Goal: Transaction & Acquisition: Book appointment/travel/reservation

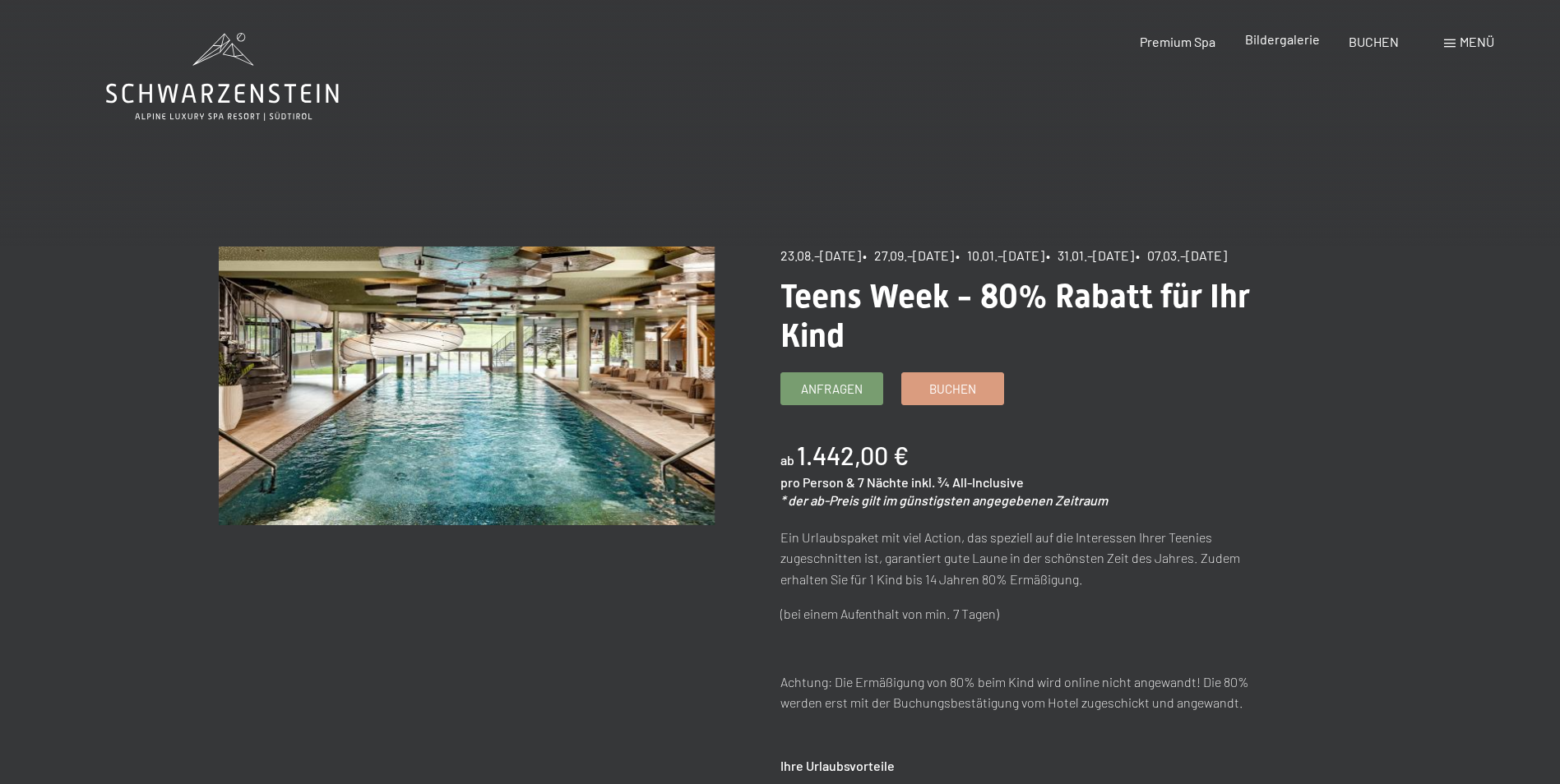
click at [1313, 39] on span "Bildergalerie" at bounding box center [1283, 39] width 75 height 16
click at [975, 395] on span "Buchen" at bounding box center [953, 386] width 47 height 17
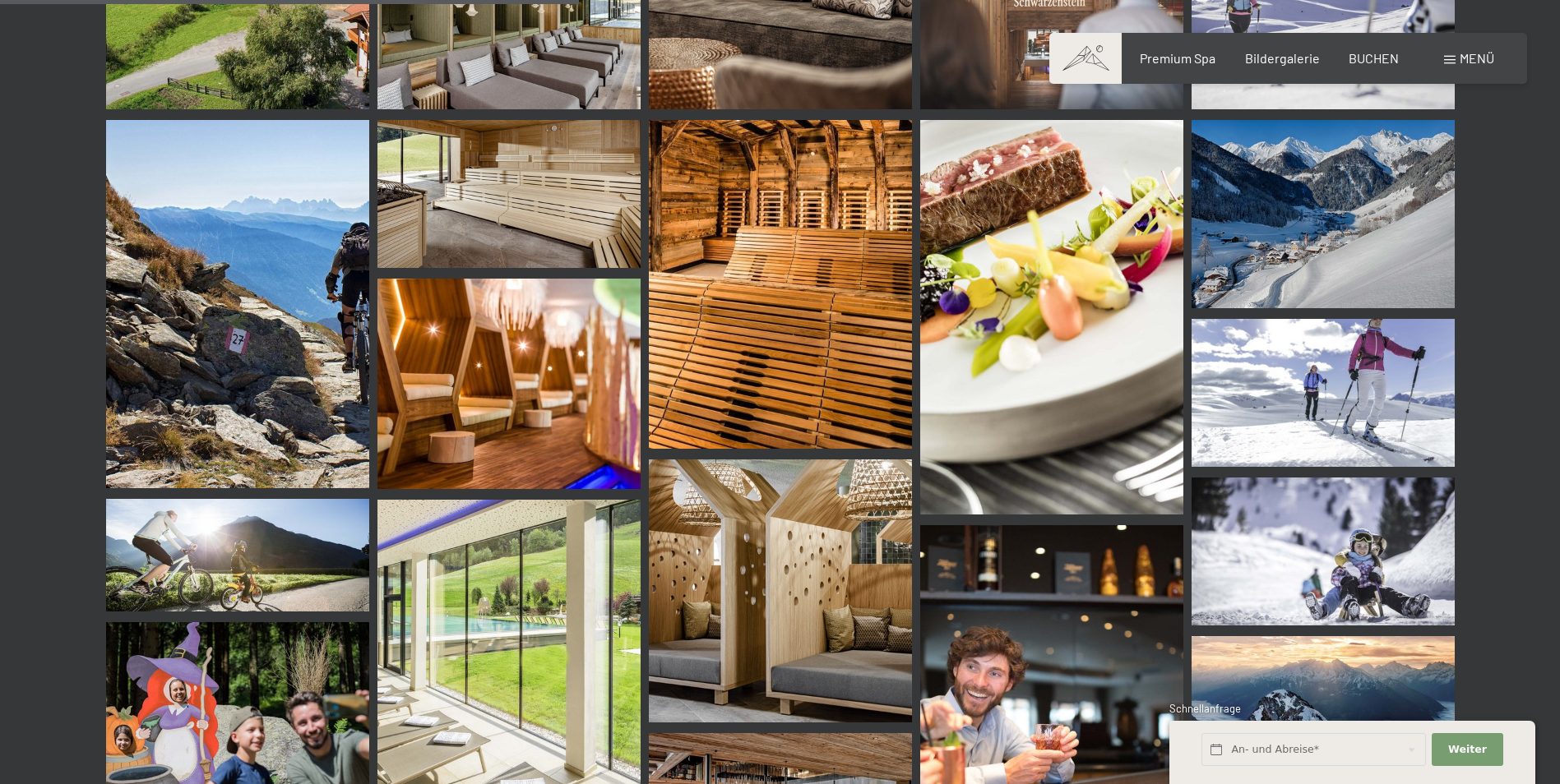
scroll to position [8058, 0]
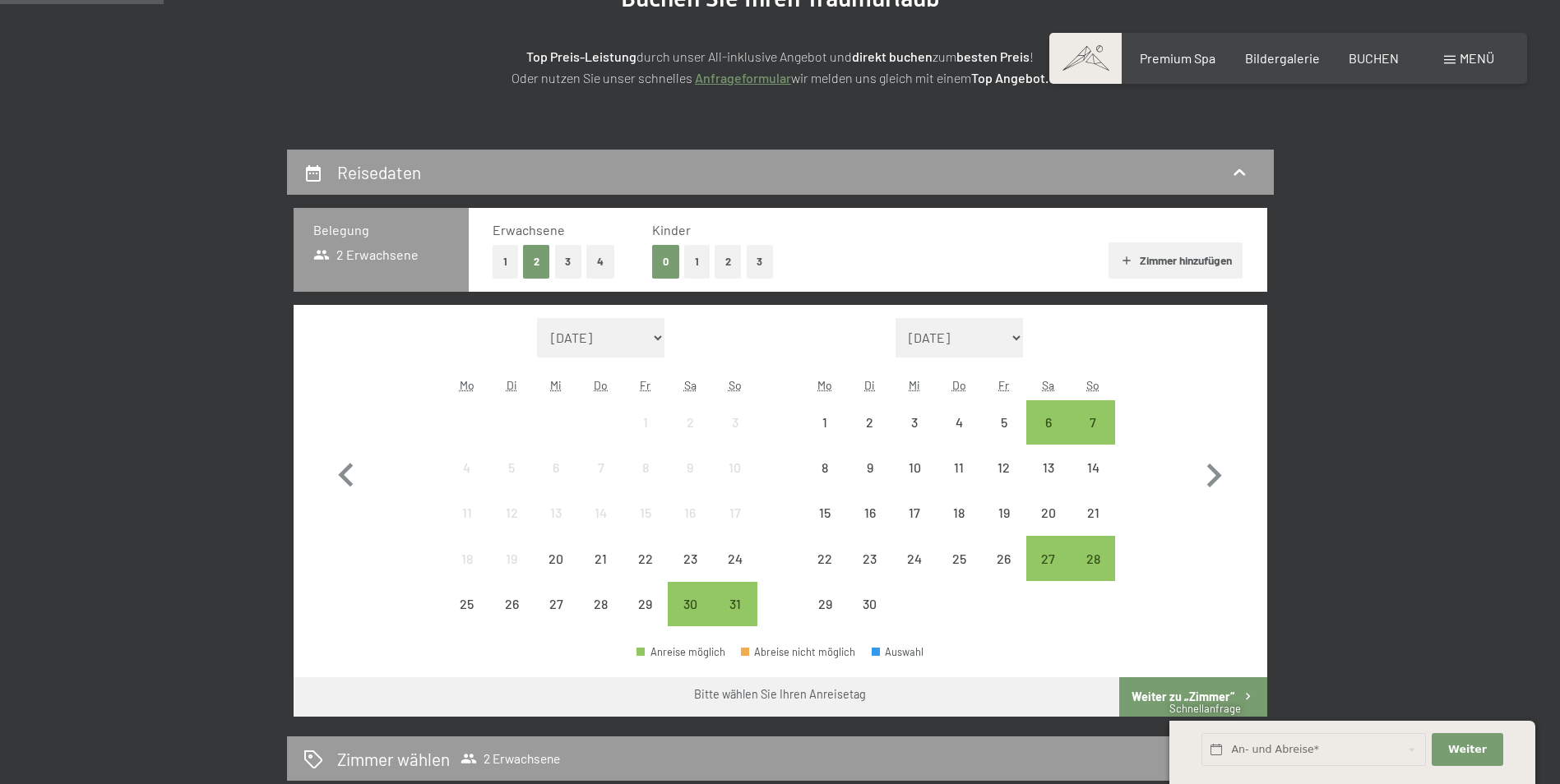
scroll to position [247, 0]
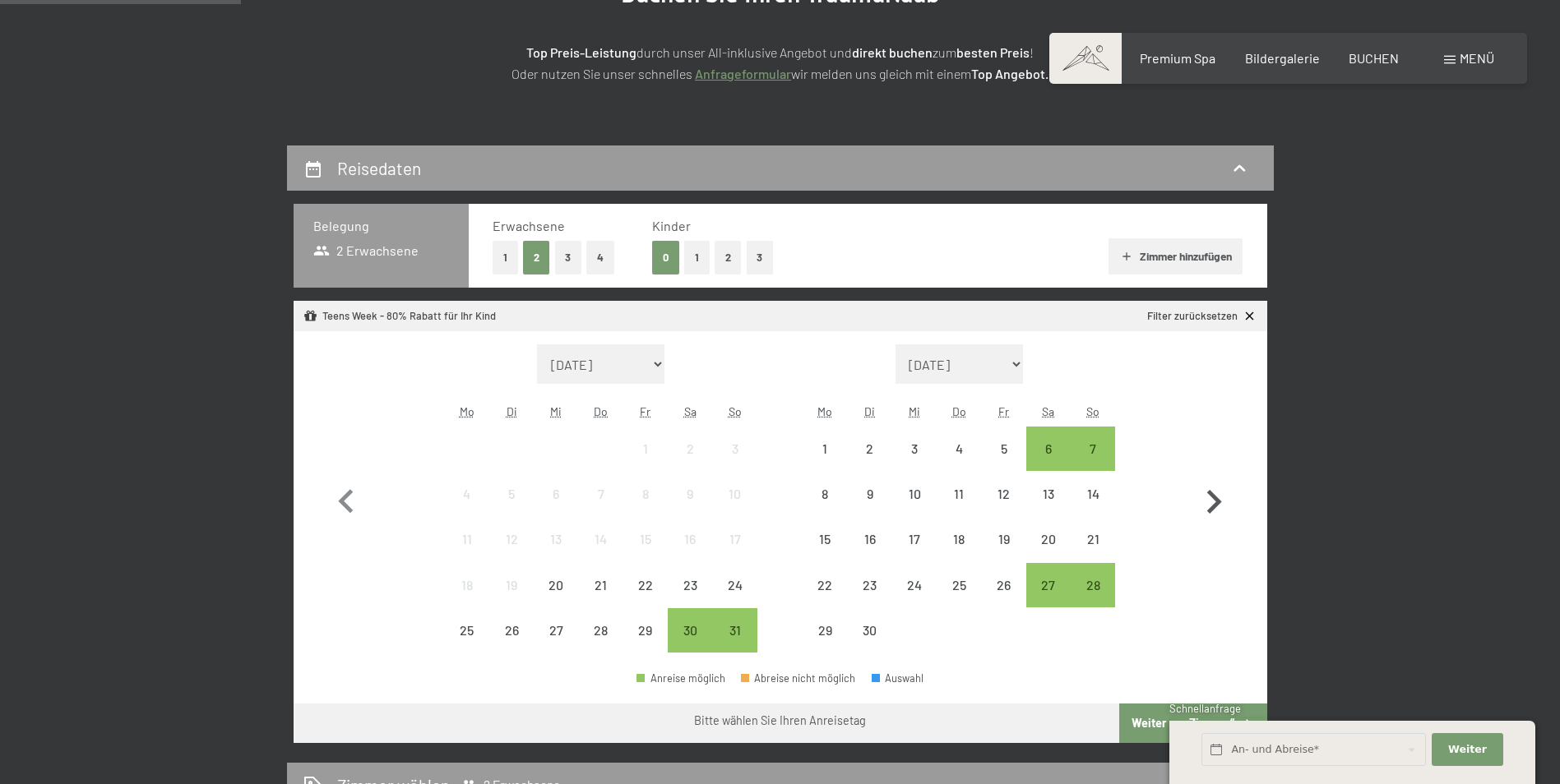
click at [1214, 511] on icon "button" at bounding box center [1213, 501] width 47 height 47
select select "2025-09-01"
select select "2025-10-01"
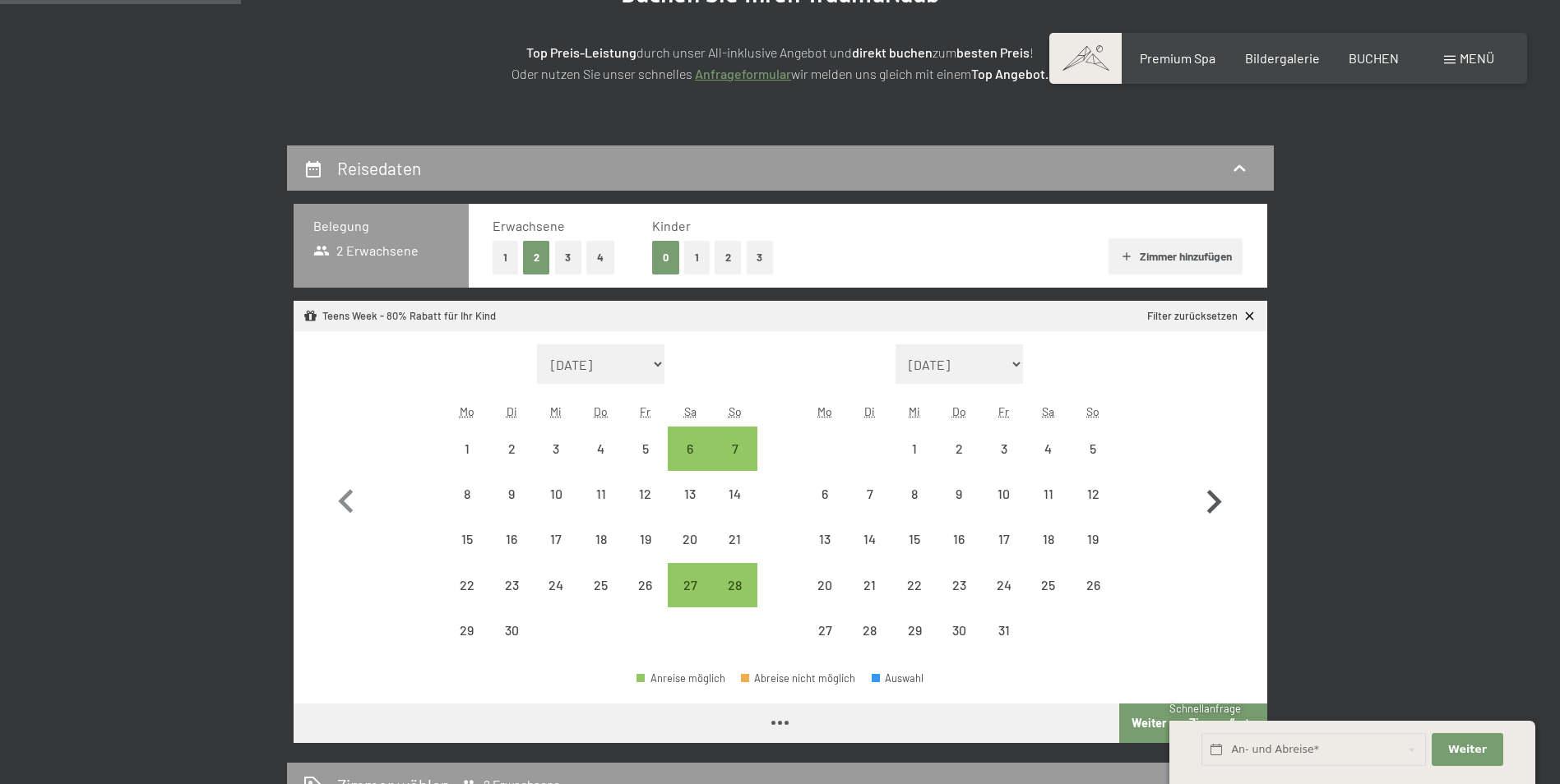
select select "2025-09-01"
select select "2025-10-01"
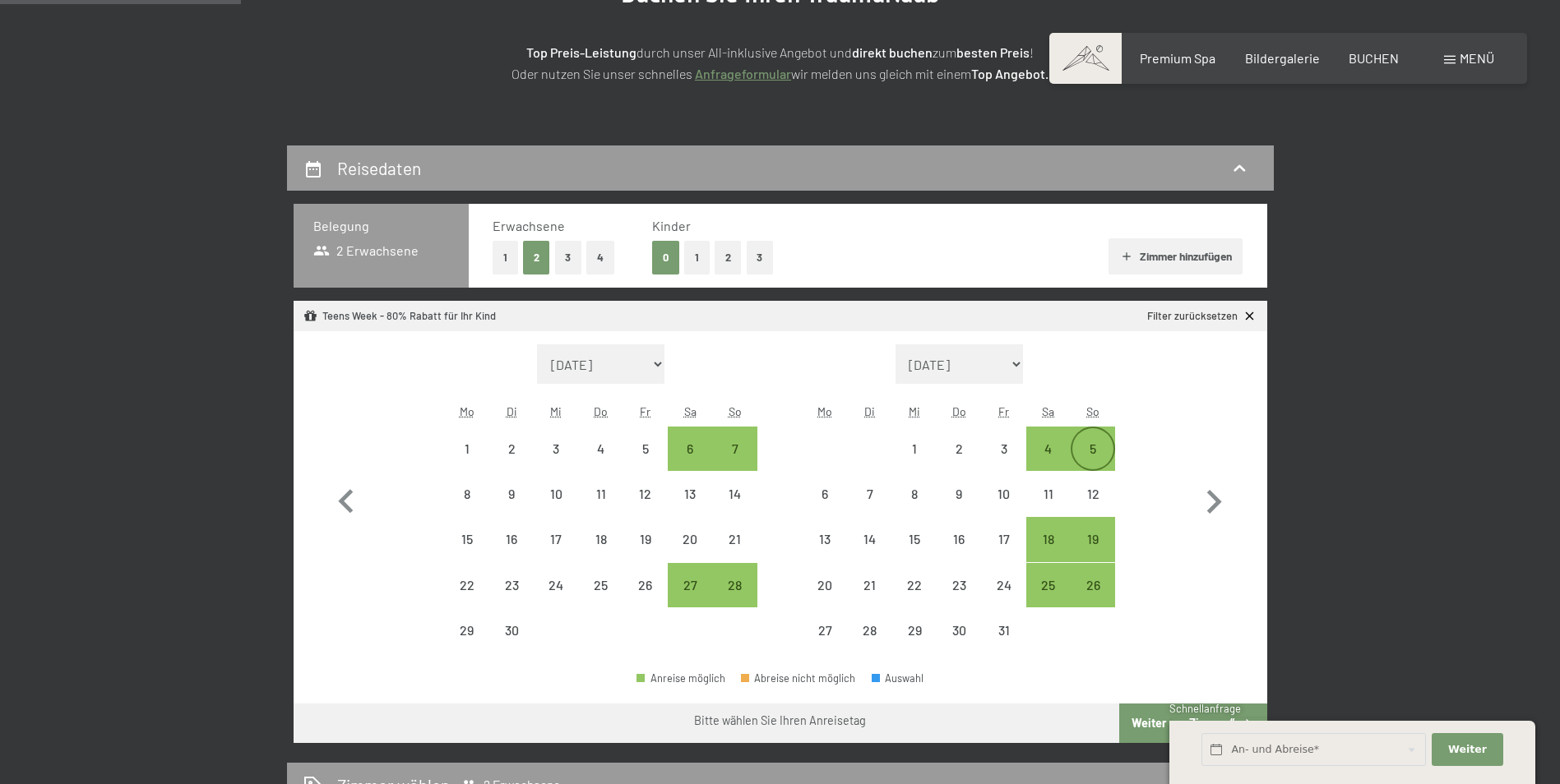
click at [1099, 447] on div "5" at bounding box center [1093, 463] width 41 height 41
select select "2025-09-01"
select select "2025-10-01"
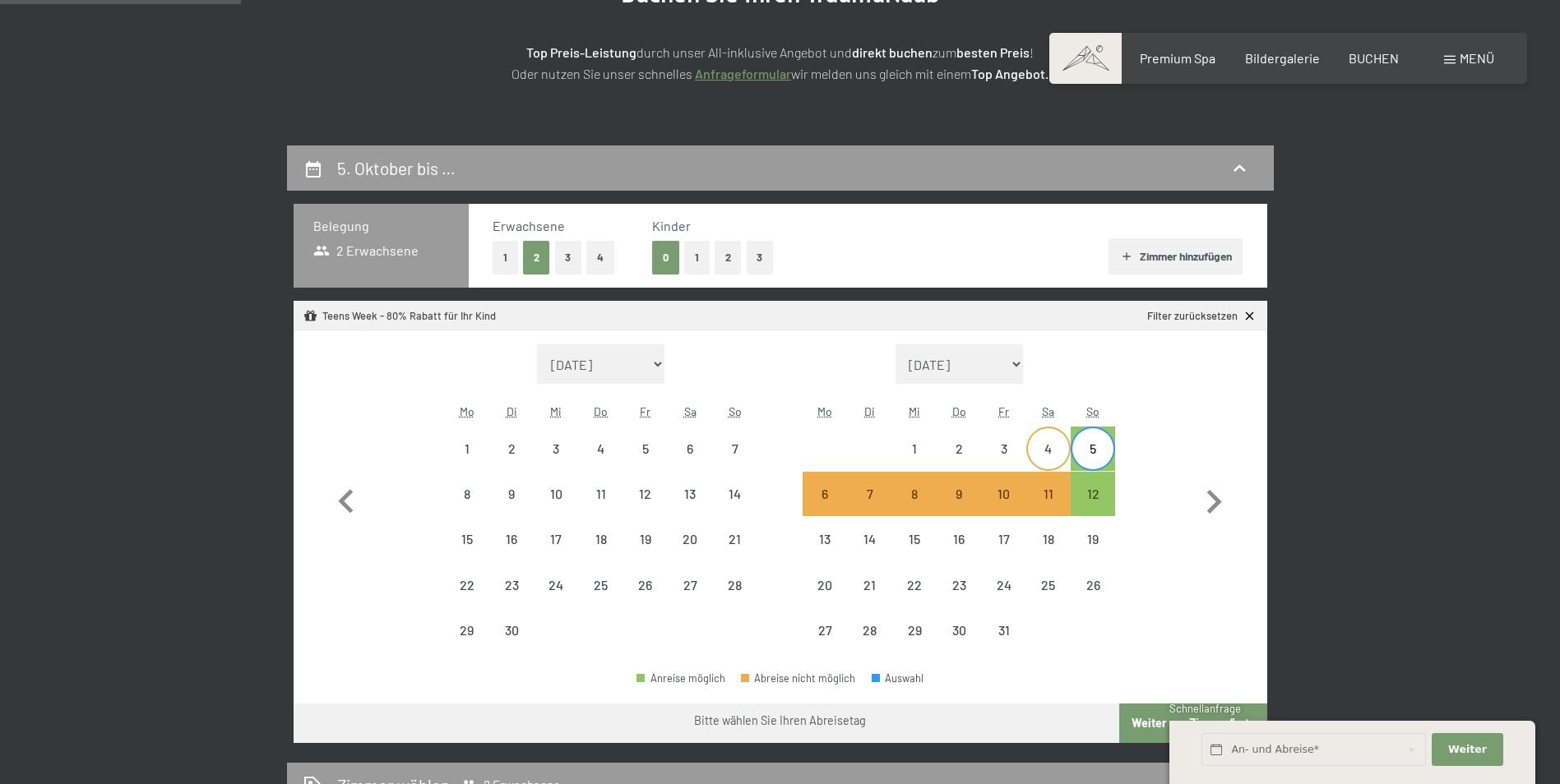
click at [1045, 456] on div "4" at bounding box center [1048, 463] width 41 height 41
select select "2025-09-01"
select select "2025-10-01"
click at [1062, 494] on div "11" at bounding box center [1048, 508] width 41 height 41
select select "2025-09-01"
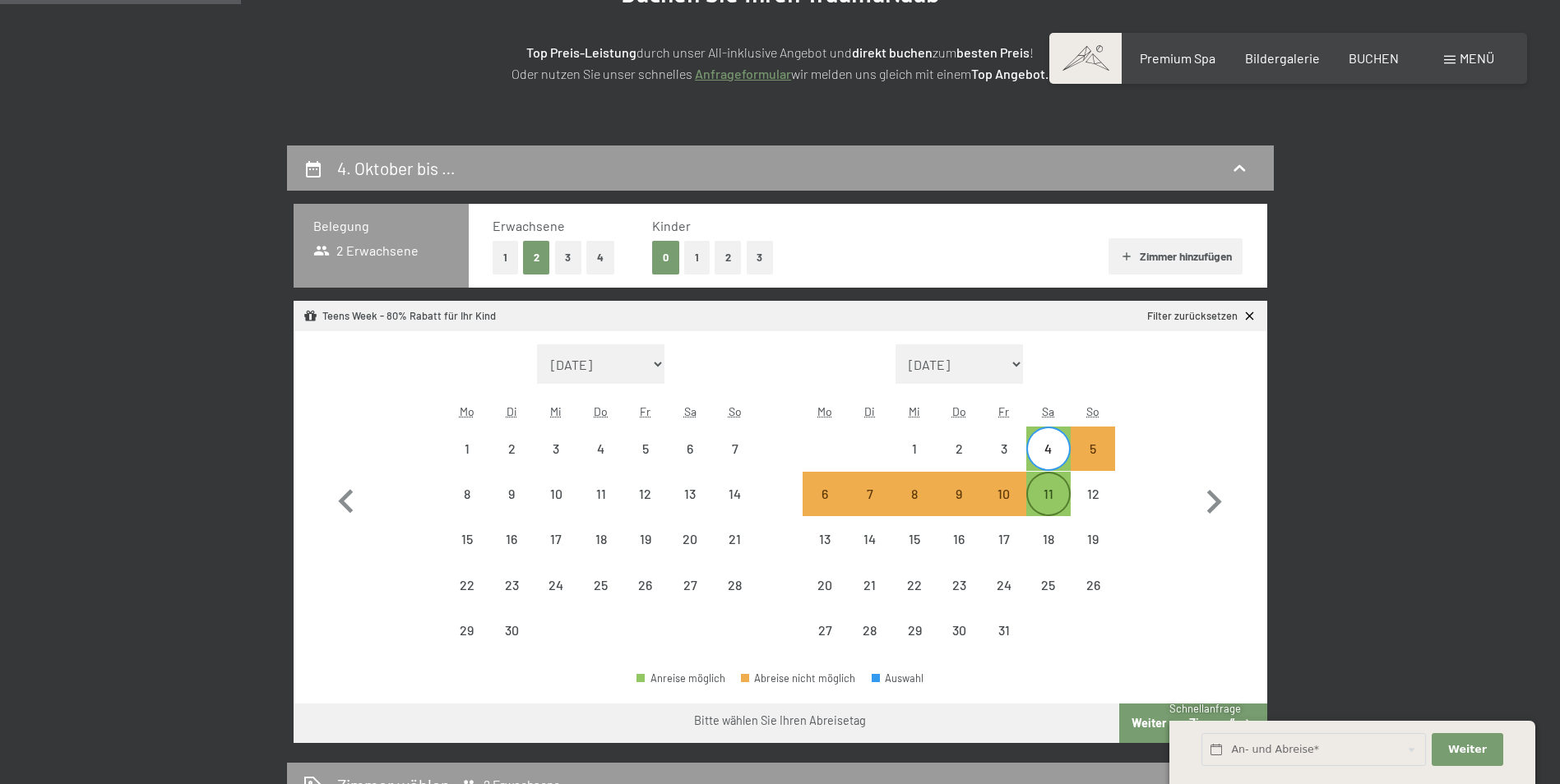
select select "2025-10-01"
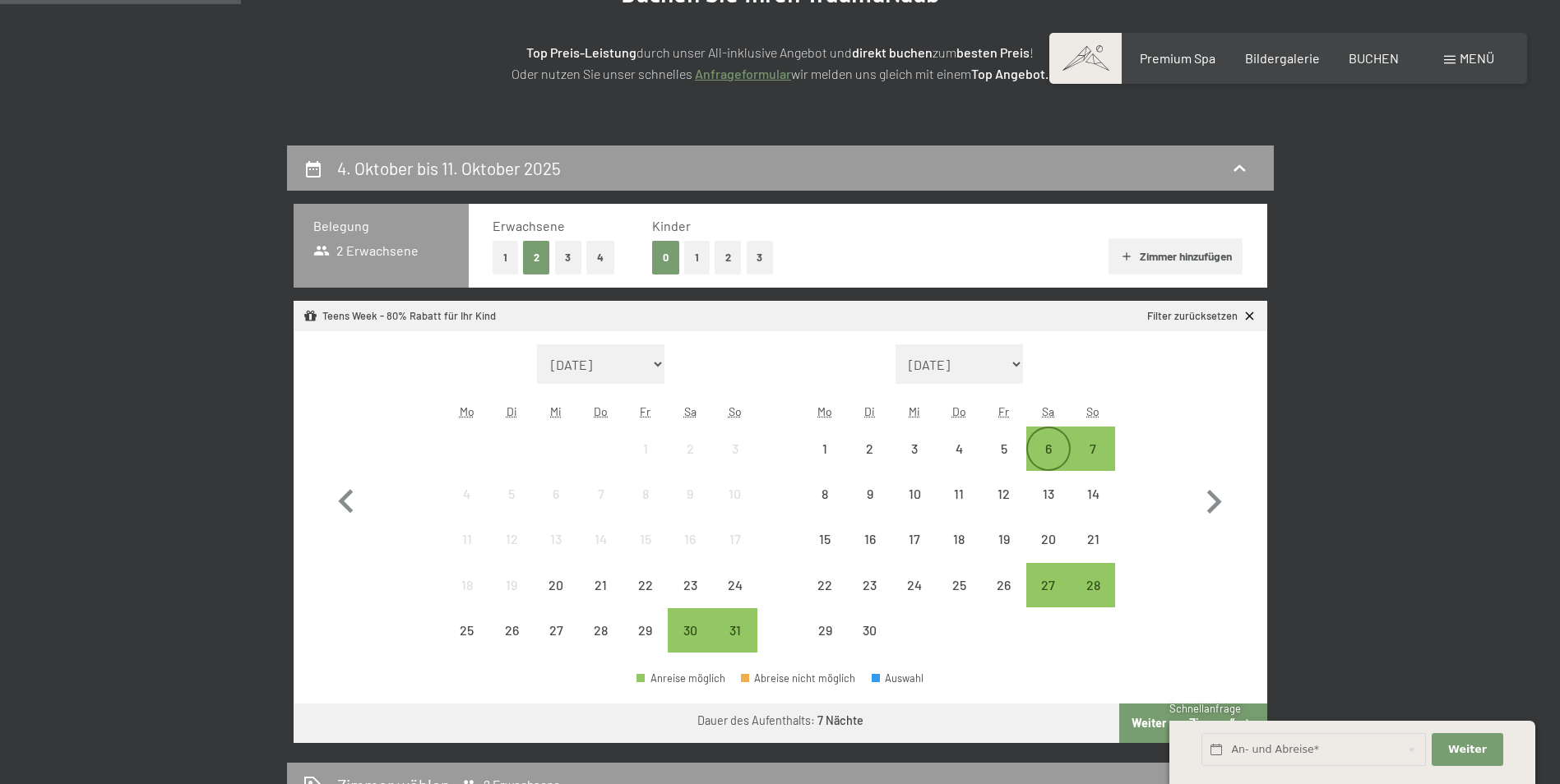
click at [1045, 450] on div "6" at bounding box center [1048, 463] width 41 height 41
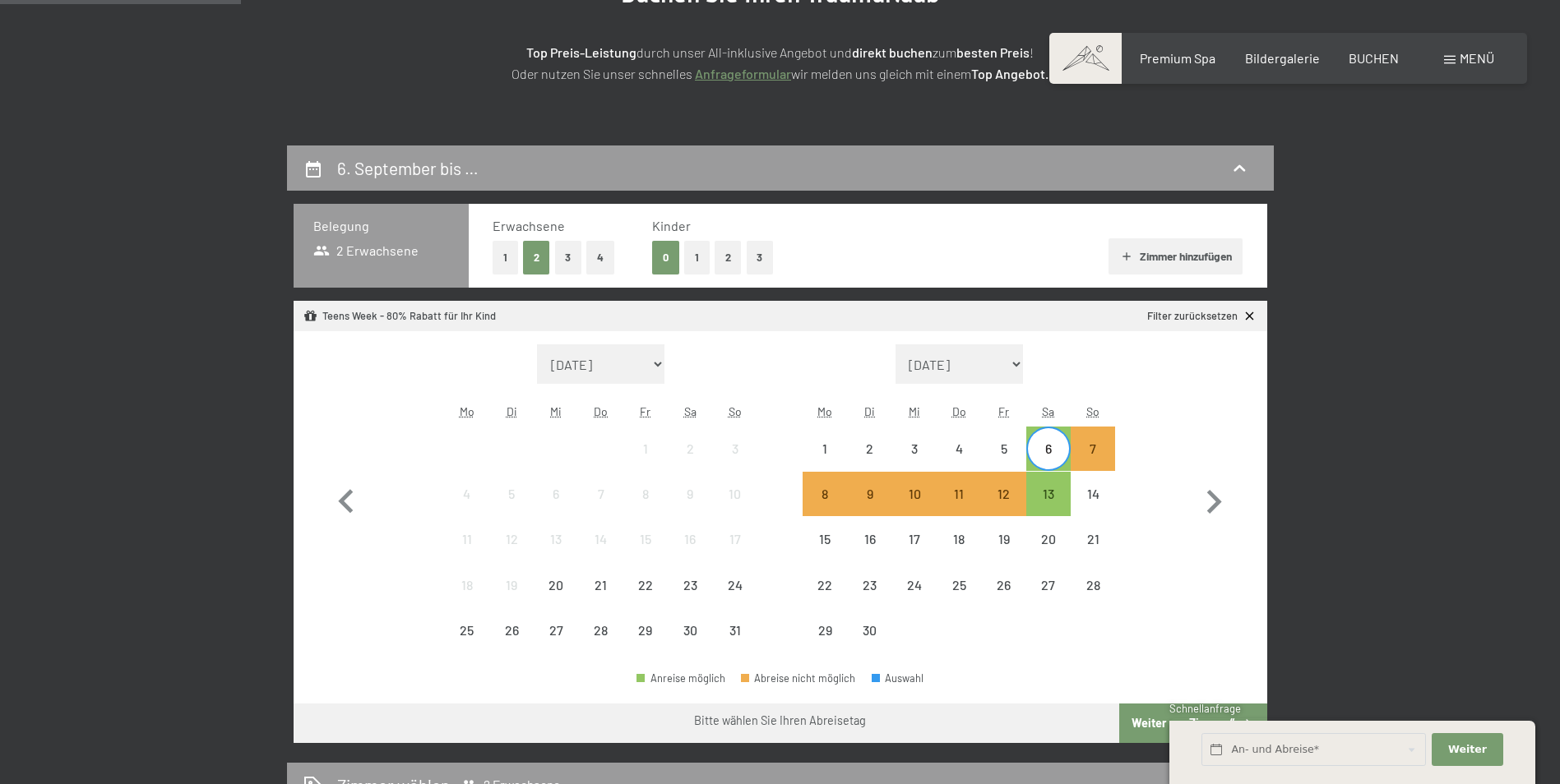
click at [1131, 420] on div "Monat/Jahr August 2025 September 2025 Oktober 2025 November 2025 Dezember 2025 …" at bounding box center [780, 499] width 915 height 309
click at [1215, 496] on icon "button" at bounding box center [1213, 501] width 47 height 47
select select "2025-09-01"
select select "2025-10-01"
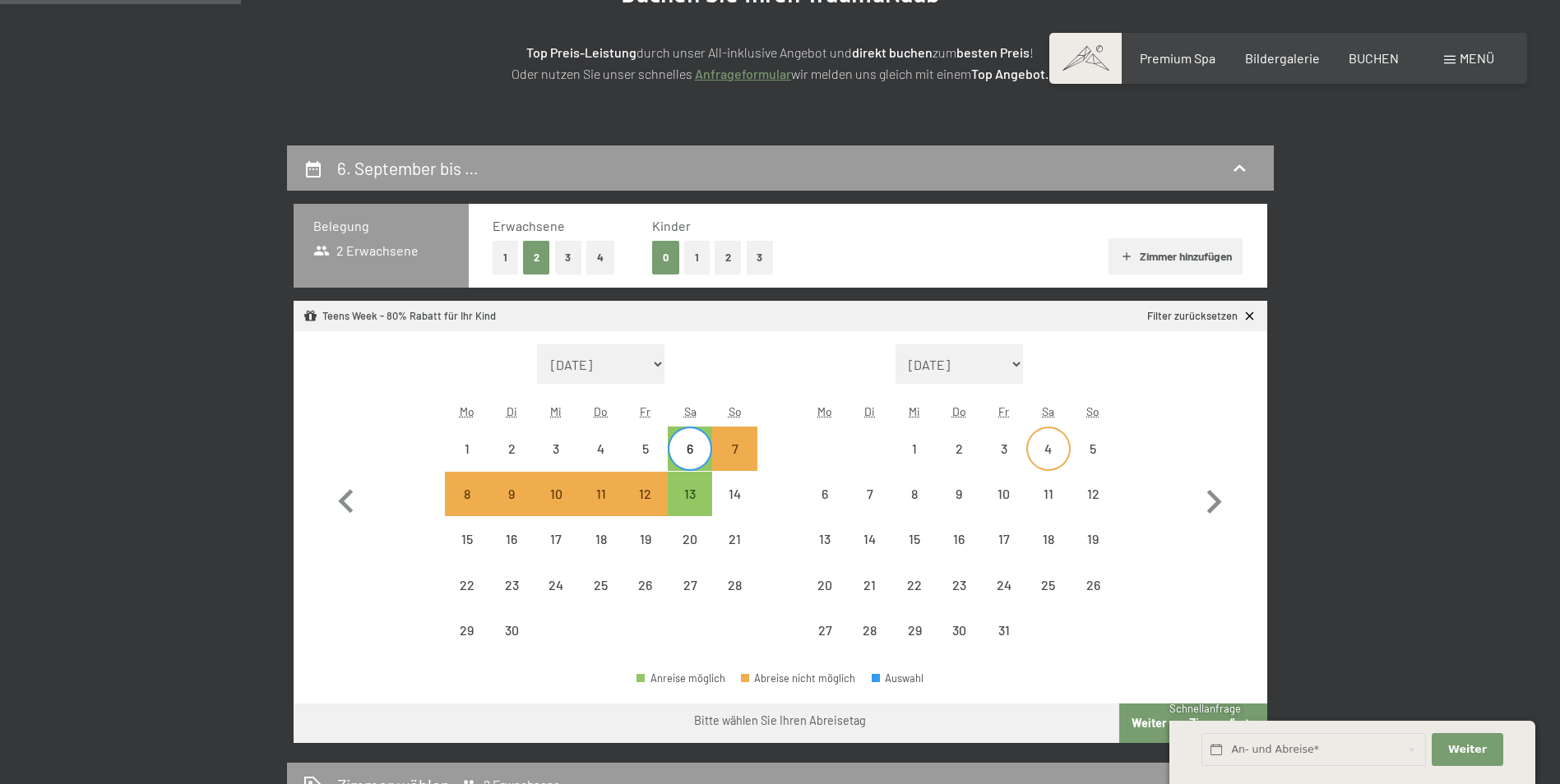
click at [1045, 454] on div "4" at bounding box center [1048, 463] width 41 height 41
select select "2025-09-01"
select select "2025-10-01"
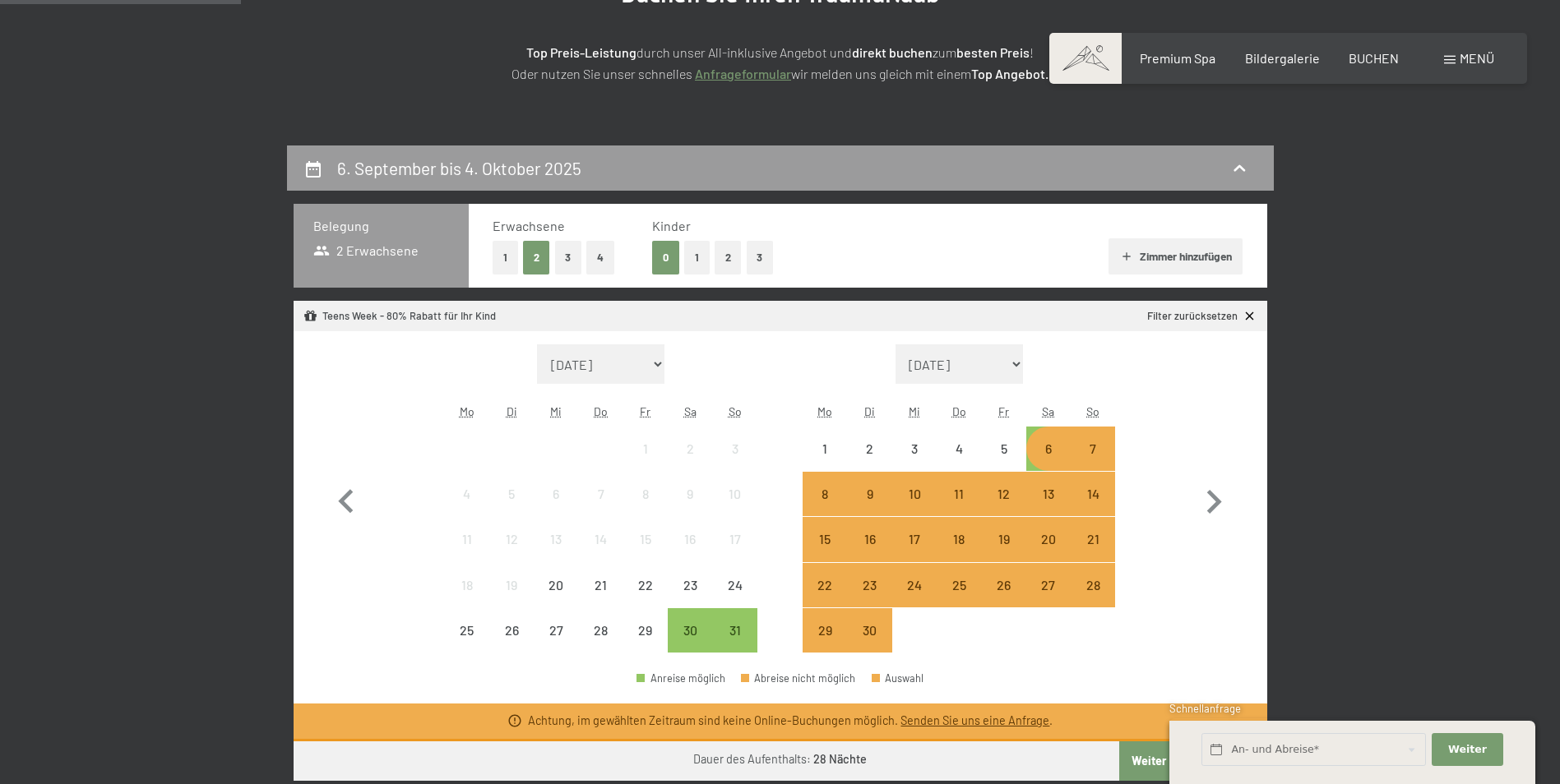
click at [1140, 441] on div "Monat/Jahr August 2025 September 2025 Oktober 2025 November 2025 Dezember 2025 …" at bounding box center [780, 499] width 915 height 309
click at [1070, 589] on div "28" at bounding box center [1093, 585] width 45 height 45
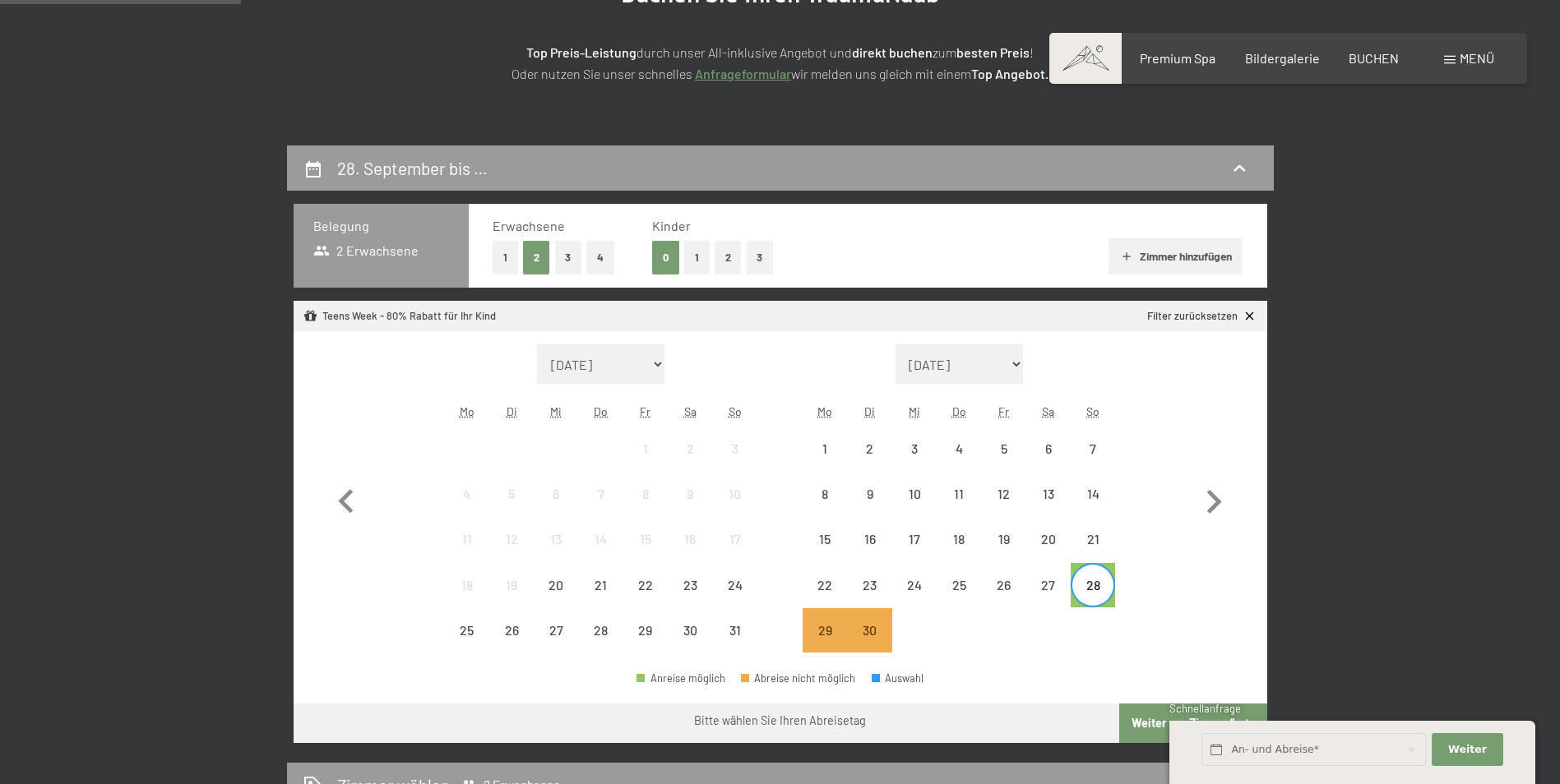
click at [1117, 525] on div "Monat/Jahr August 2025 September 2025 Oktober 2025 November 2025 Dezember 2025 …" at bounding box center [780, 499] width 915 height 309
click at [1061, 450] on div "6" at bounding box center [1048, 463] width 41 height 41
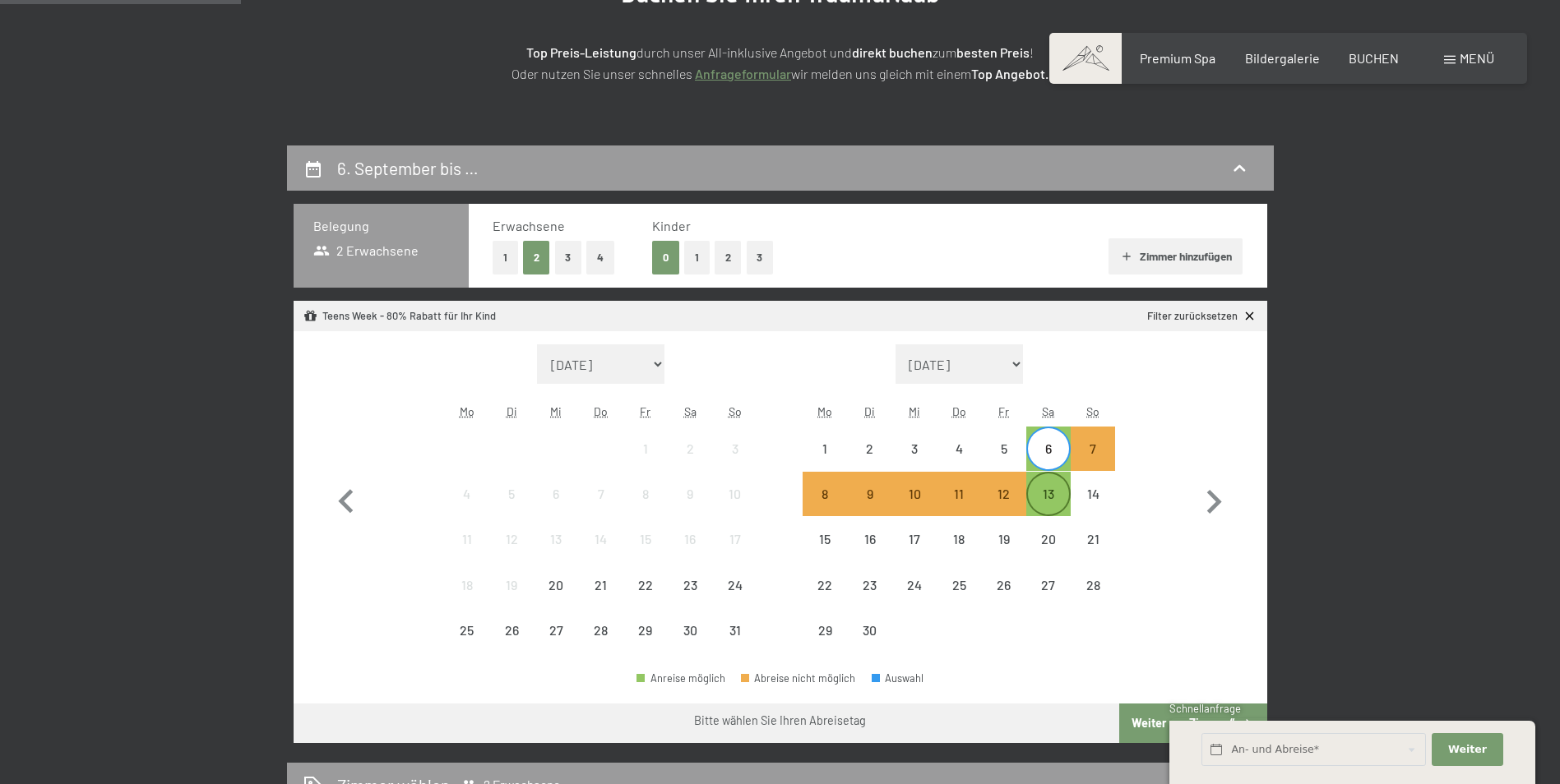
click at [1057, 492] on div "13" at bounding box center [1048, 508] width 41 height 41
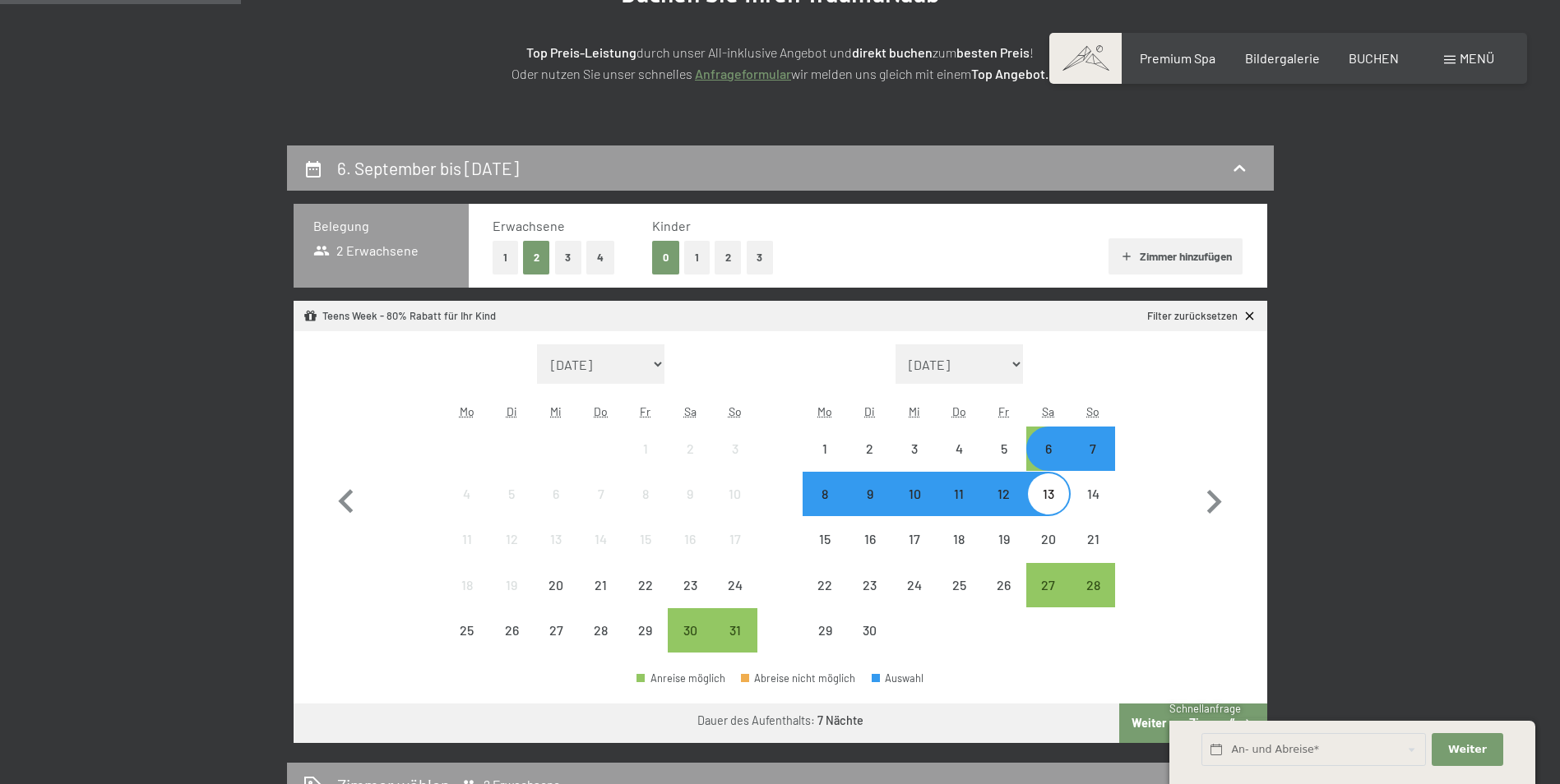
click at [699, 265] on button "1" at bounding box center [697, 258] width 26 height 34
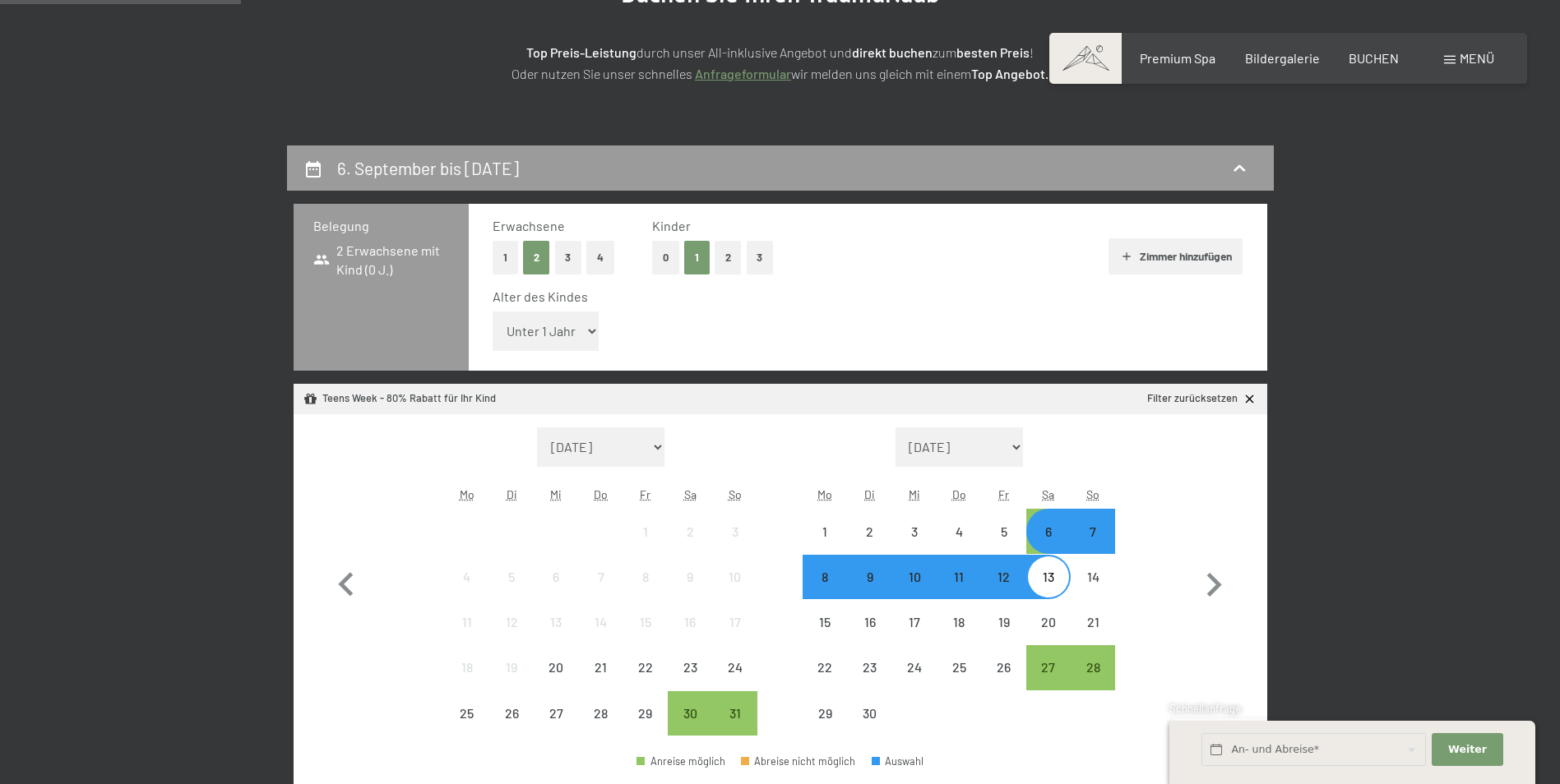
click at [584, 331] on select "Unter 1 Jahr 1 Jahr 2 Jahre 3 Jahre 4 Jahre 5 Jahre 6 Jahre 7 Jahre 8 Jahre 9 J…" at bounding box center [546, 331] width 107 height 39
select select "14"
click at [492, 311] on select "Unter 1 Jahr 1 Jahr 2 Jahre 3 Jahre 4 Jahre 5 Jahre 6 Jahre 7 Jahre 8 Jahre 9 J…" at bounding box center [546, 331] width 107 height 39
click at [1216, 575] on icon "button" at bounding box center [1213, 585] width 47 height 47
select select "2025-09-01"
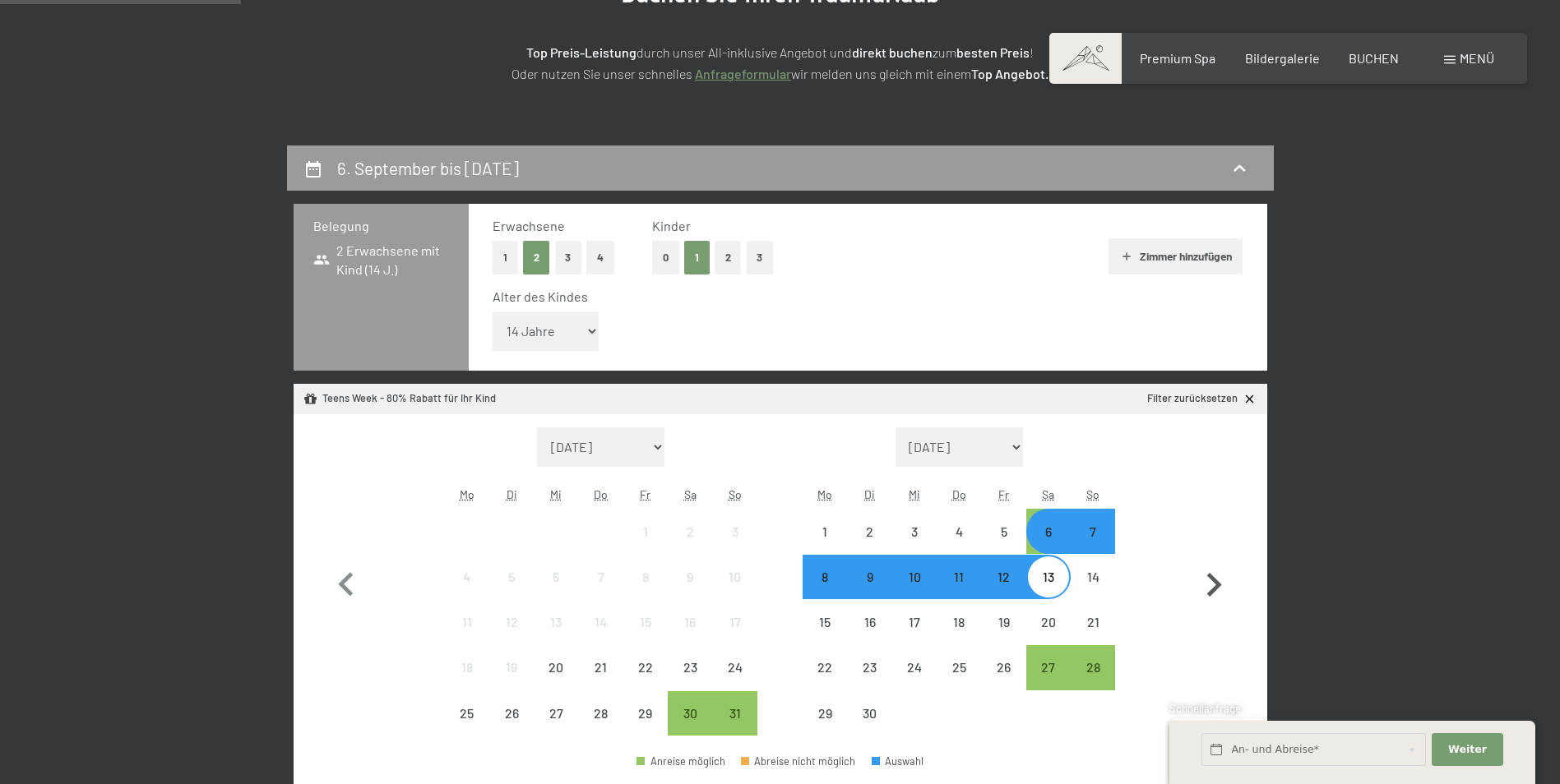
select select "2025-10-01"
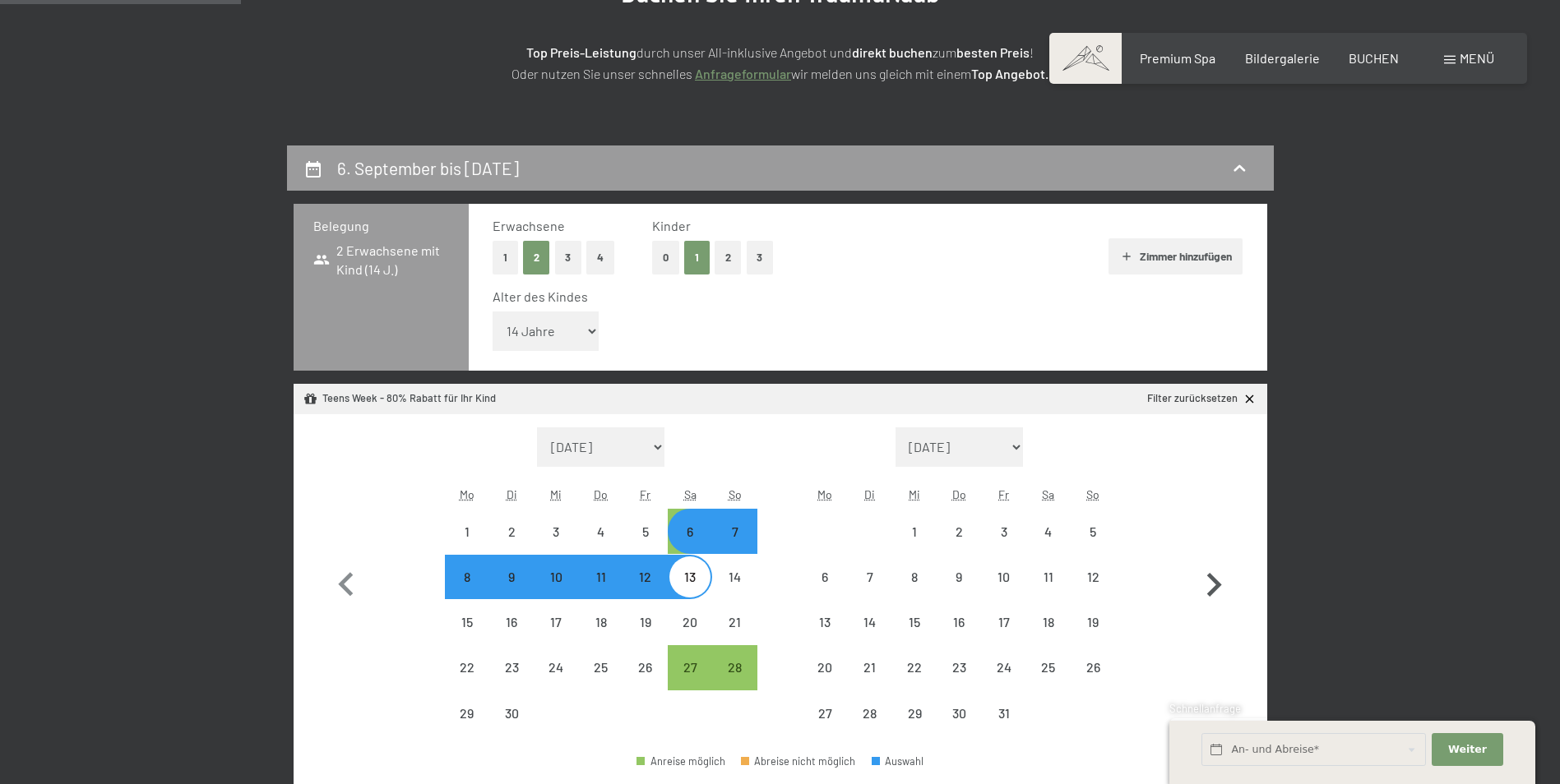
select select "2025-09-01"
select select "2025-10-01"
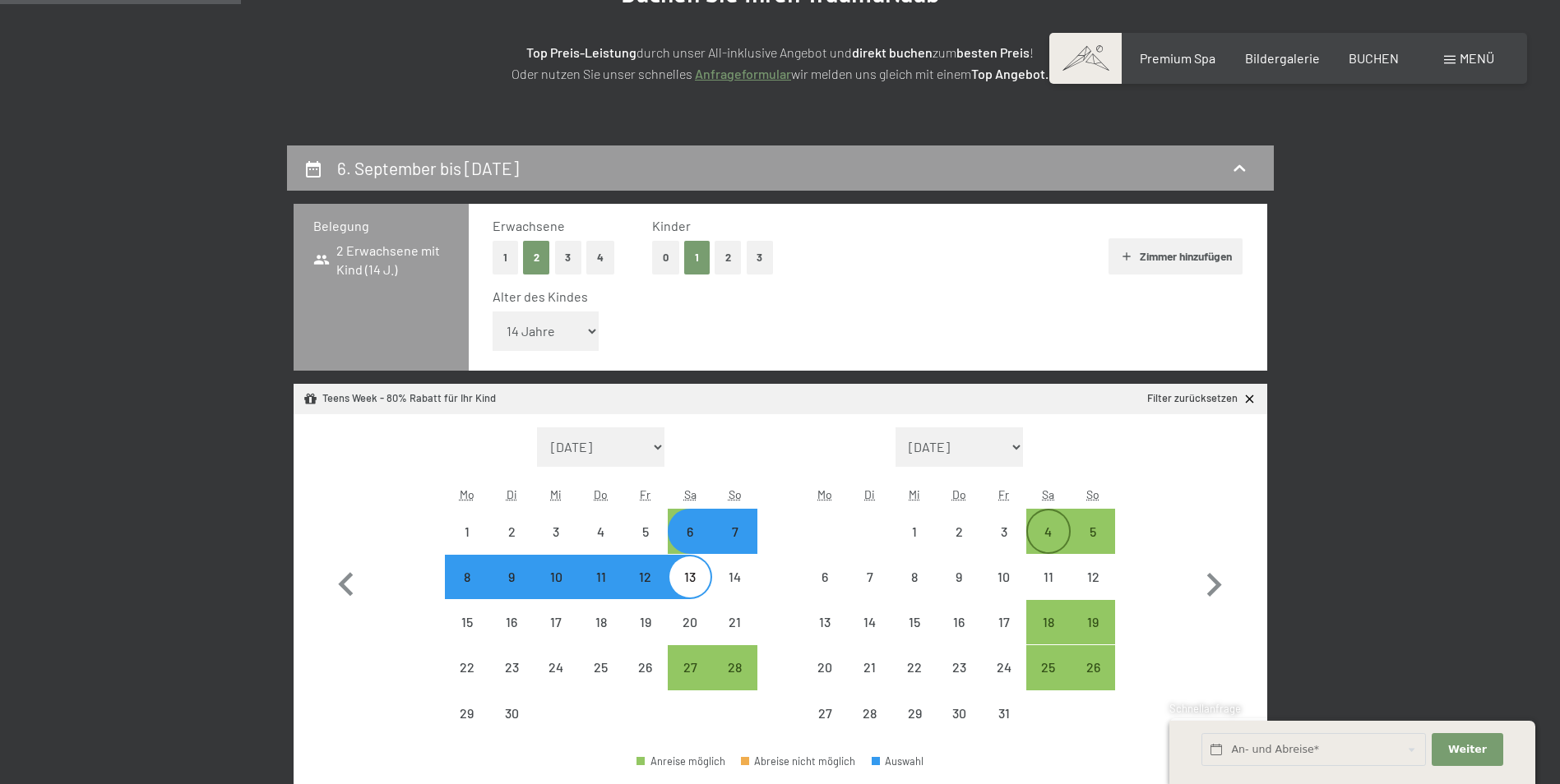
click at [1037, 540] on div "4" at bounding box center [1048, 546] width 41 height 41
select select "2025-09-01"
select select "2025-10-01"
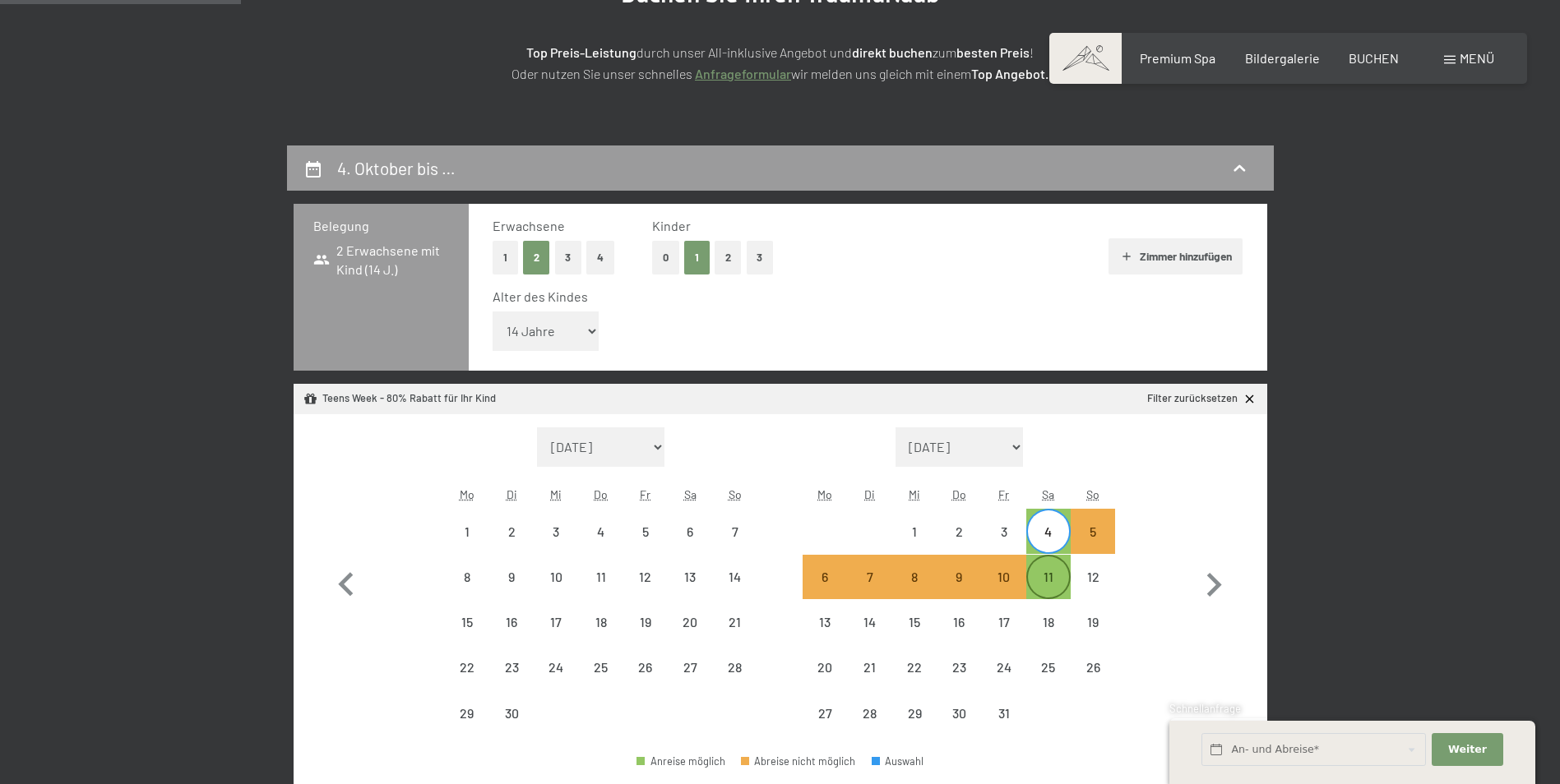
click at [1039, 563] on div "11" at bounding box center [1048, 577] width 41 height 41
select select "2025-09-01"
select select "2025-10-01"
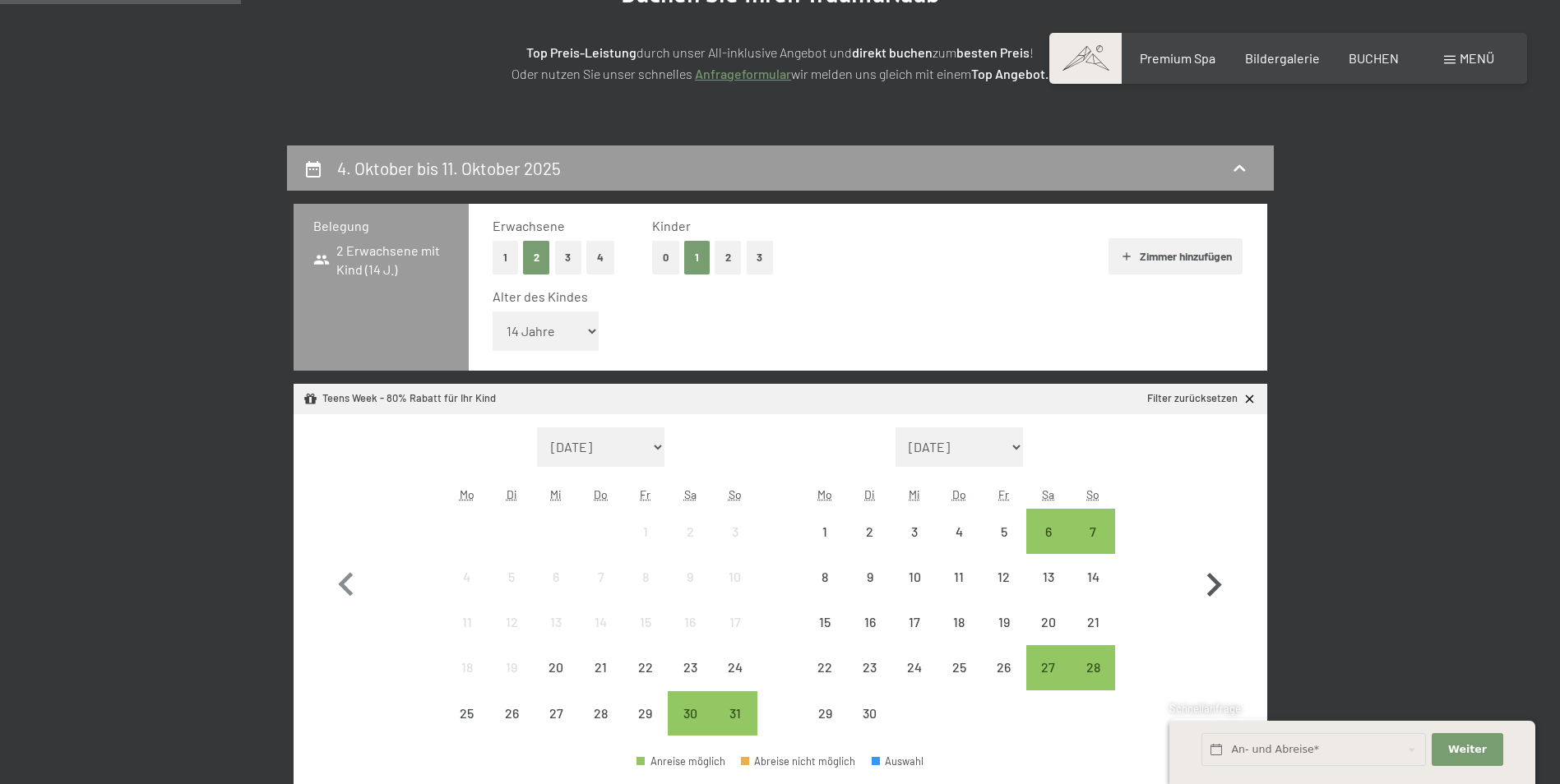
click at [1220, 582] on icon "button" at bounding box center [1213, 585] width 47 height 47
select select "2025-09-01"
select select "2025-10-01"
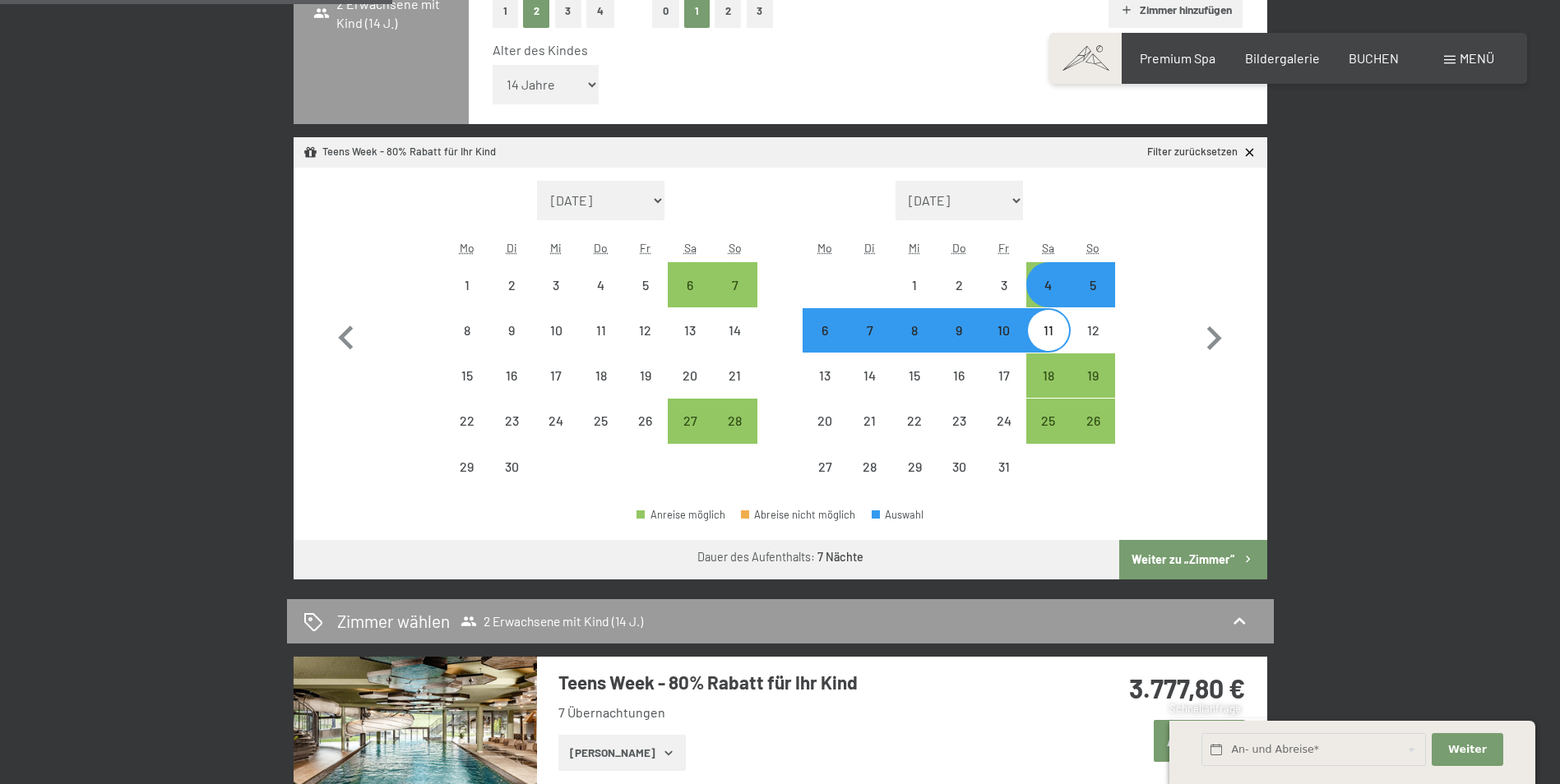
click at [1167, 563] on button "Weiter zu „Zimmer“" at bounding box center [1193, 560] width 147 height 39
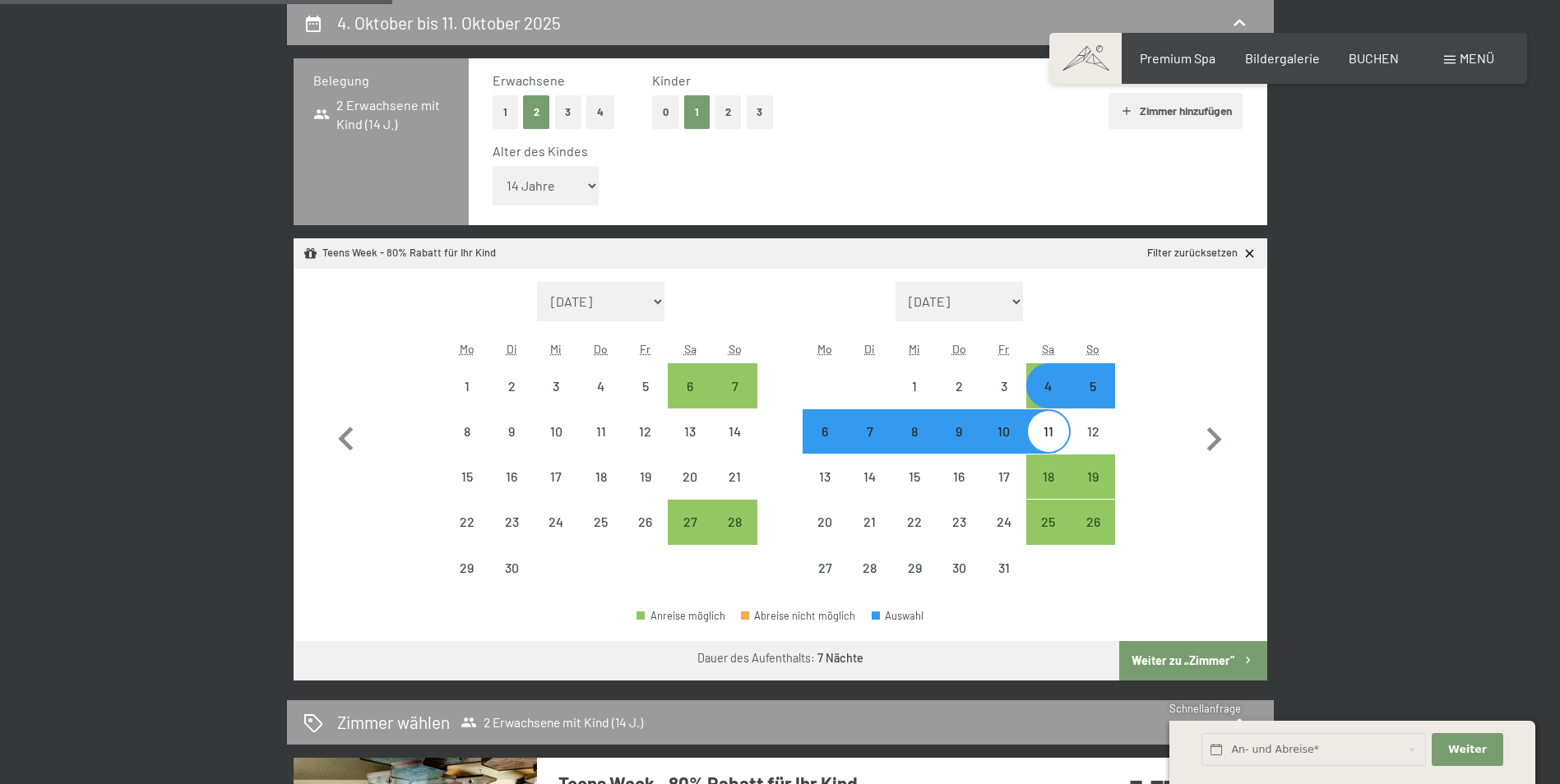
select select "2025-09-01"
select select "2025-10-01"
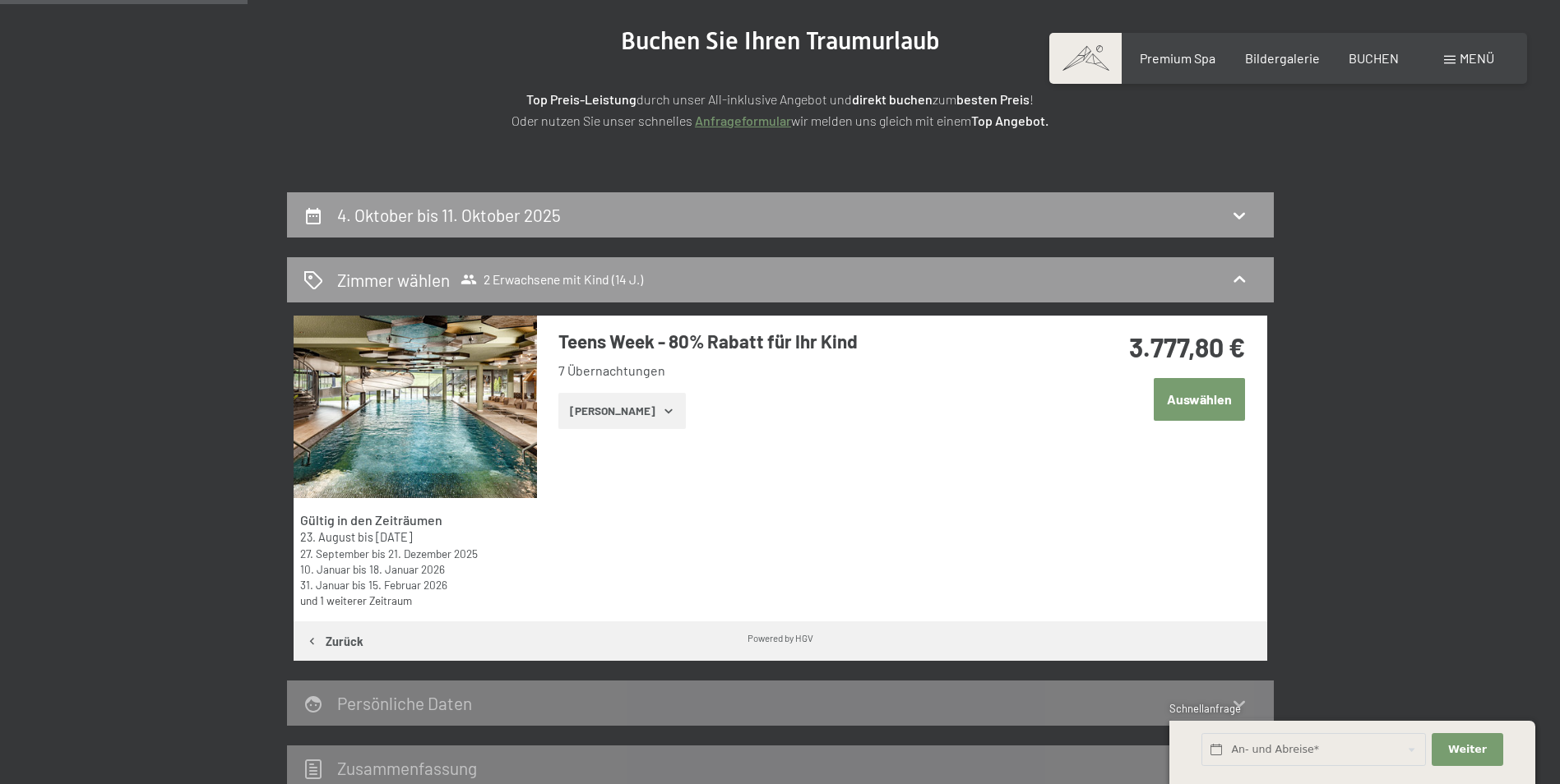
scroll to position [227, 0]
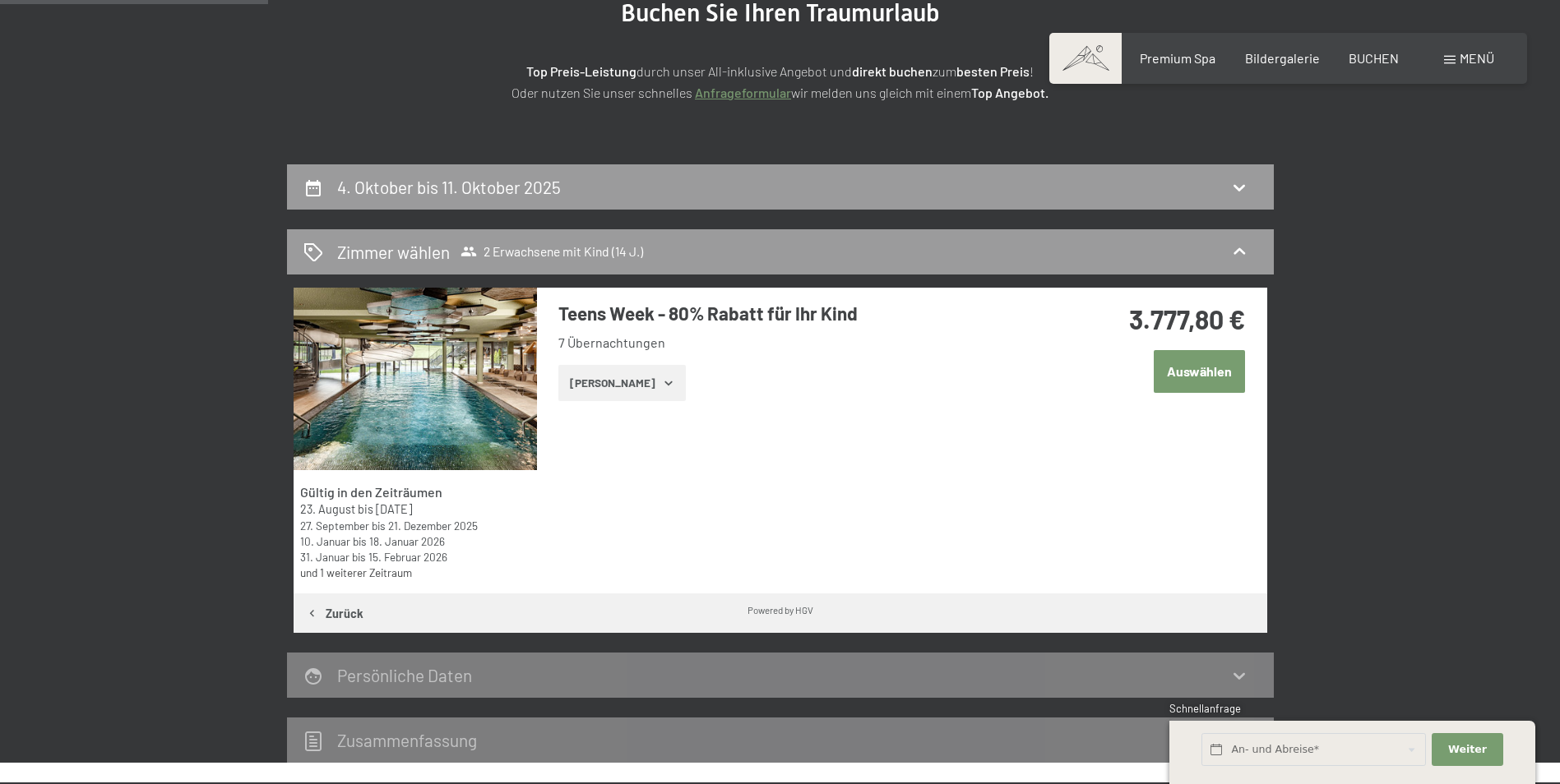
click at [605, 384] on button "Zeige Zimmer" at bounding box center [622, 383] width 128 height 37
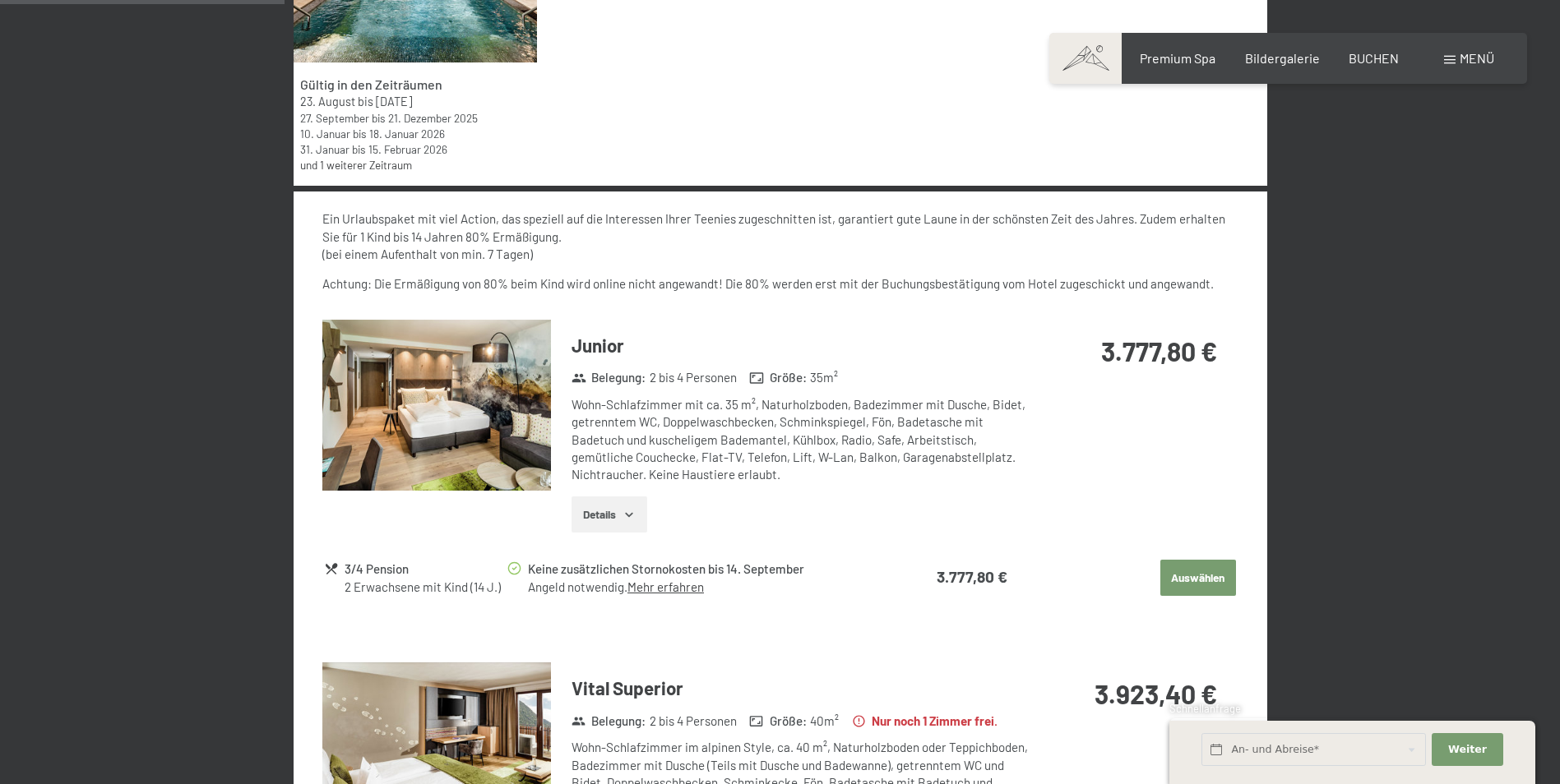
scroll to position [639, 0]
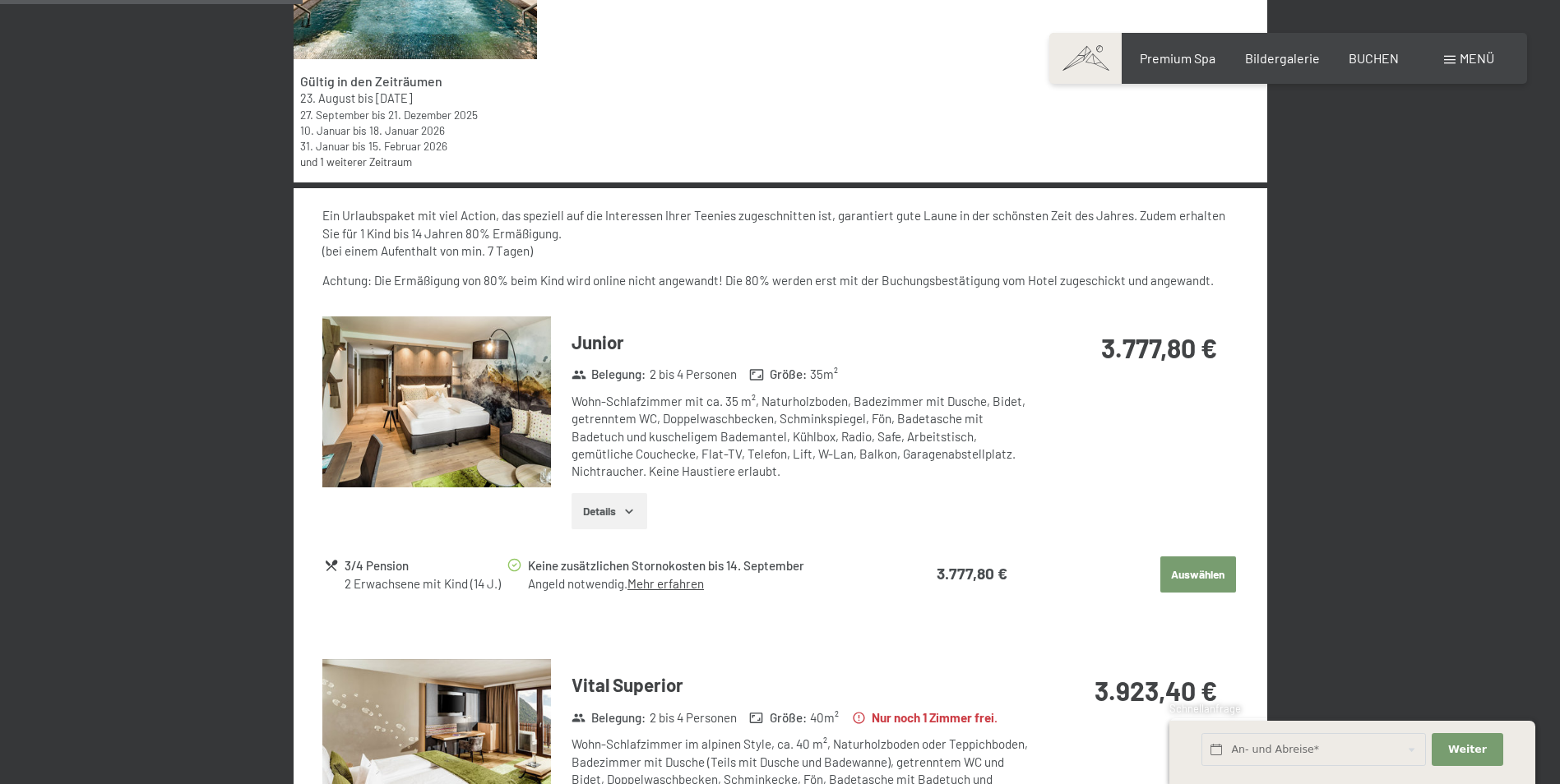
click at [627, 511] on icon "button" at bounding box center [629, 512] width 7 height 4
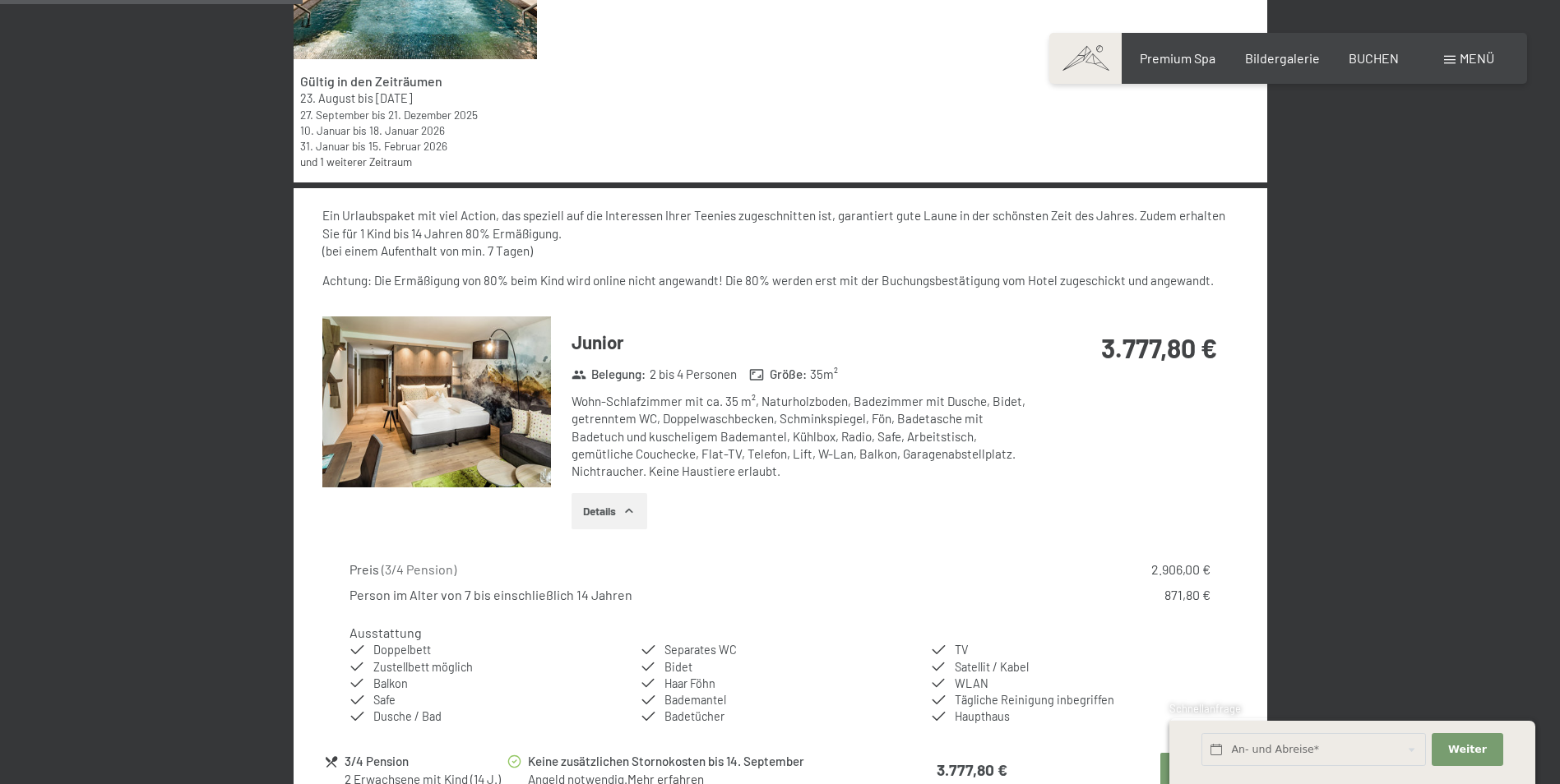
click at [624, 511] on icon "button" at bounding box center [629, 511] width 13 height 13
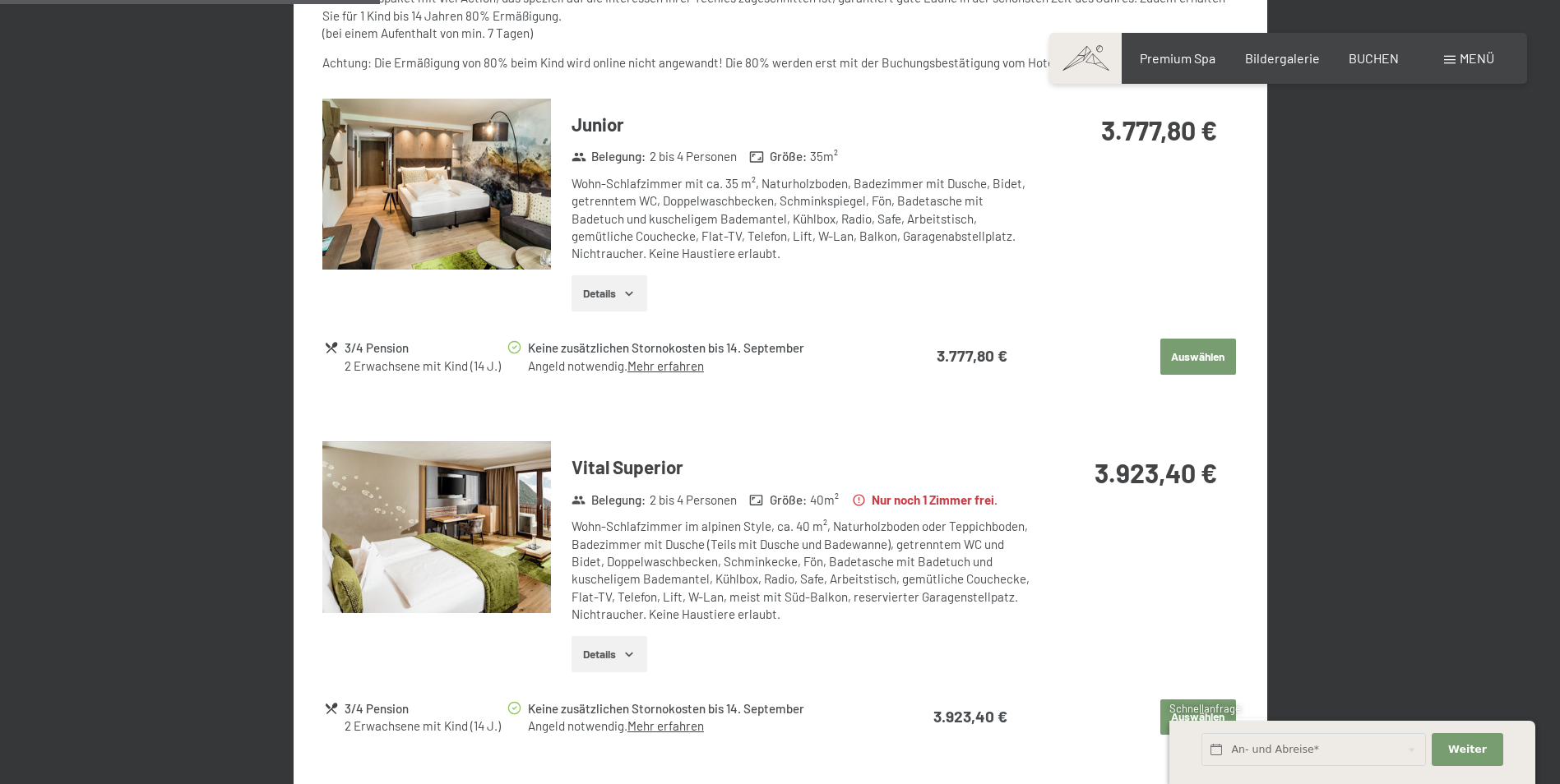
scroll to position [886, 0]
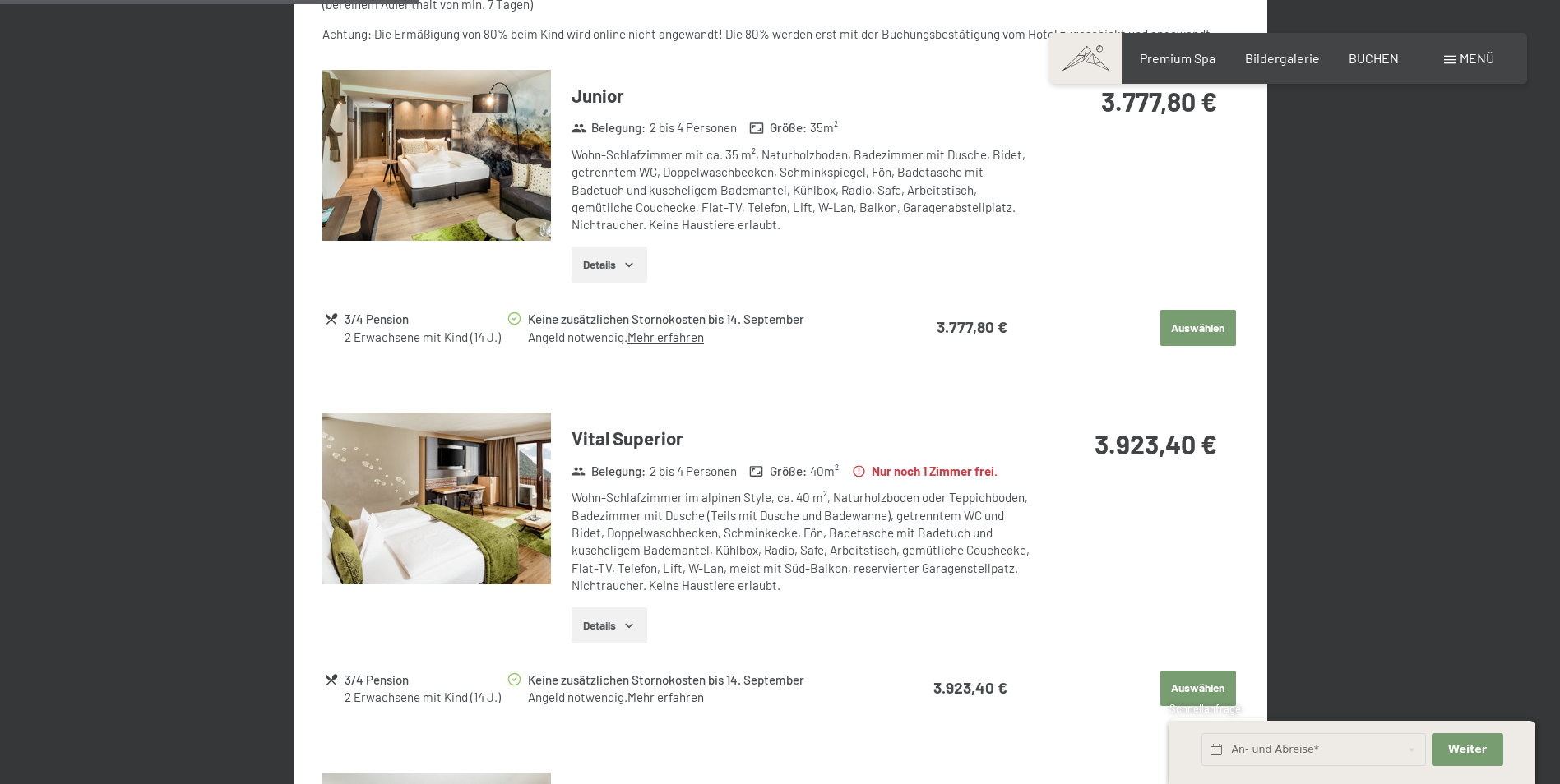
click at [528, 560] on img at bounding box center [436, 499] width 228 height 172
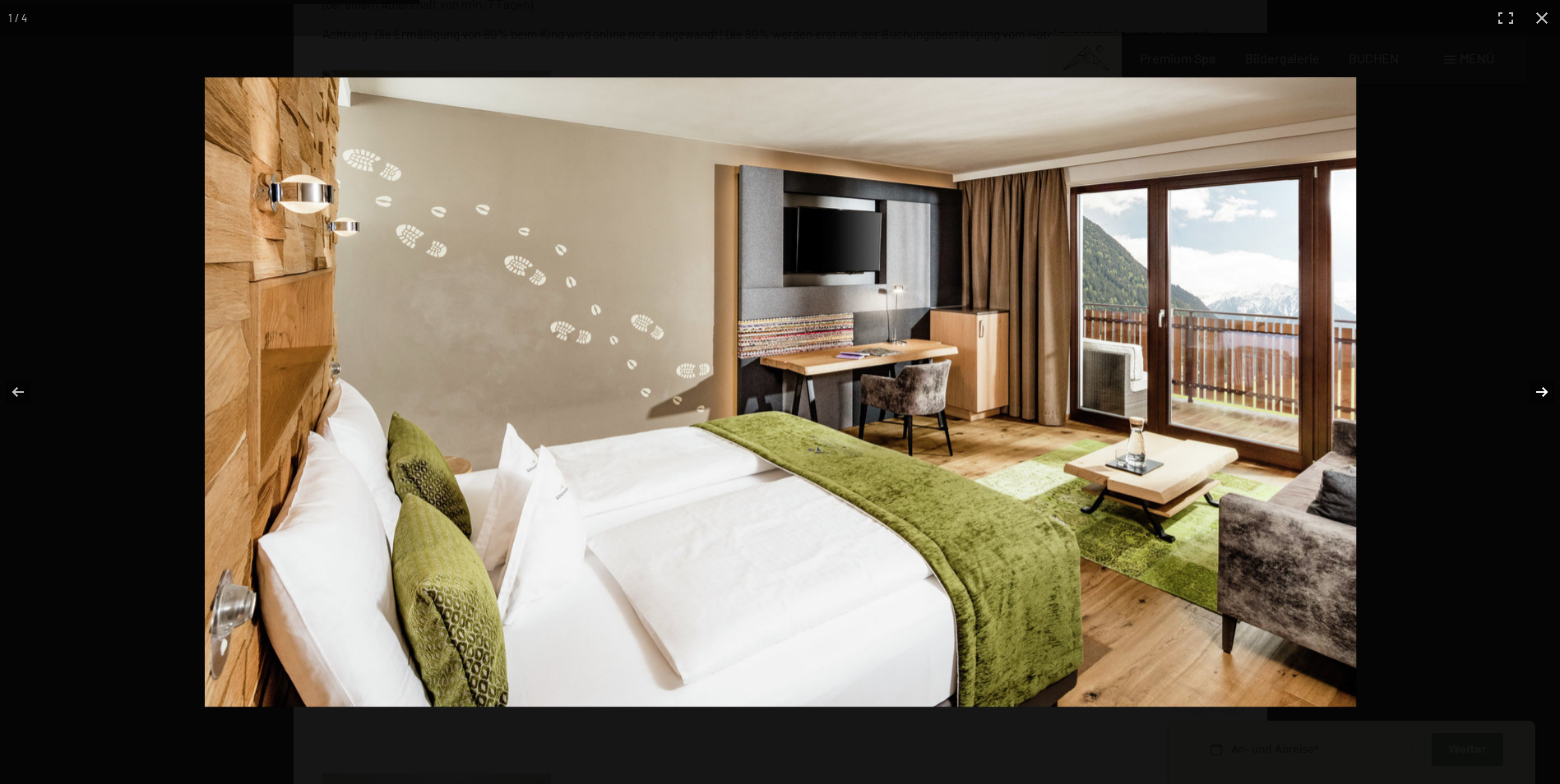
click at [1544, 389] on button "button" at bounding box center [1531, 392] width 58 height 82
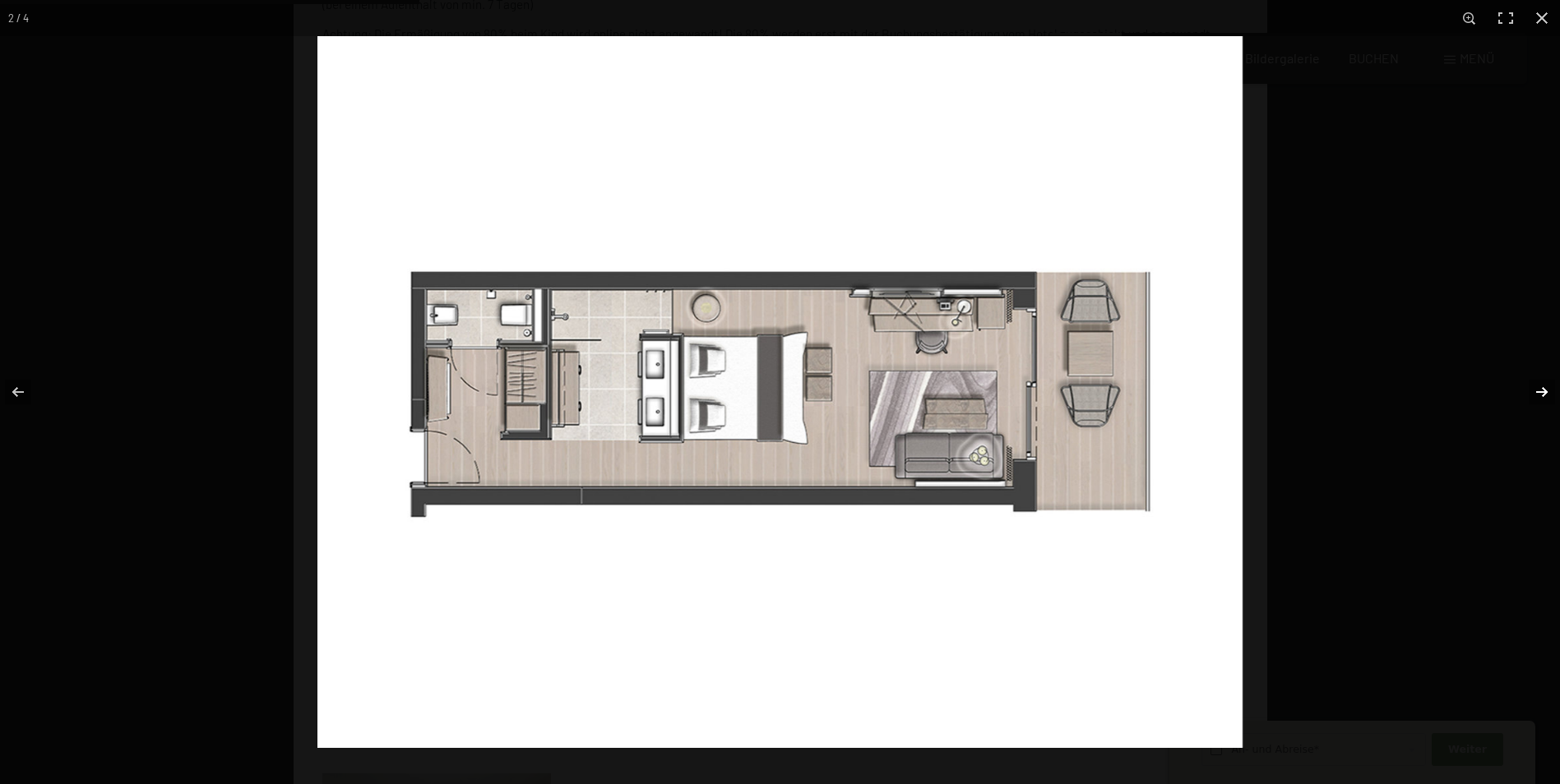
click at [1540, 389] on button "button" at bounding box center [1531, 392] width 58 height 82
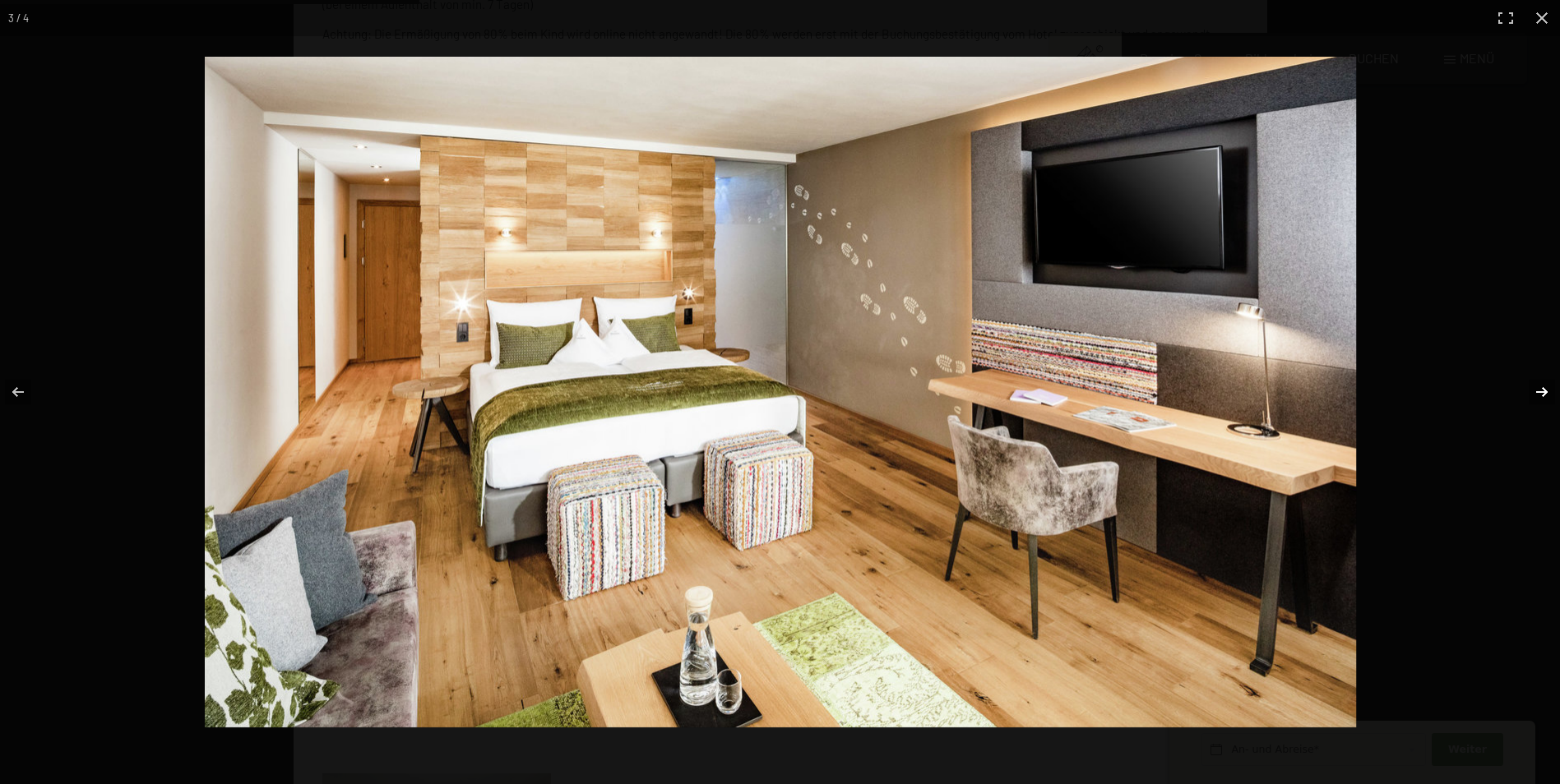
click at [1535, 389] on button "button" at bounding box center [1531, 392] width 58 height 82
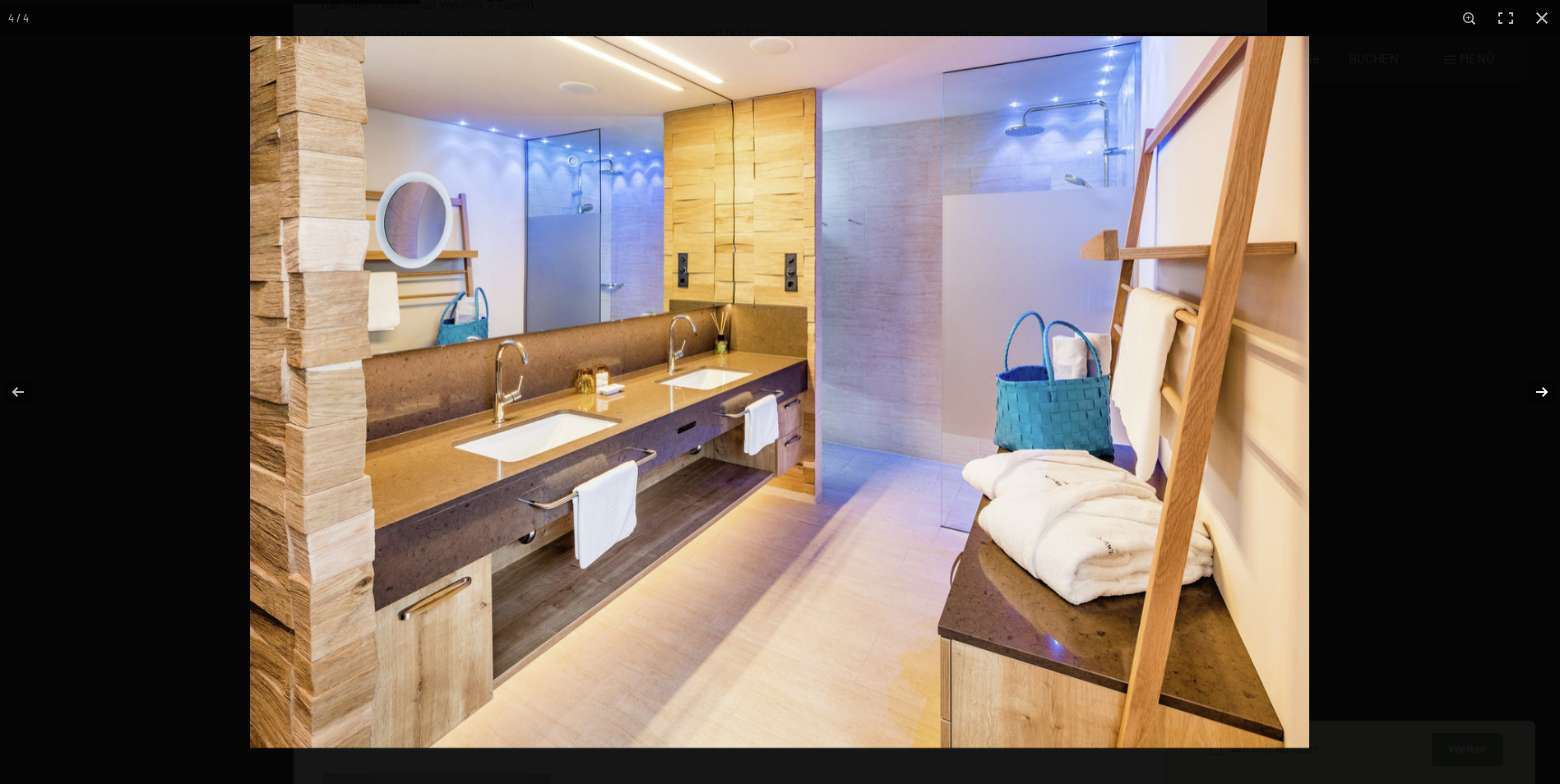
click at [1535, 389] on button "button" at bounding box center [1531, 392] width 58 height 82
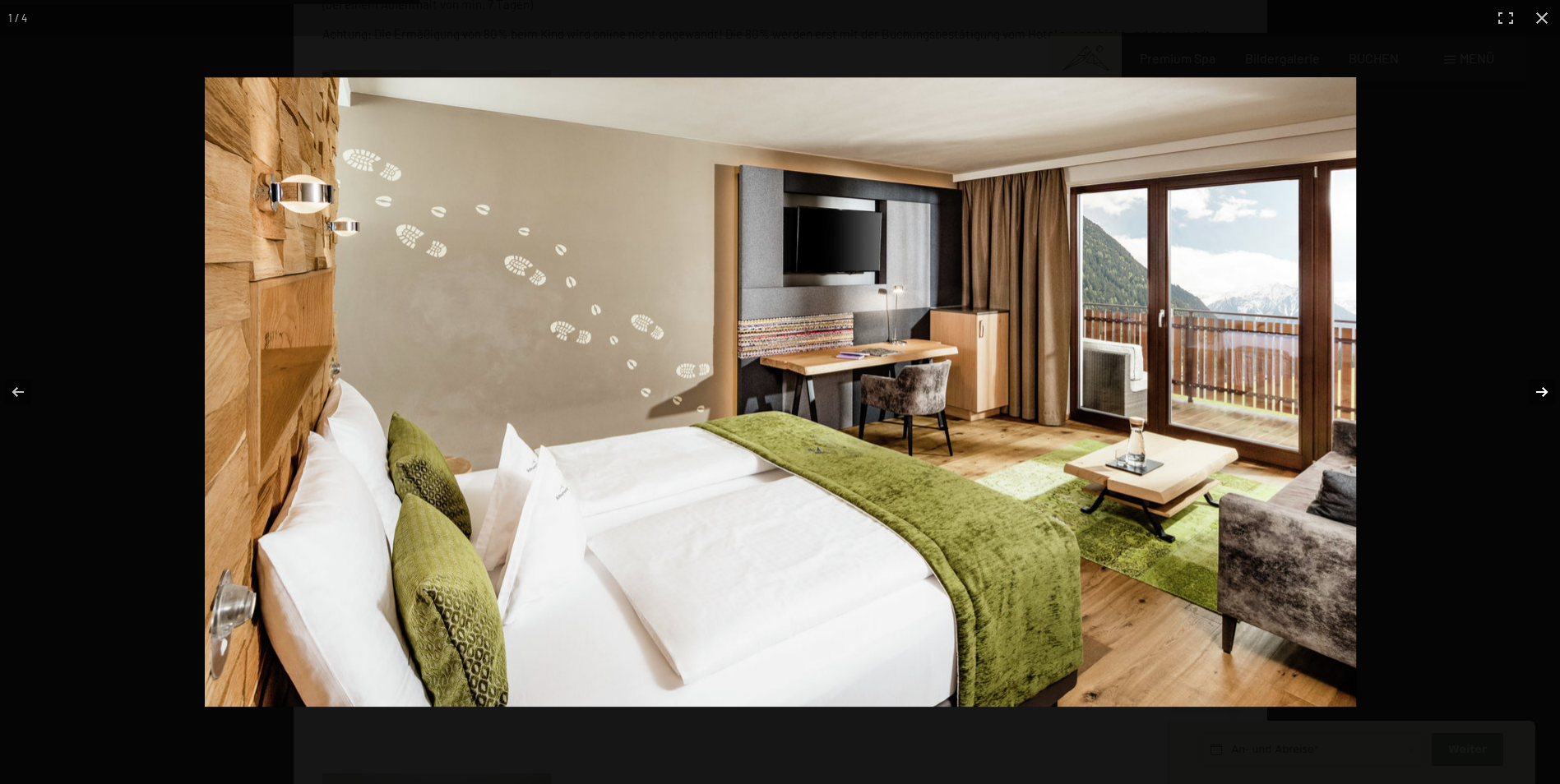
click at [1535, 389] on button "button" at bounding box center [1531, 392] width 58 height 82
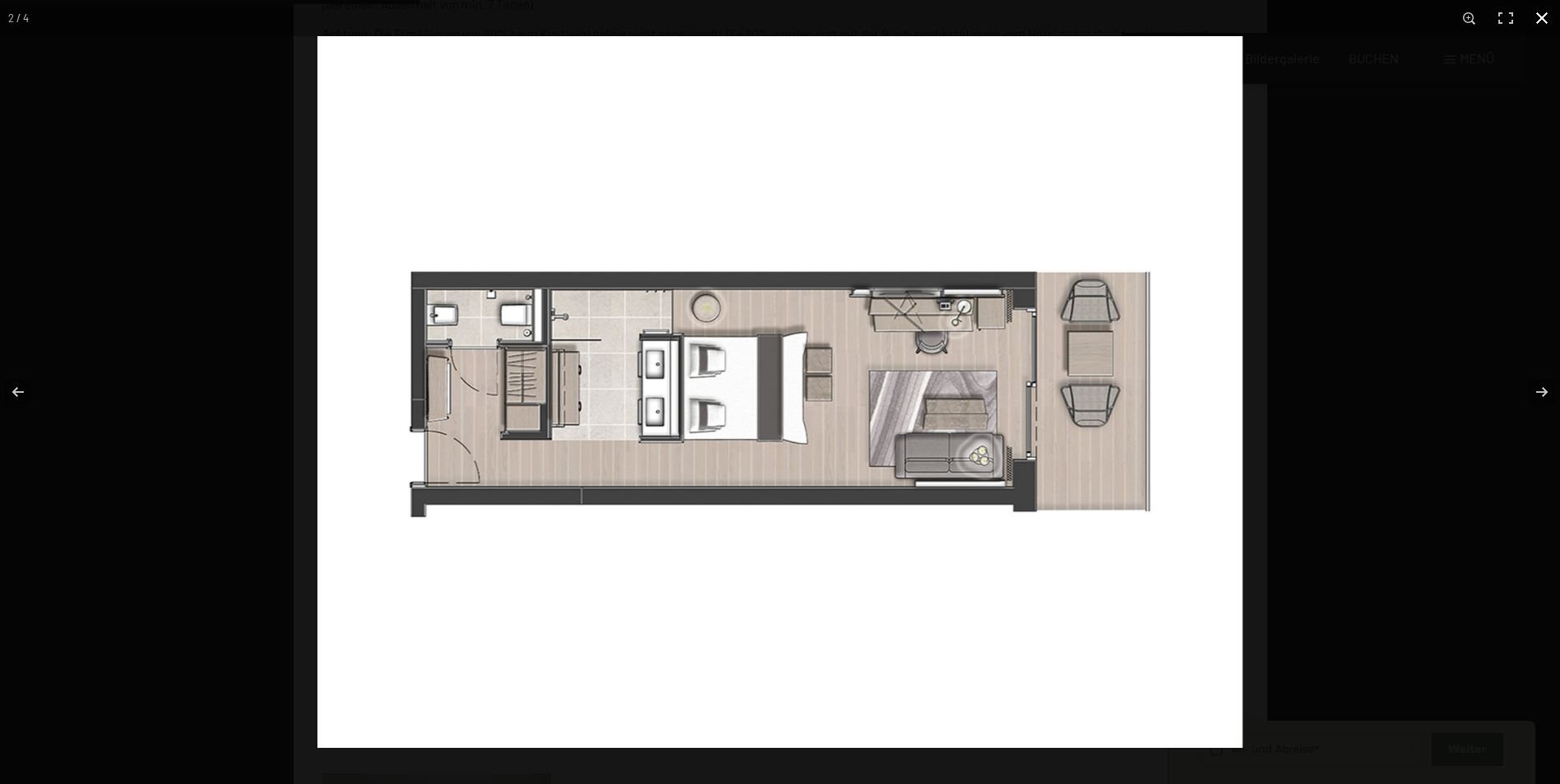
click at [1539, 21] on button "button" at bounding box center [1541, 18] width 37 height 37
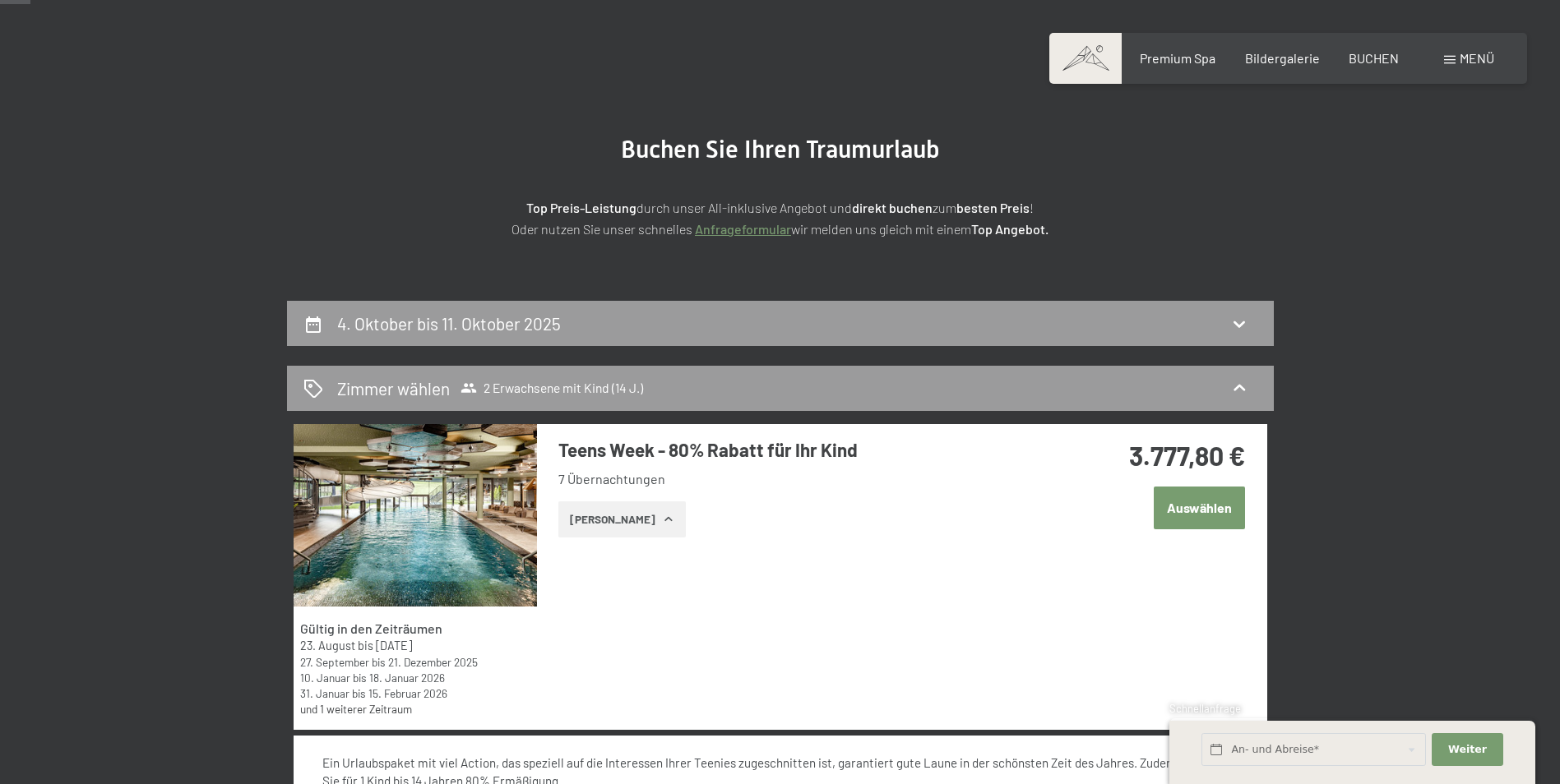
scroll to position [63, 0]
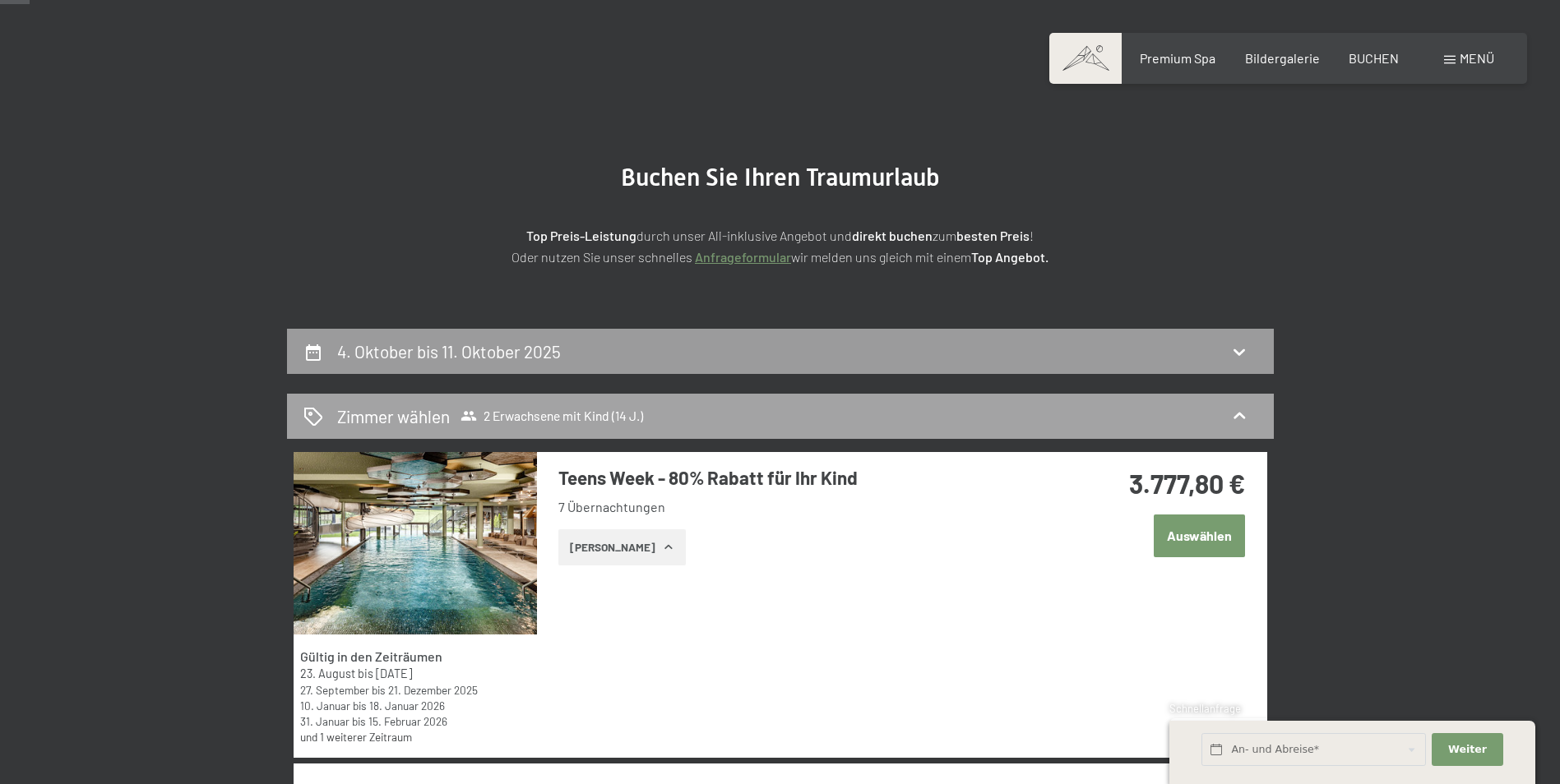
click at [508, 417] on span "2 Erwachsene mit Kind (14 J.)" at bounding box center [551, 416] width 183 height 16
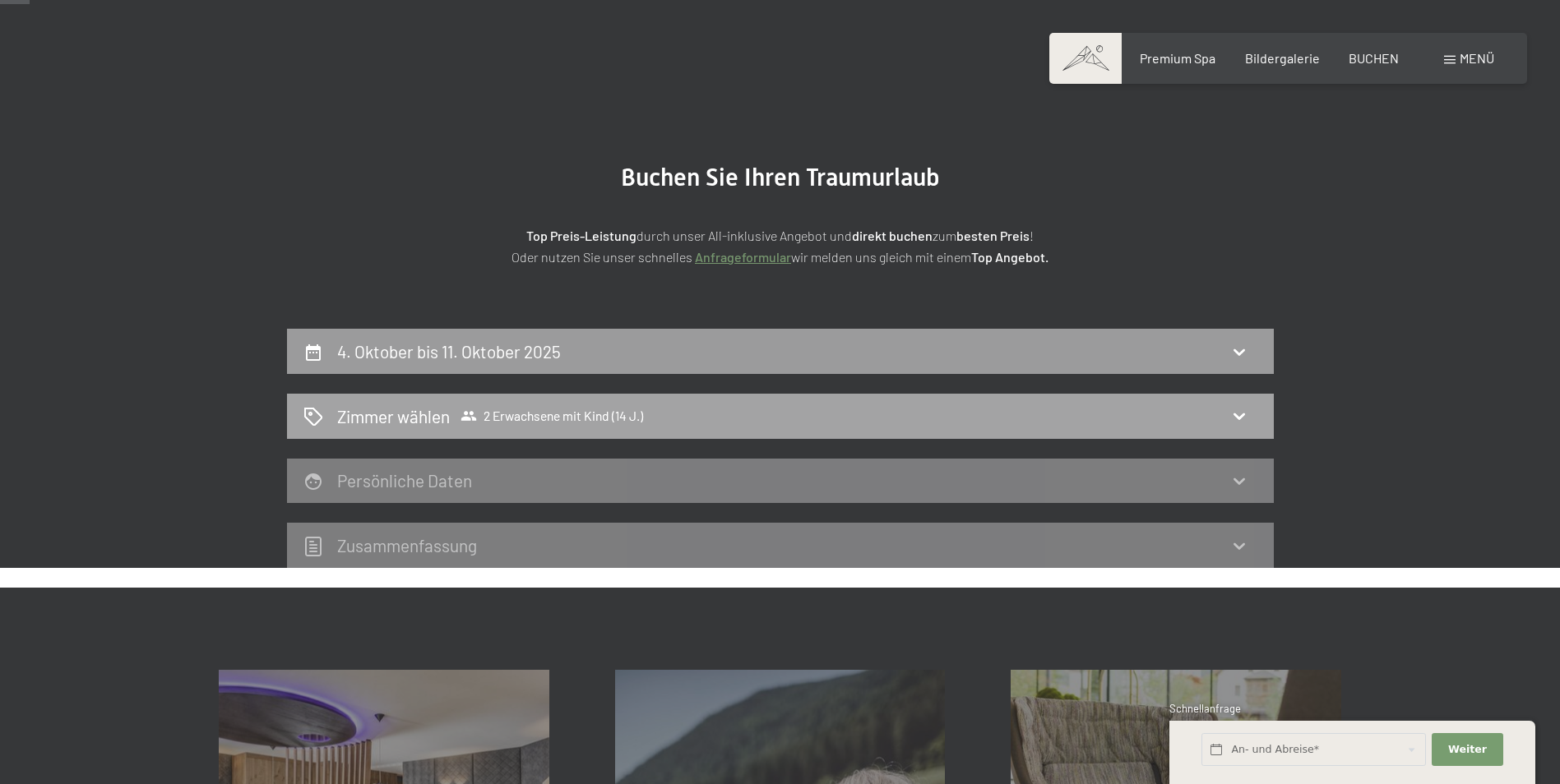
click at [508, 417] on span "2 Erwachsene mit Kind (14 J.)" at bounding box center [551, 416] width 183 height 16
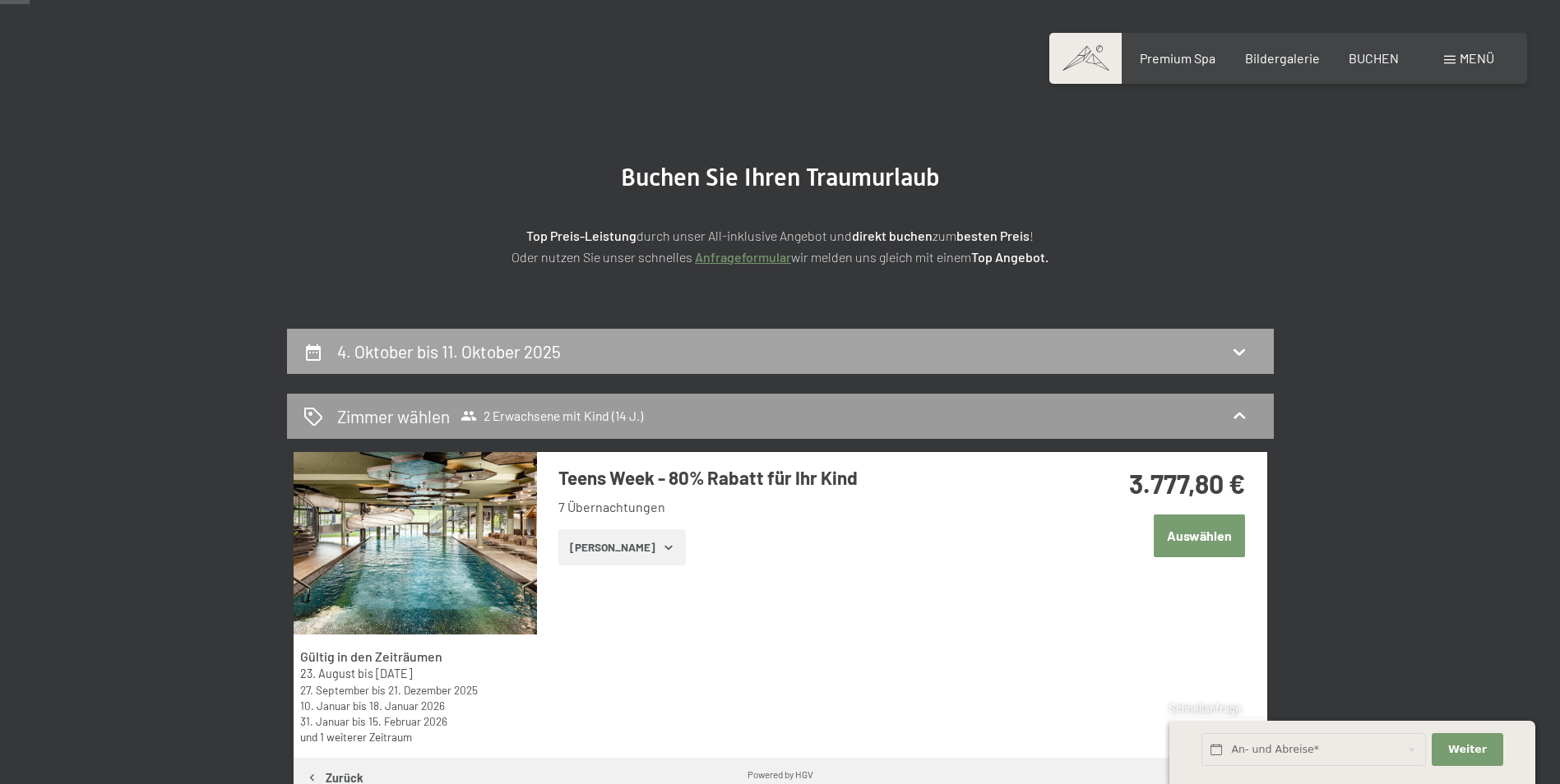
click at [502, 344] on h2 "4. Oktober bis 11. Oktober 2025" at bounding box center [449, 351] width 224 height 21
select select "14"
select select "2025-09-01"
select select "2025-10-01"
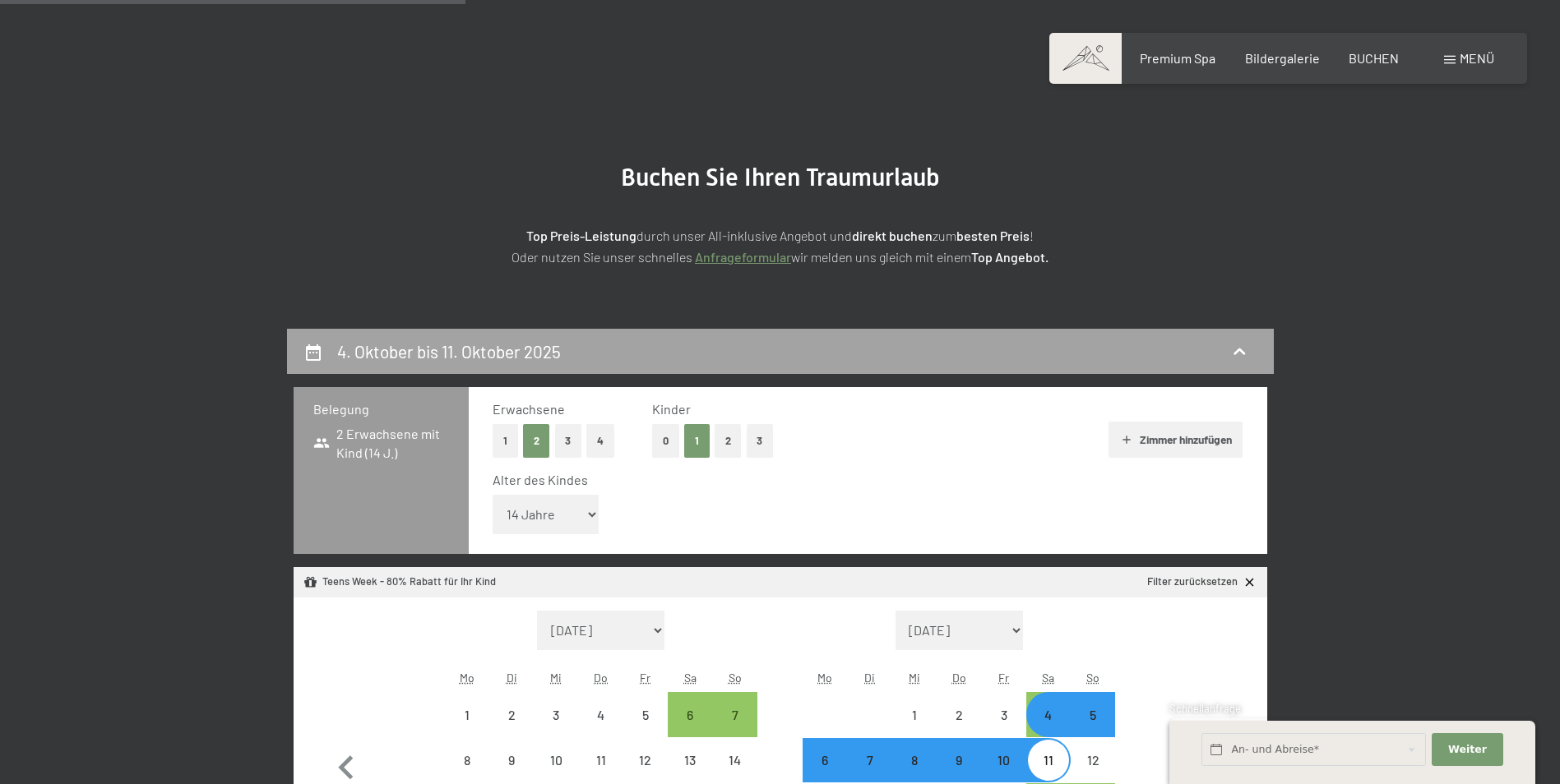
scroll to position [392, 0]
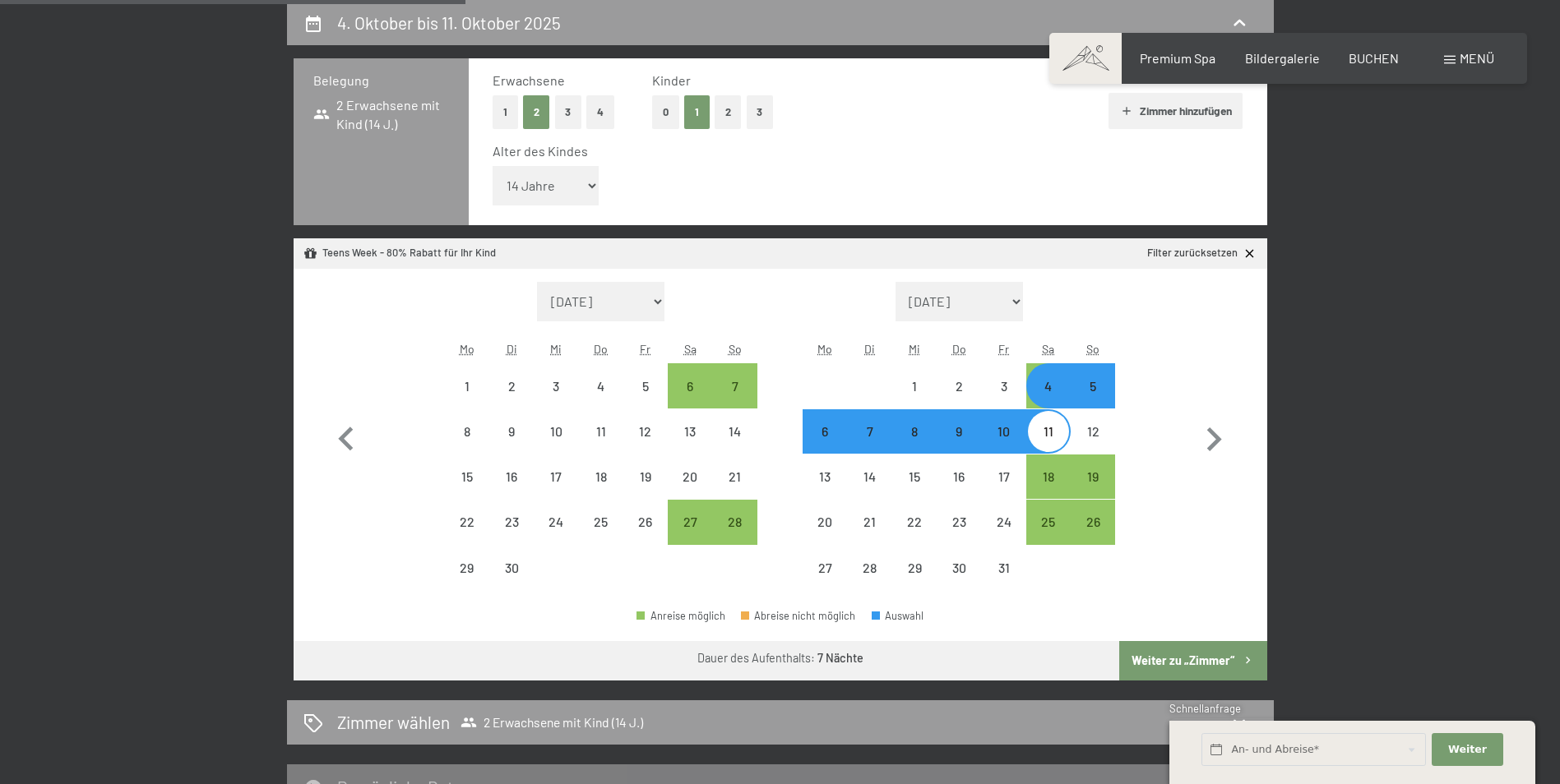
click at [501, 112] on button "1" at bounding box center [505, 112] width 26 height 34
select select "2025-09-01"
select select "2025-10-01"
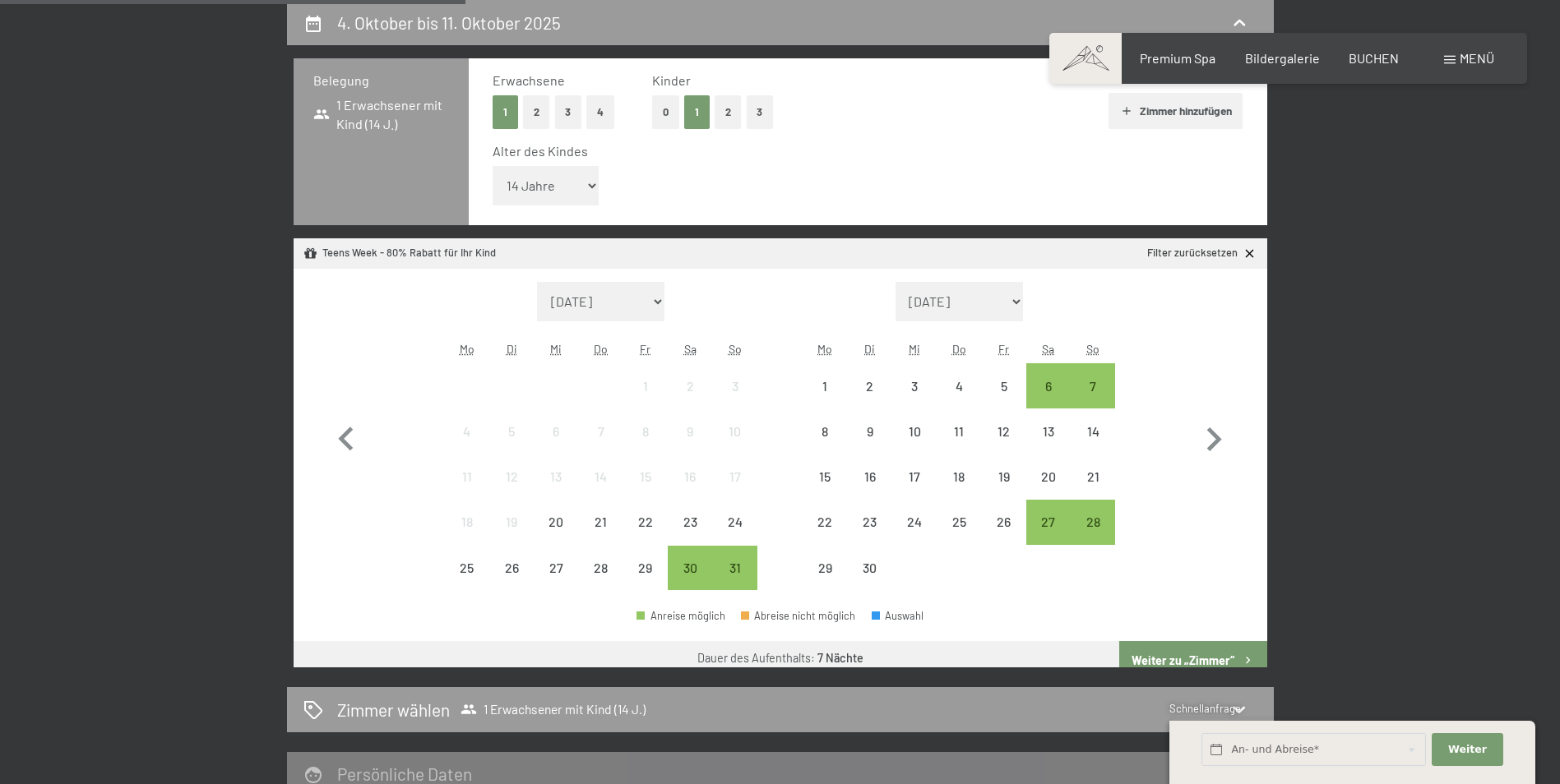
click at [664, 116] on button "0" at bounding box center [665, 112] width 27 height 34
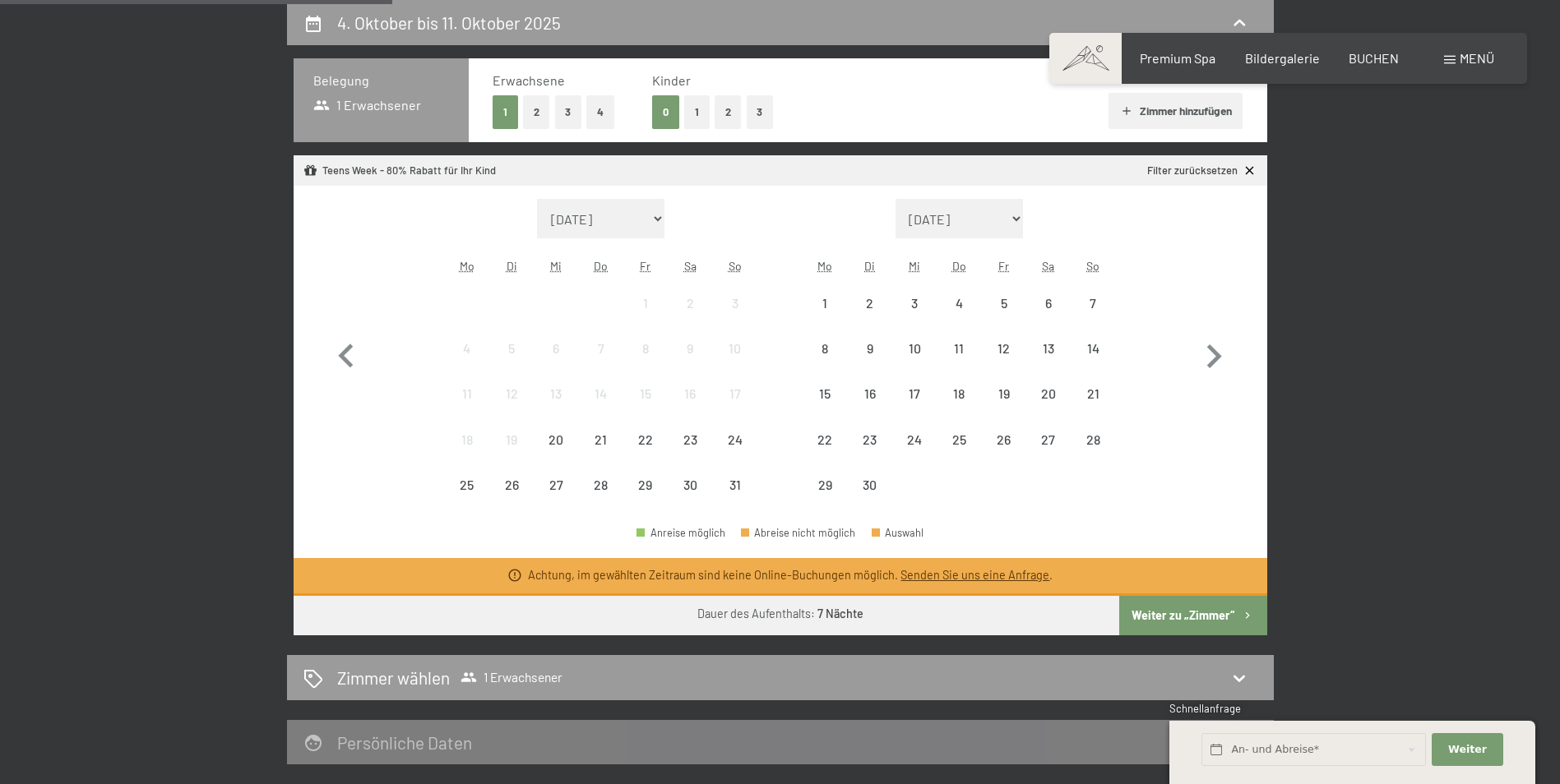
click at [1153, 615] on button "Weiter zu „Zimmer“" at bounding box center [1193, 615] width 147 height 39
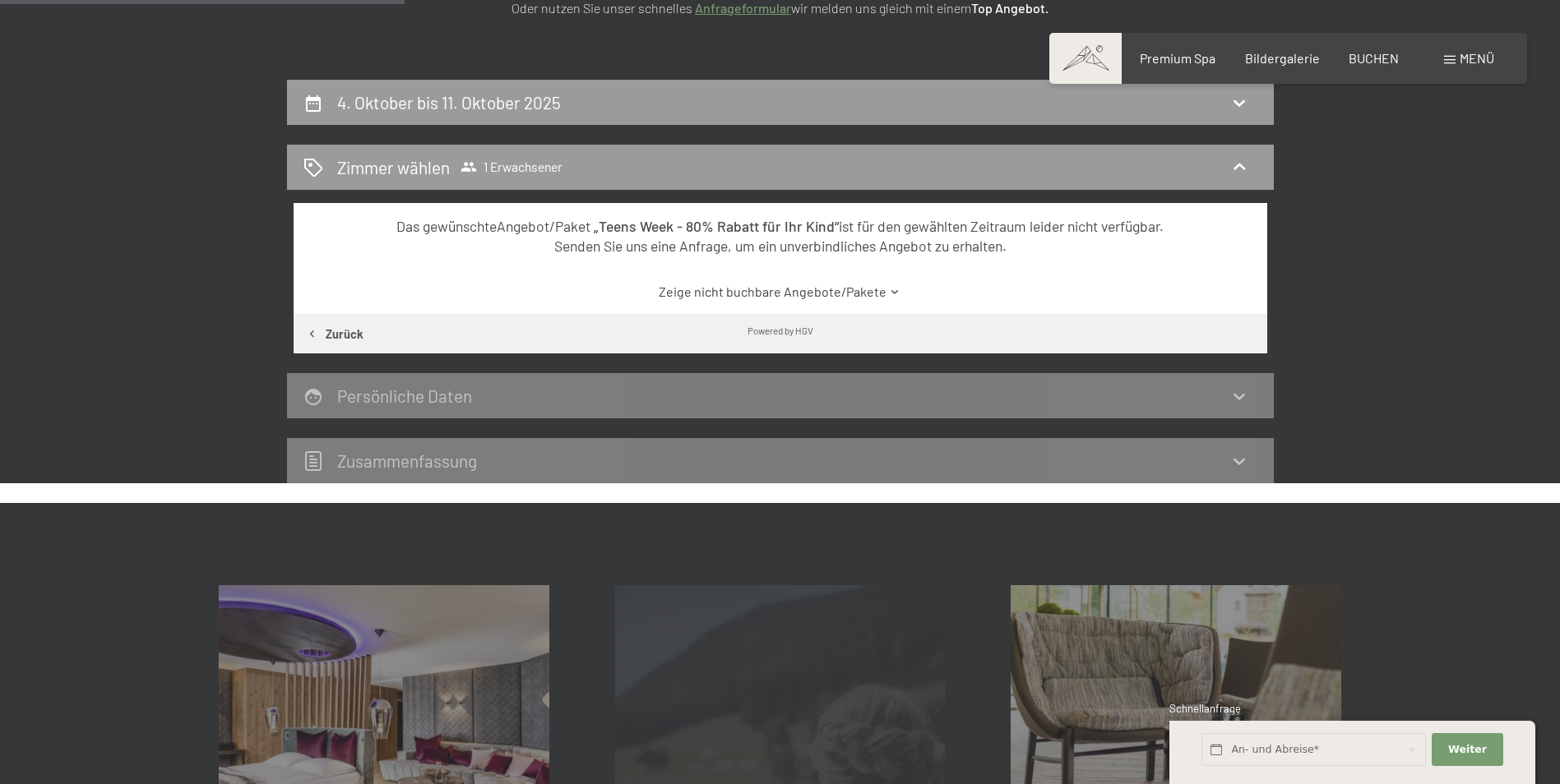
scroll to position [227, 0]
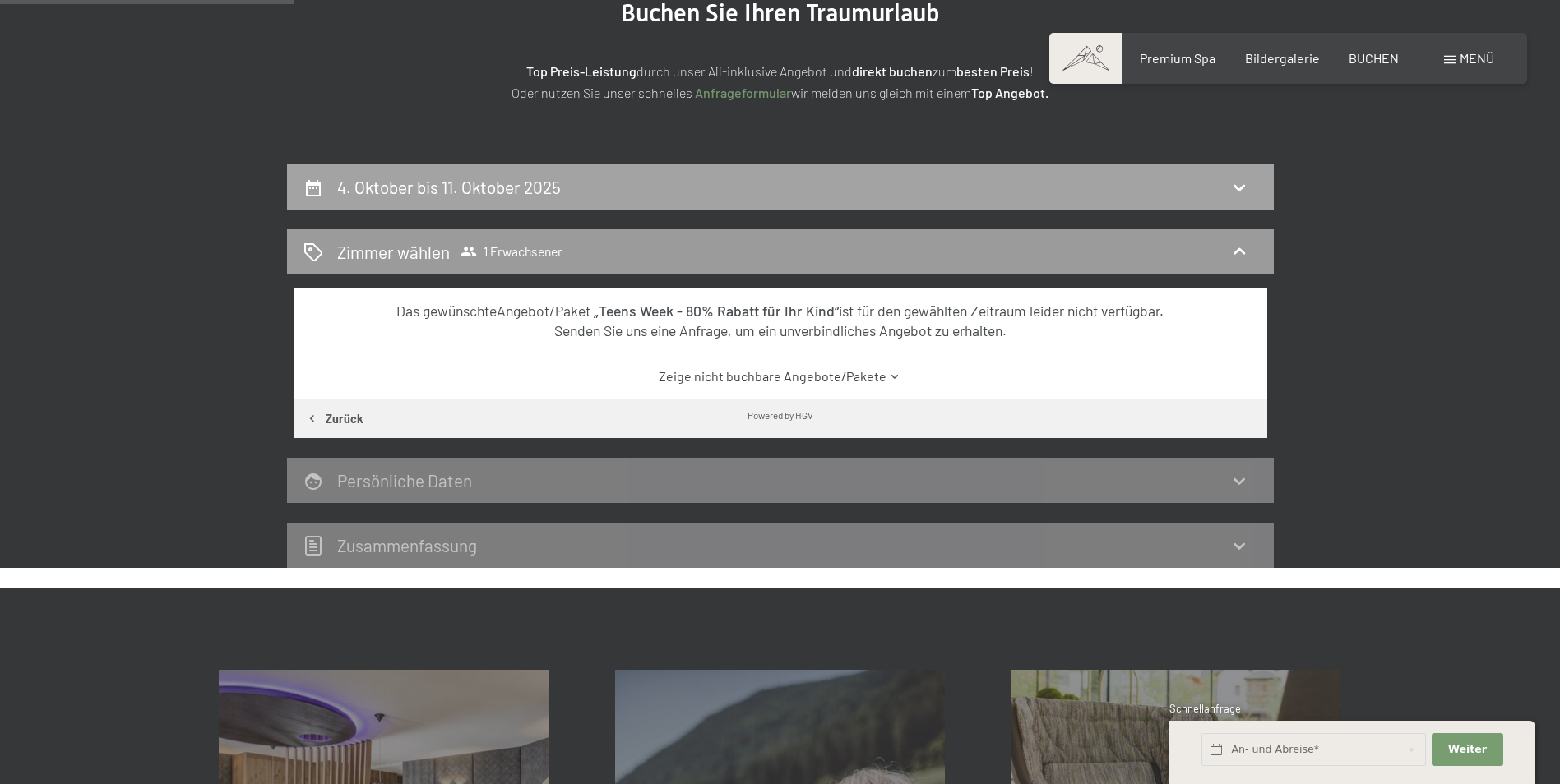
click at [372, 186] on h2 "4. Oktober bis 11. Oktober 2025" at bounding box center [449, 186] width 224 height 21
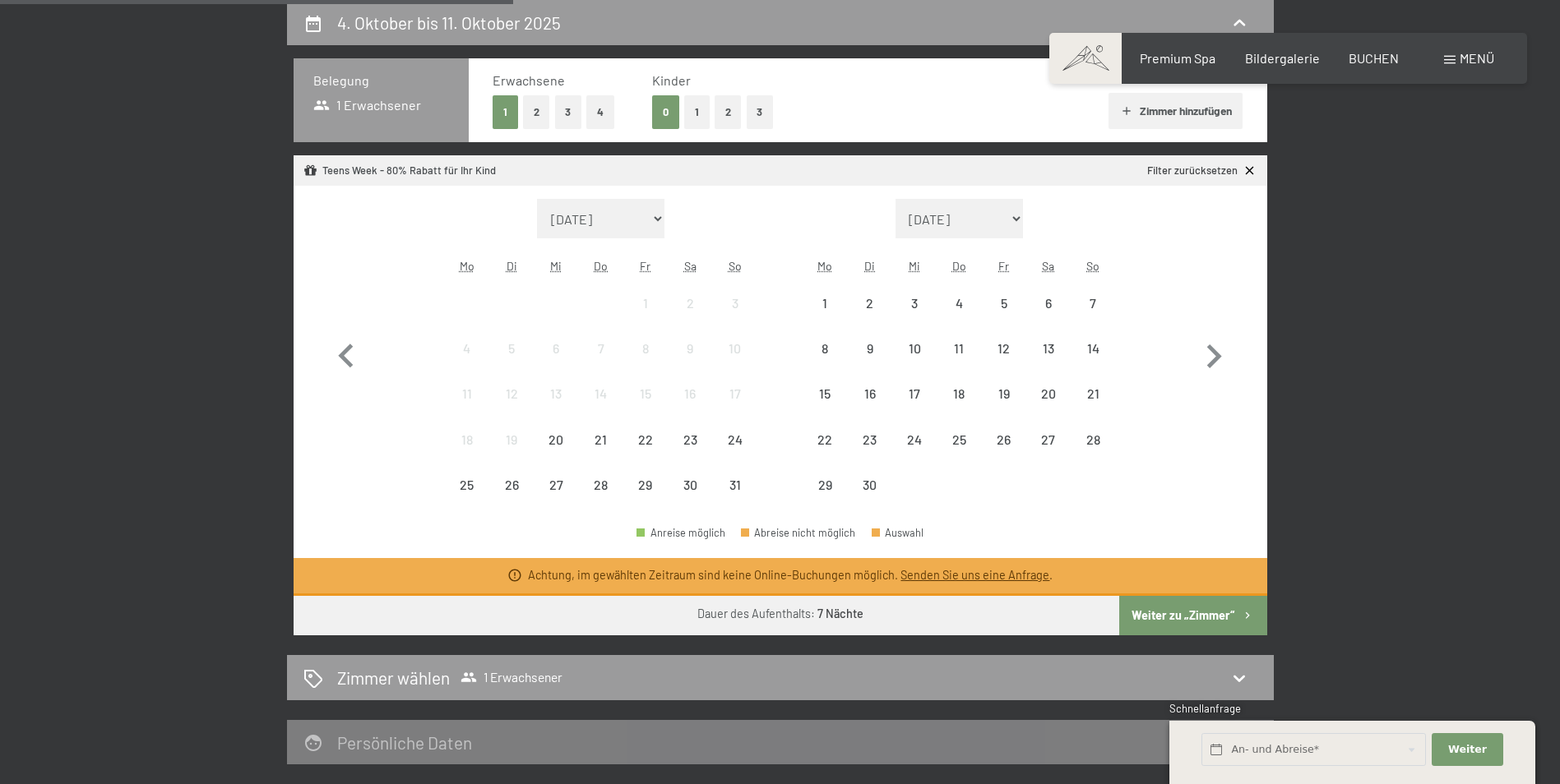
click at [525, 111] on button "2" at bounding box center [536, 112] width 27 height 34
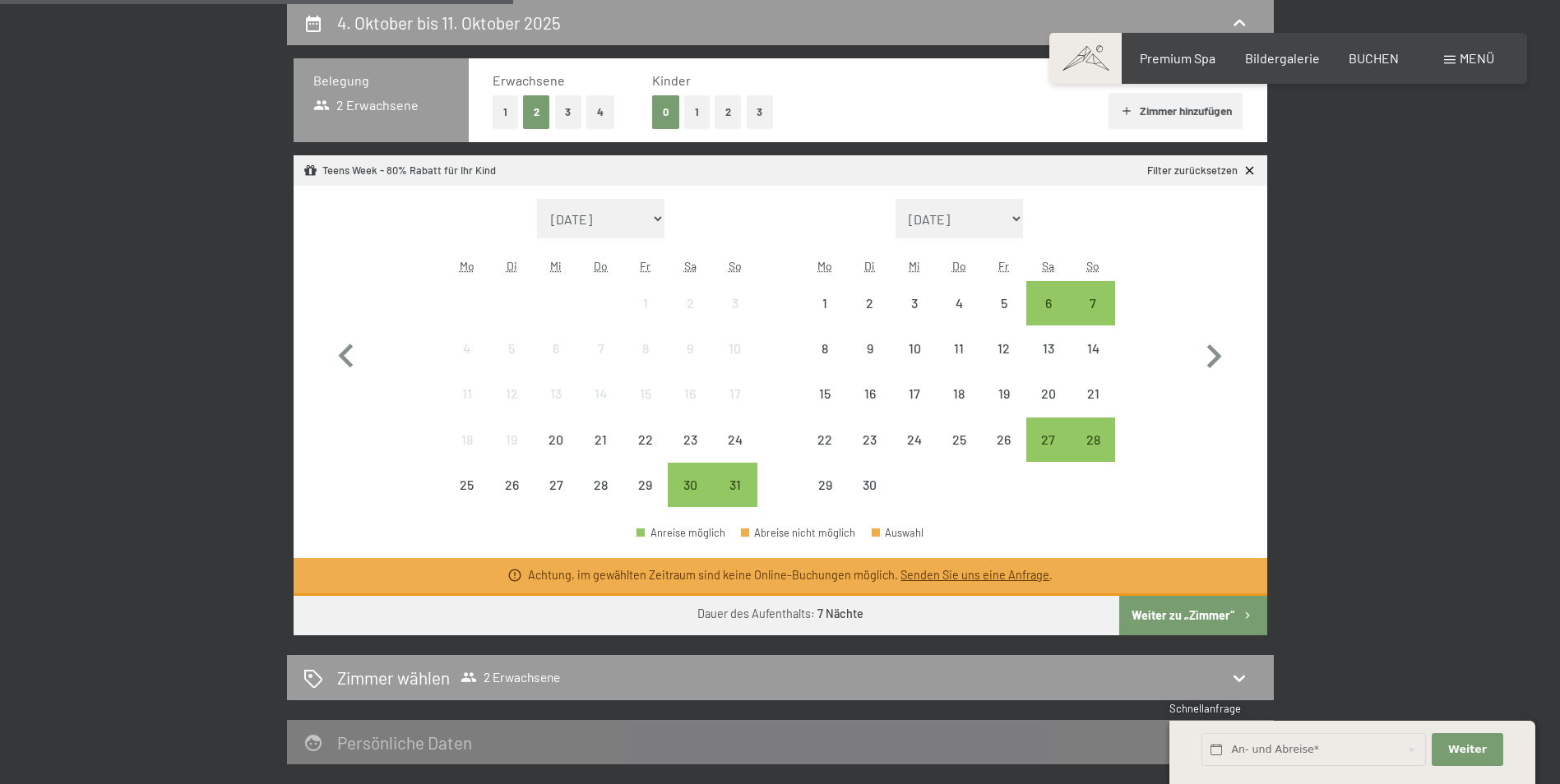
click at [689, 114] on button "1" at bounding box center [697, 112] width 26 height 34
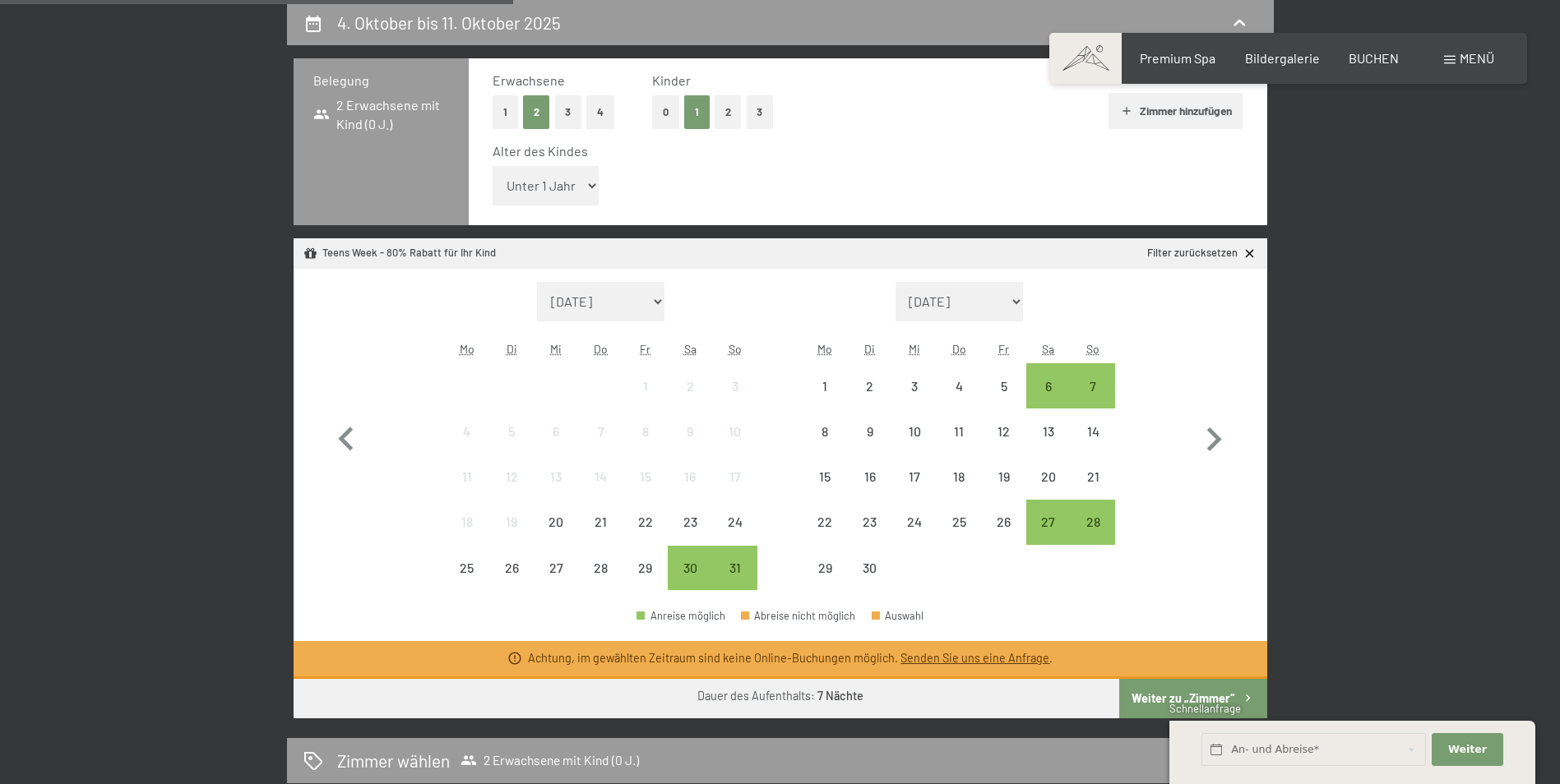
click at [576, 194] on select "Unter 1 Jahr 1 Jahr 2 Jahre 3 Jahre 4 Jahre 5 Jahre 6 Jahre 7 Jahre 8 Jahre 9 J…" at bounding box center [546, 186] width 107 height 39
select select "14"
click at [492, 166] on select "Unter 1 Jahr 1 Jahr 2 Jahre 3 Jahre 4 Jahre 5 Jahre 6 Jahre 7 Jahre 8 Jahre 9 J…" at bounding box center [546, 186] width 107 height 39
click at [1147, 690] on button "Weiter zu „Zimmer“" at bounding box center [1193, 698] width 147 height 39
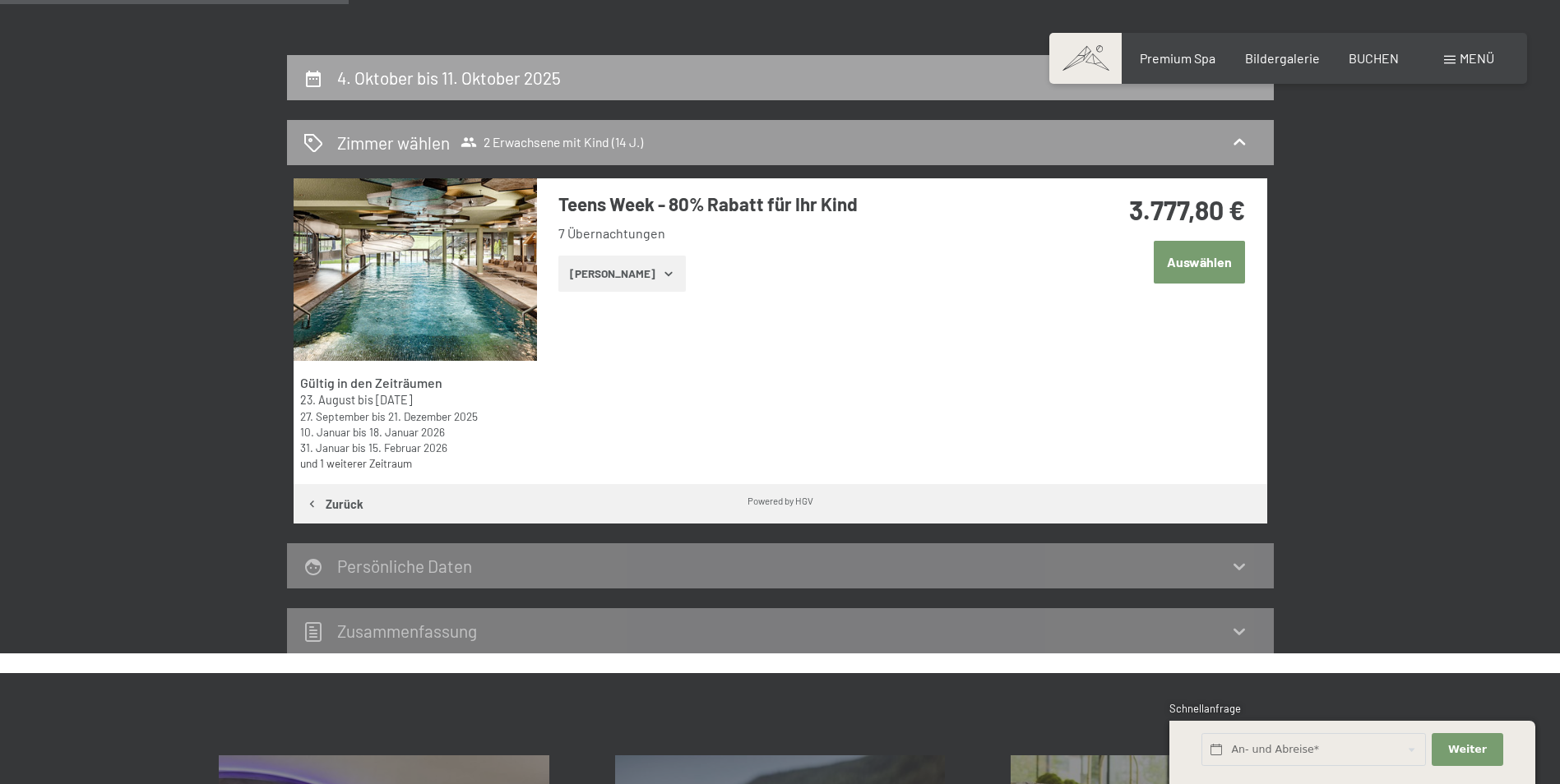
scroll to position [310, 0]
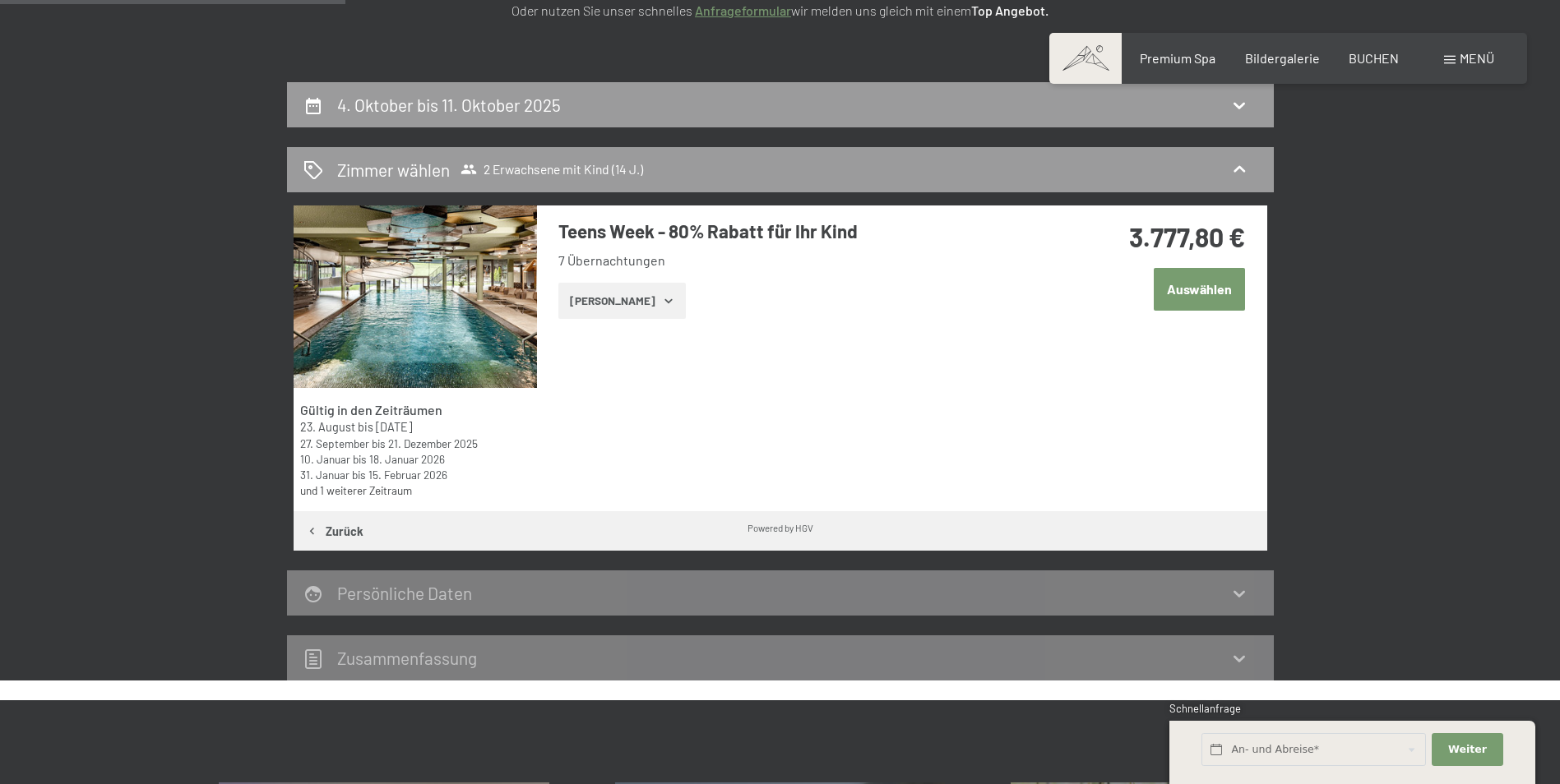
click at [626, 305] on button "Zeige Zimmer" at bounding box center [622, 301] width 128 height 37
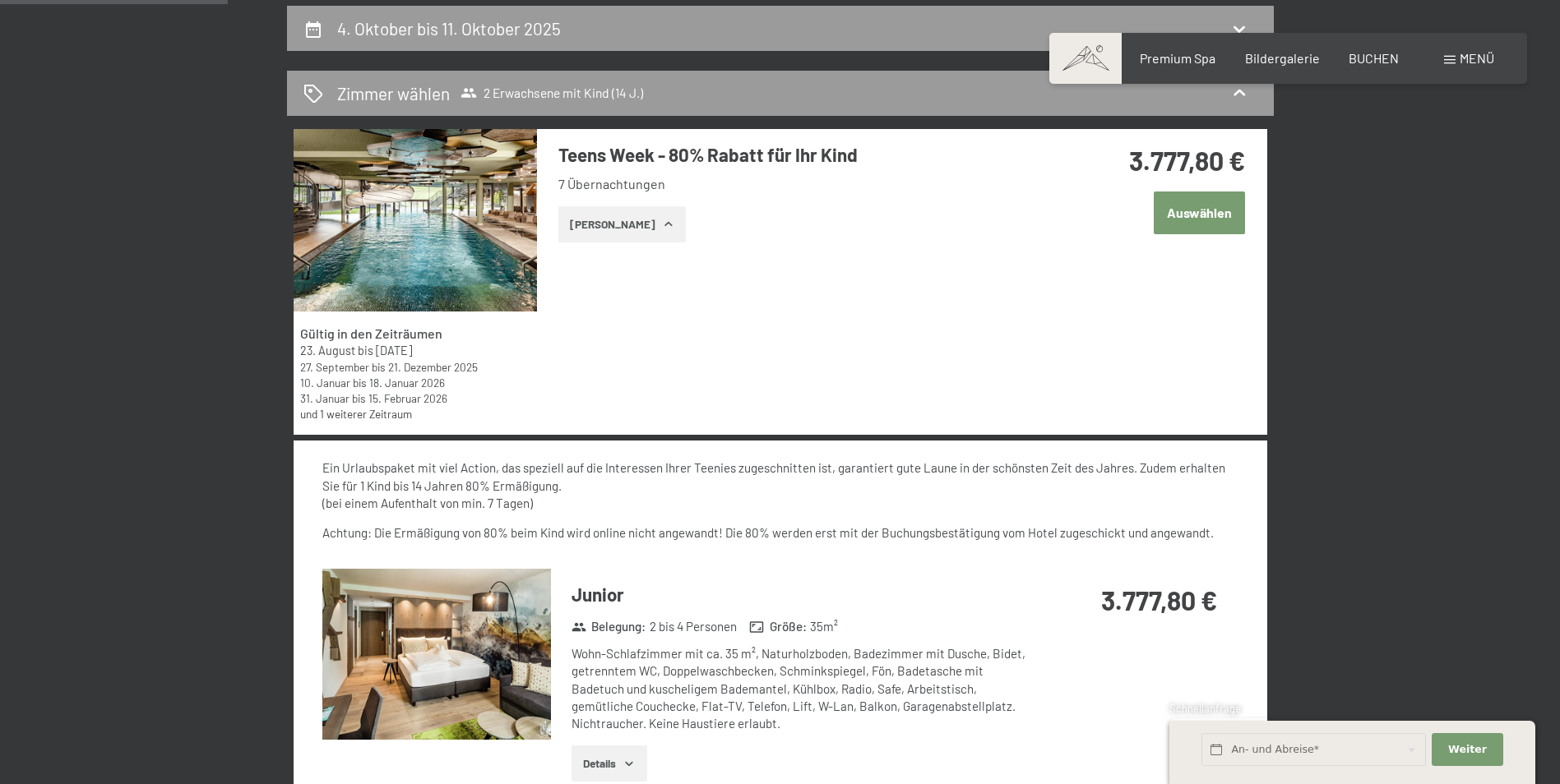
scroll to position [557, 0]
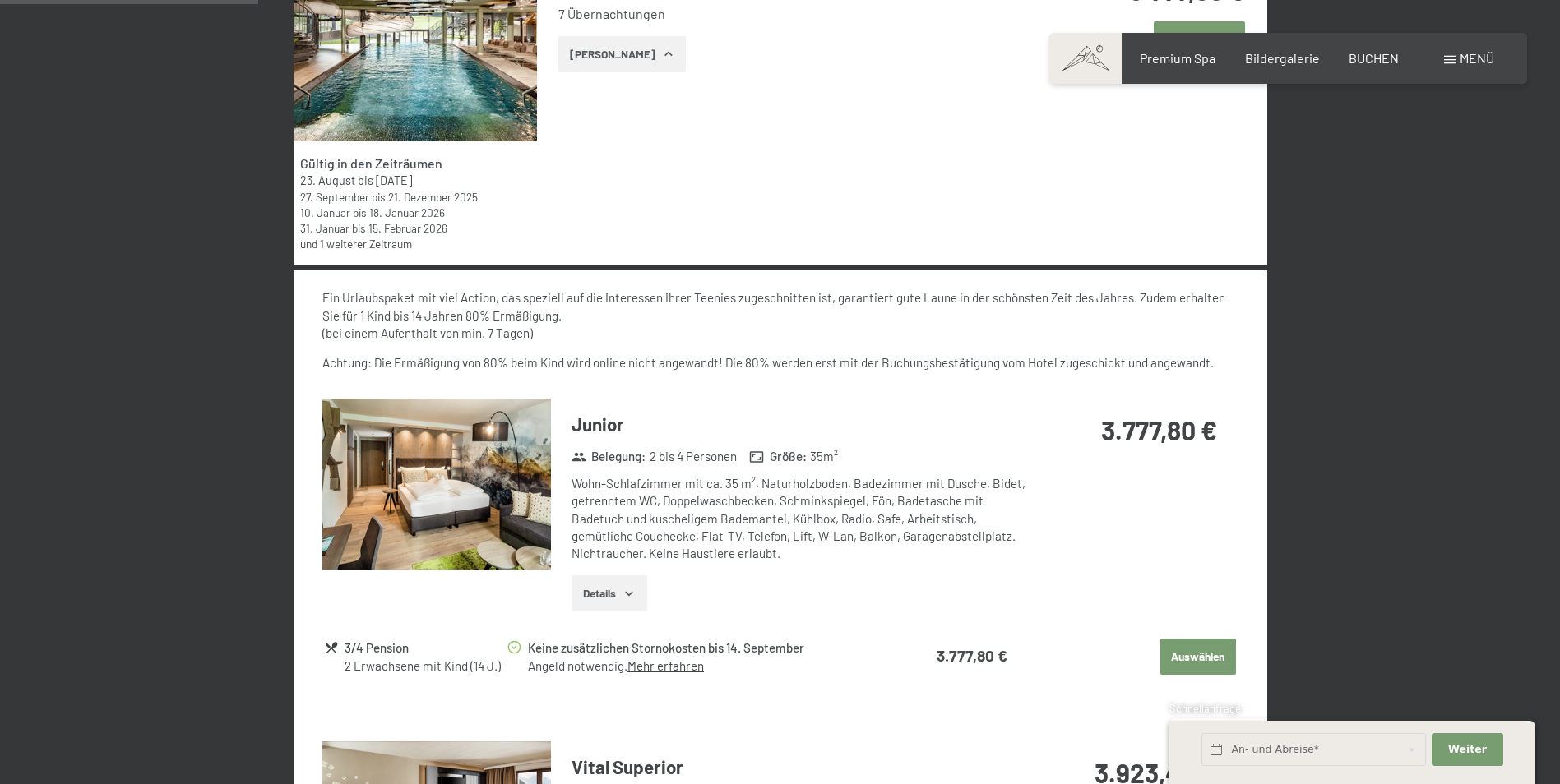
click at [623, 575] on button "Details" at bounding box center [609, 593] width 75 height 37
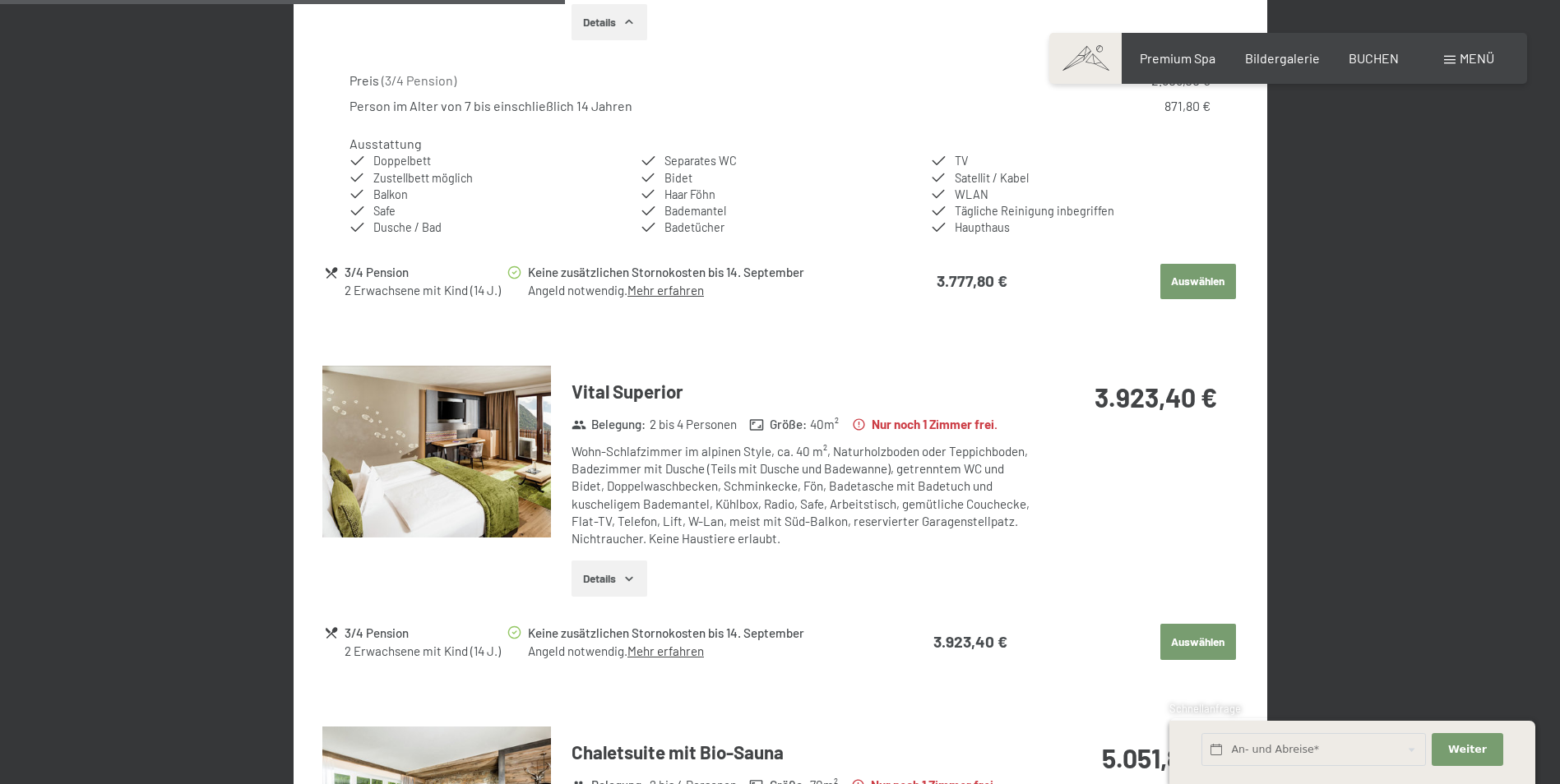
scroll to position [1379, 0]
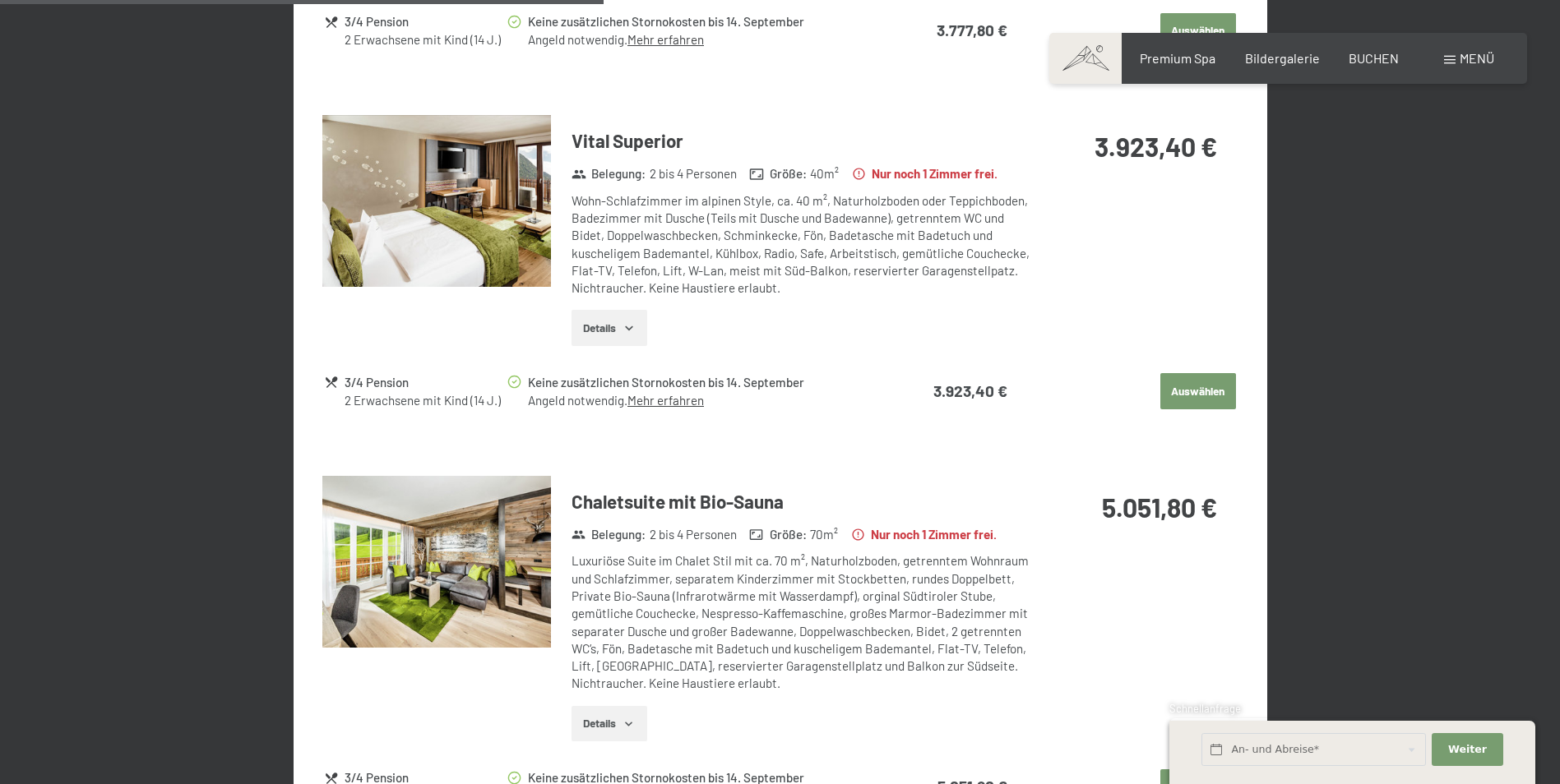
click at [505, 548] on img at bounding box center [436, 562] width 228 height 172
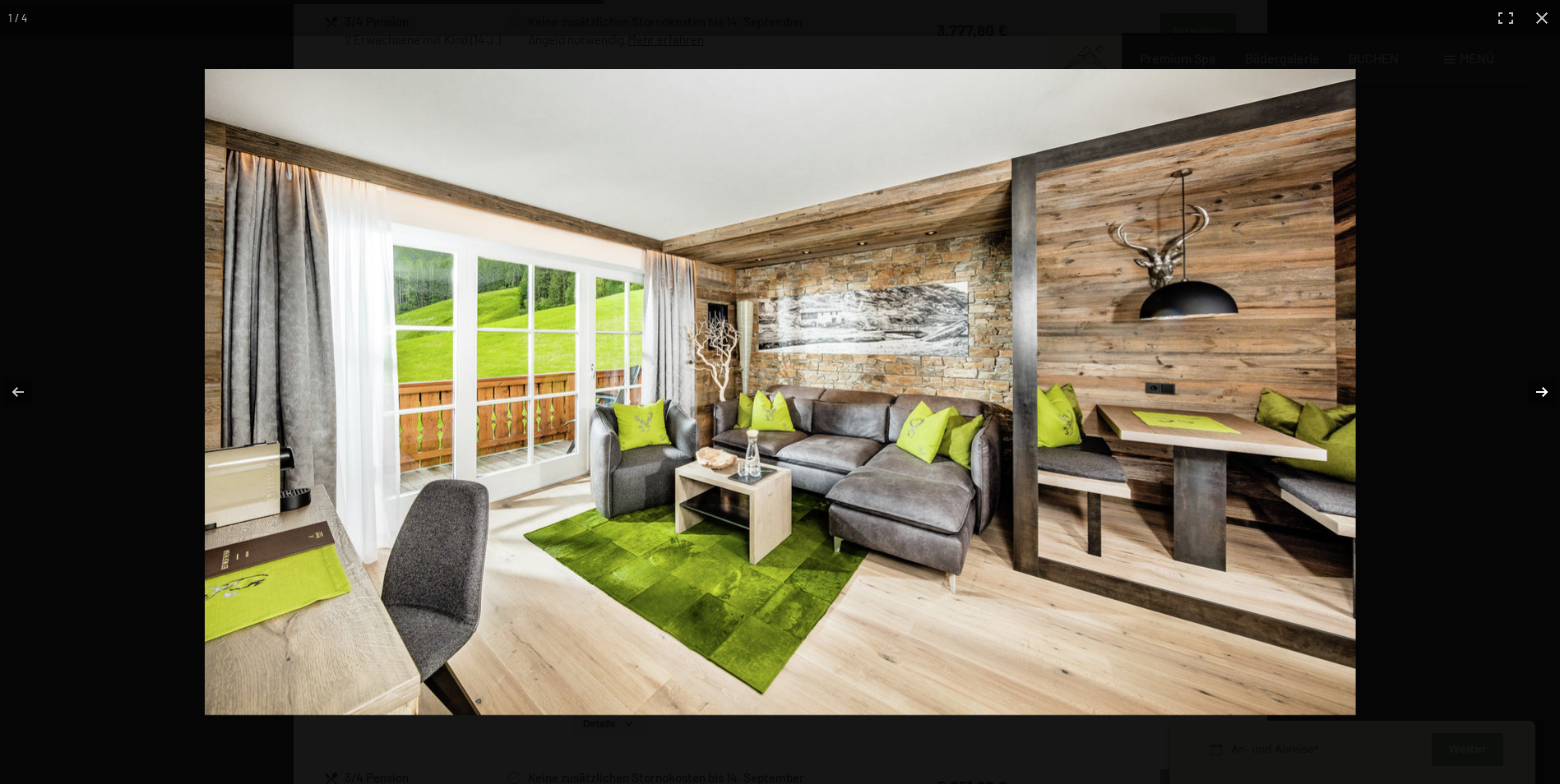
click at [1536, 390] on button "button" at bounding box center [1531, 392] width 58 height 82
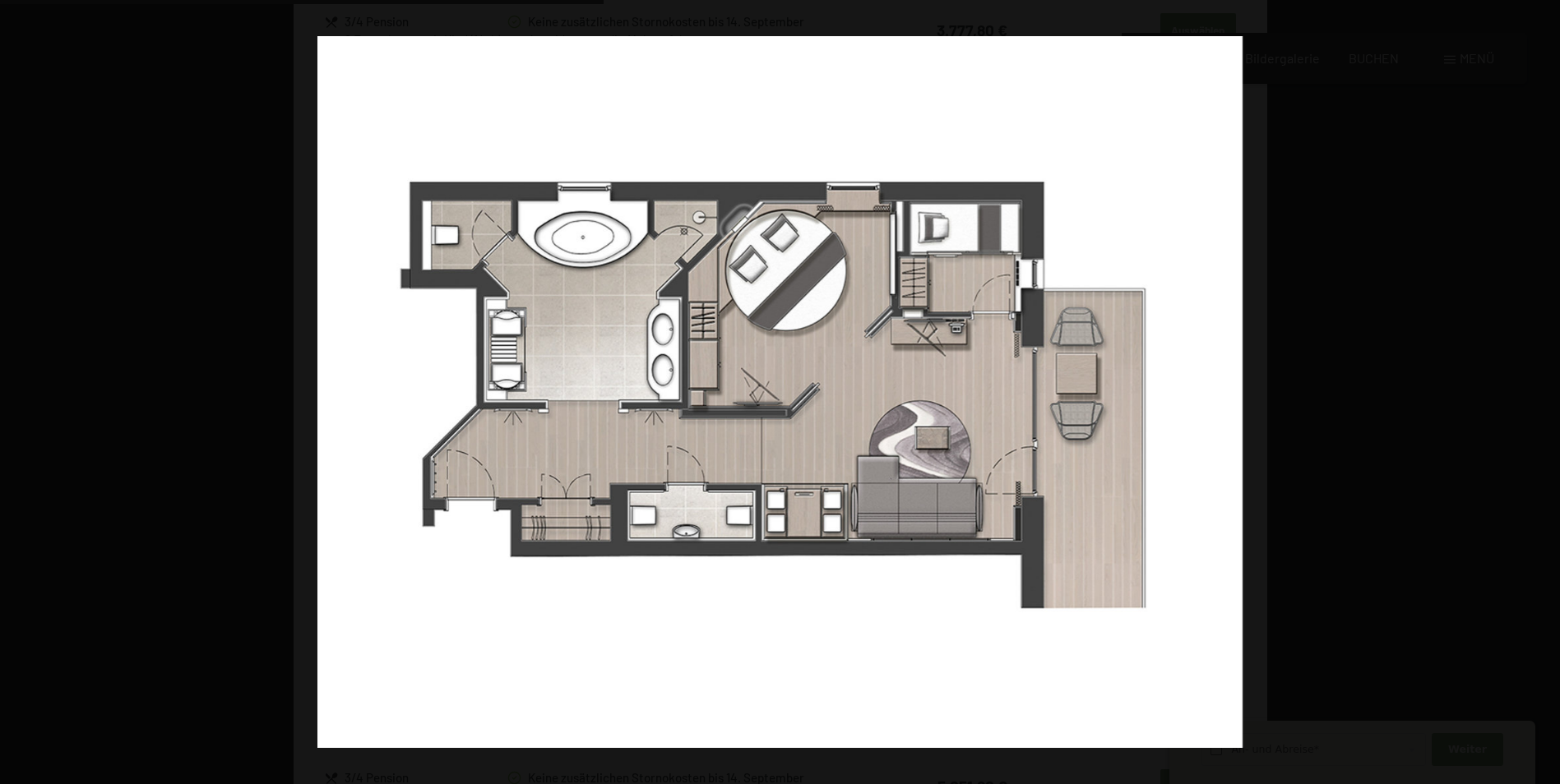
click at [1536, 390] on button "button" at bounding box center [1531, 392] width 58 height 82
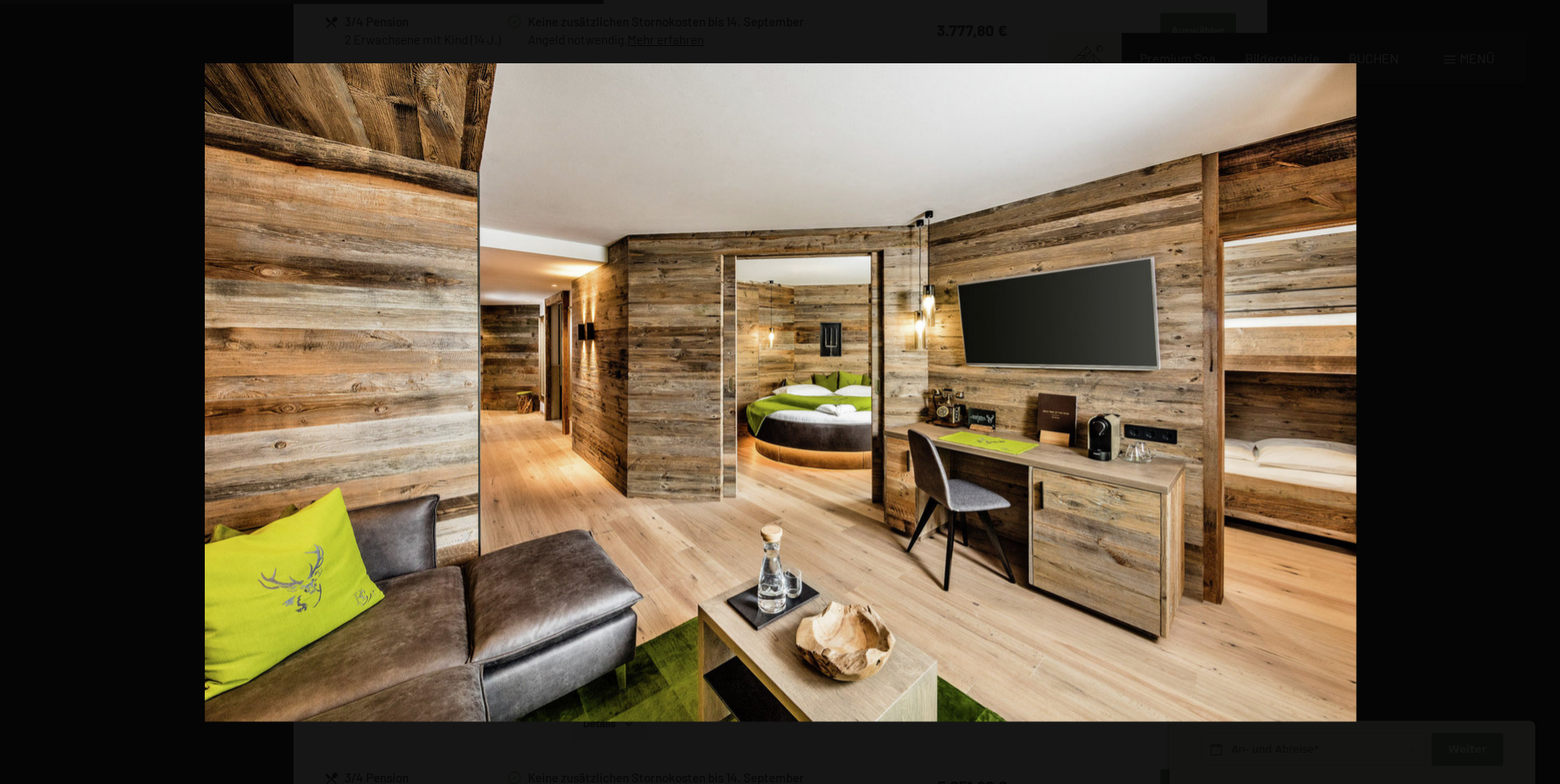
click at [1536, 390] on button "button" at bounding box center [1531, 392] width 58 height 82
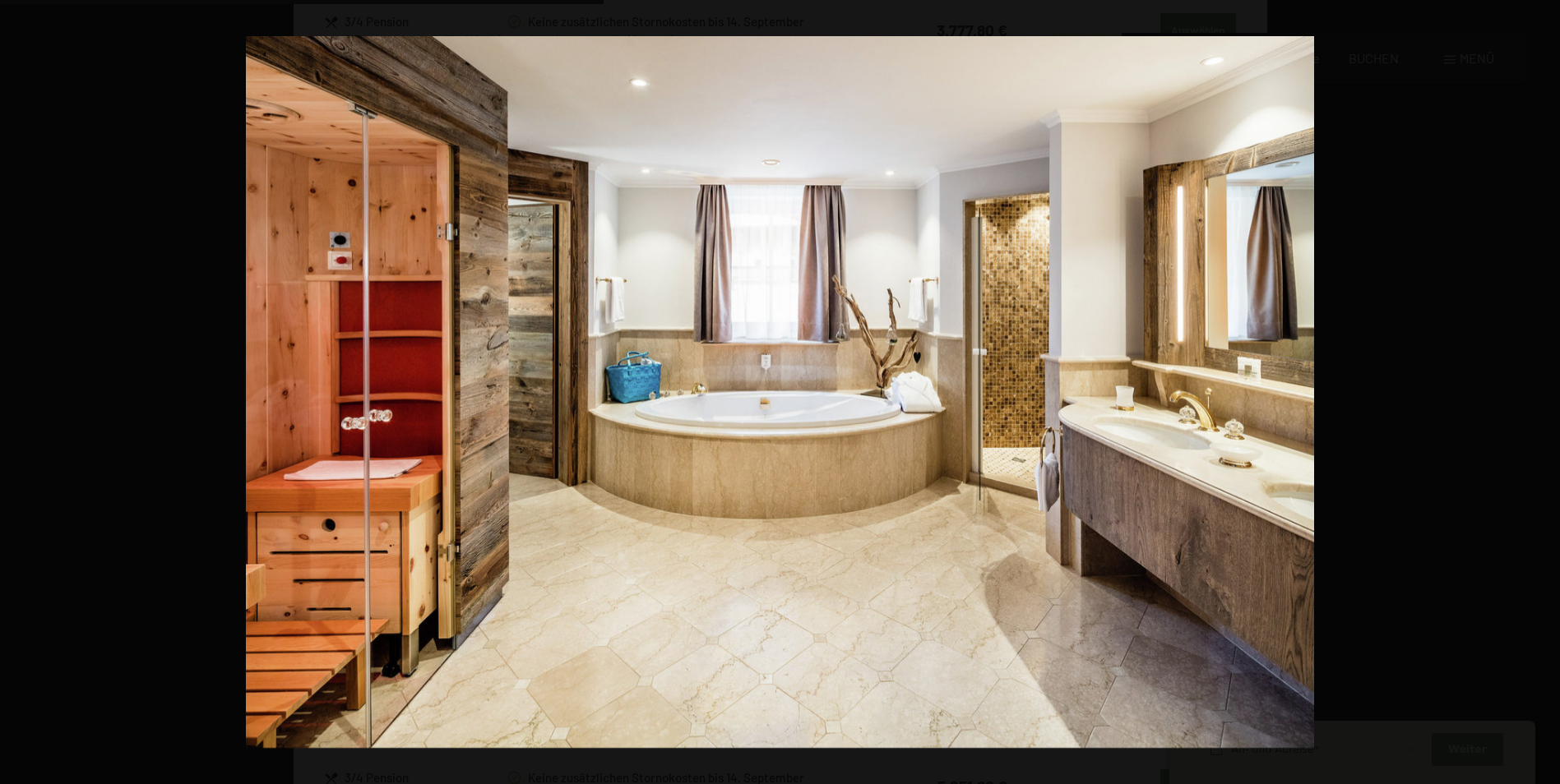
click at [1536, 390] on button "button" at bounding box center [1531, 392] width 58 height 82
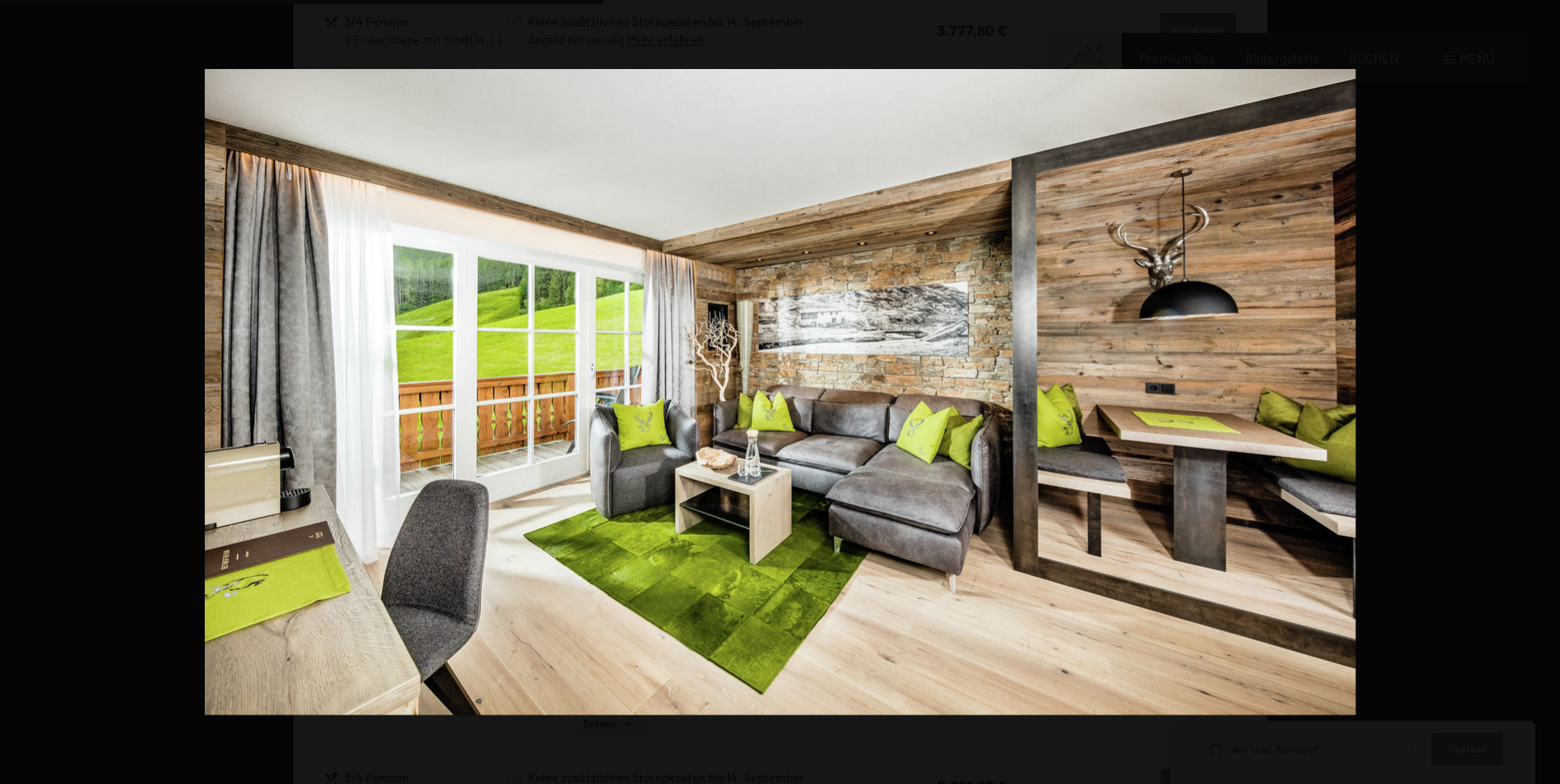
click at [1536, 390] on button "button" at bounding box center [1531, 392] width 58 height 82
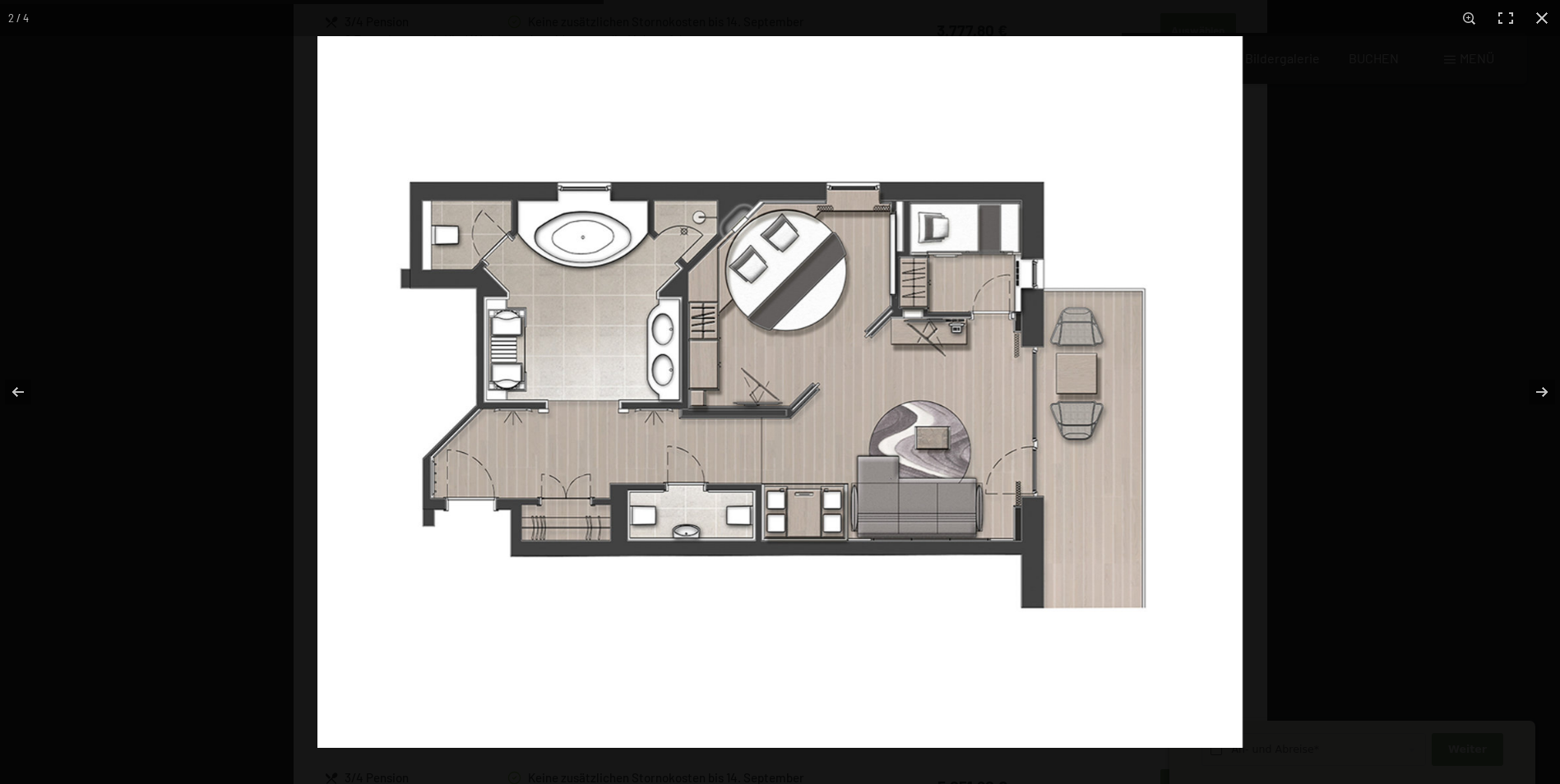
click at [942, 243] on img at bounding box center [780, 392] width 925 height 712
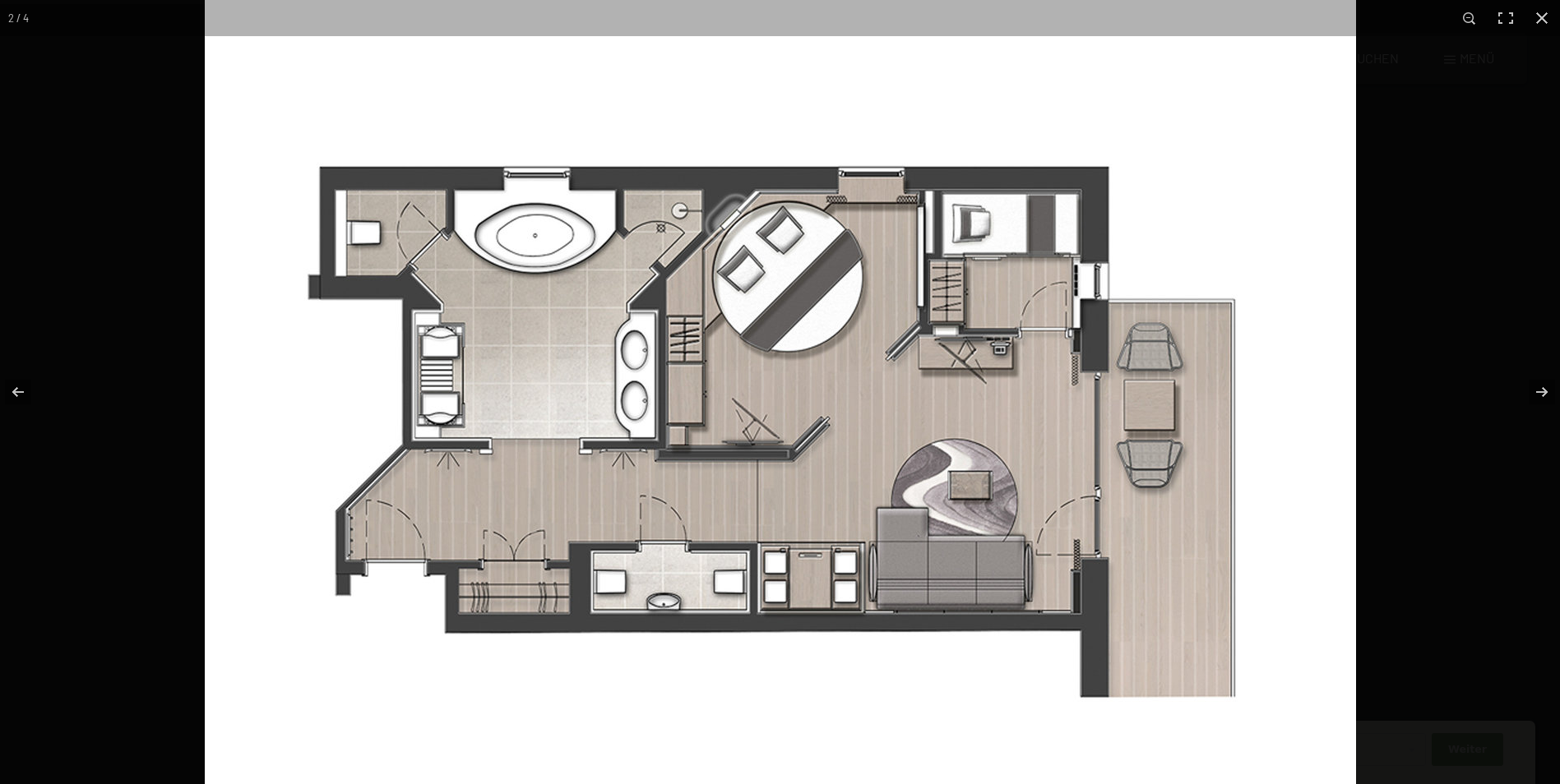
click at [937, 244] on img at bounding box center [780, 428] width 1151 height 887
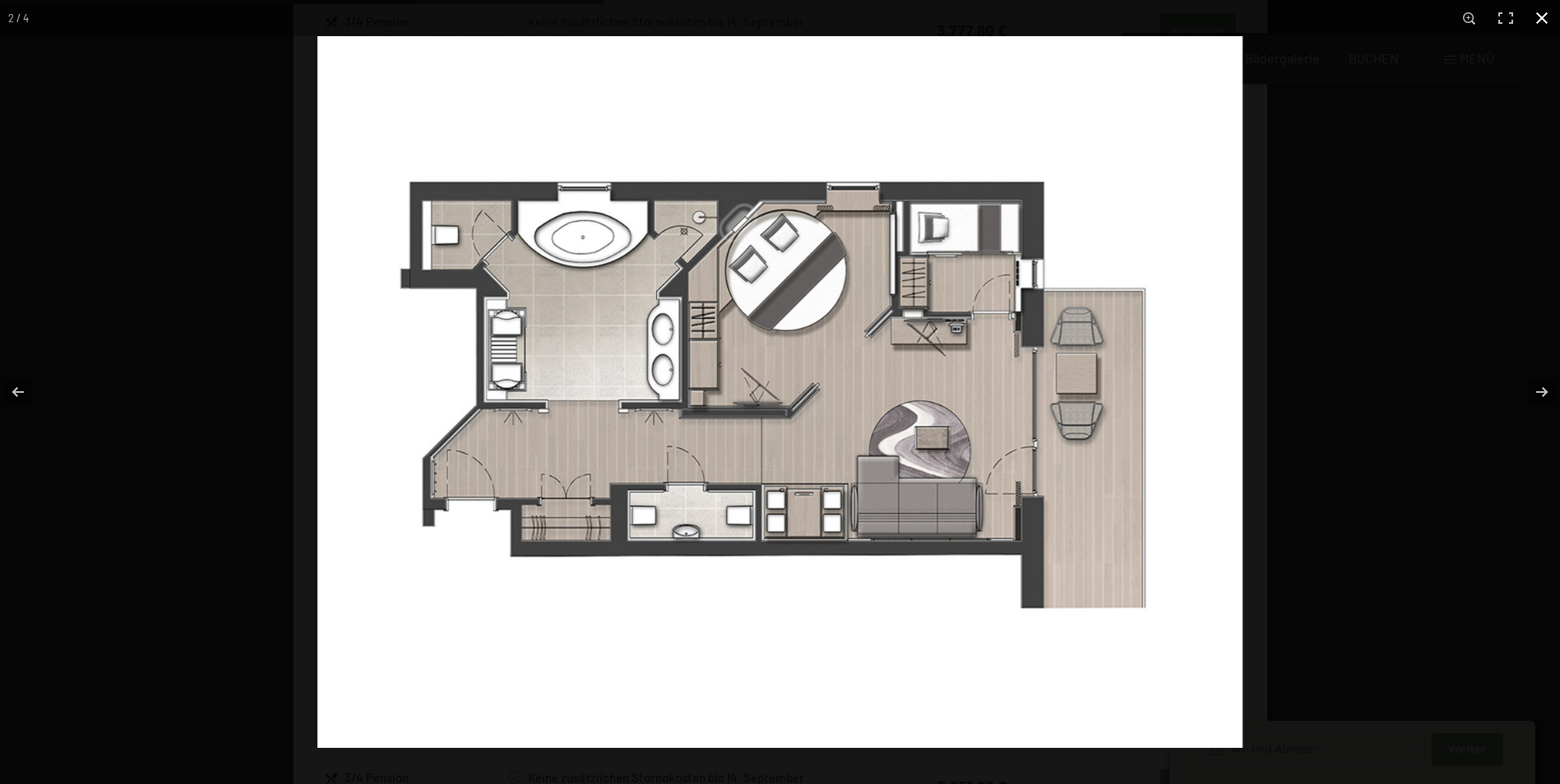
click at [1549, 13] on button "button" at bounding box center [1541, 18] width 37 height 37
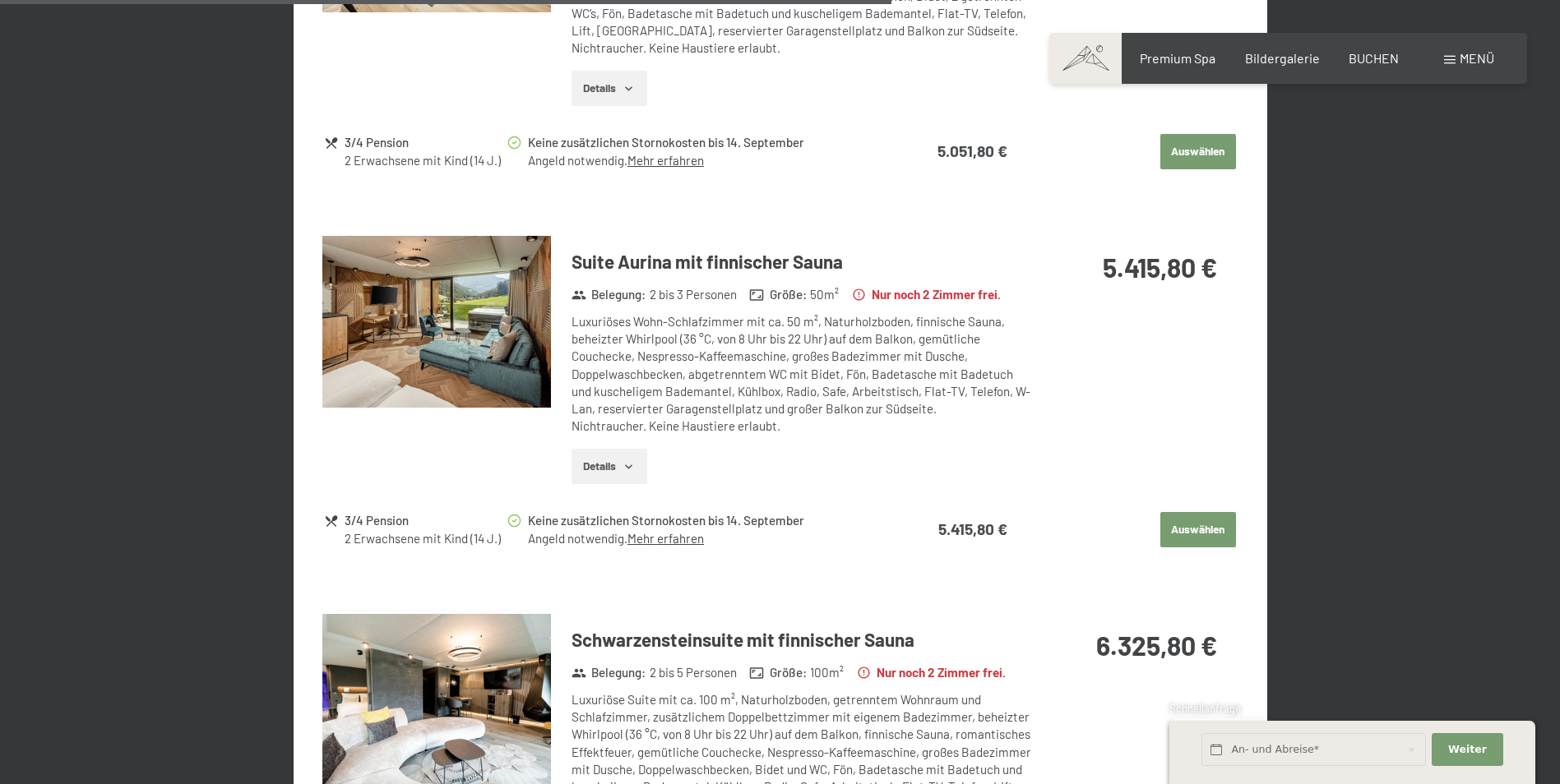
scroll to position [2036, 0]
